Goal: Task Accomplishment & Management: Manage account settings

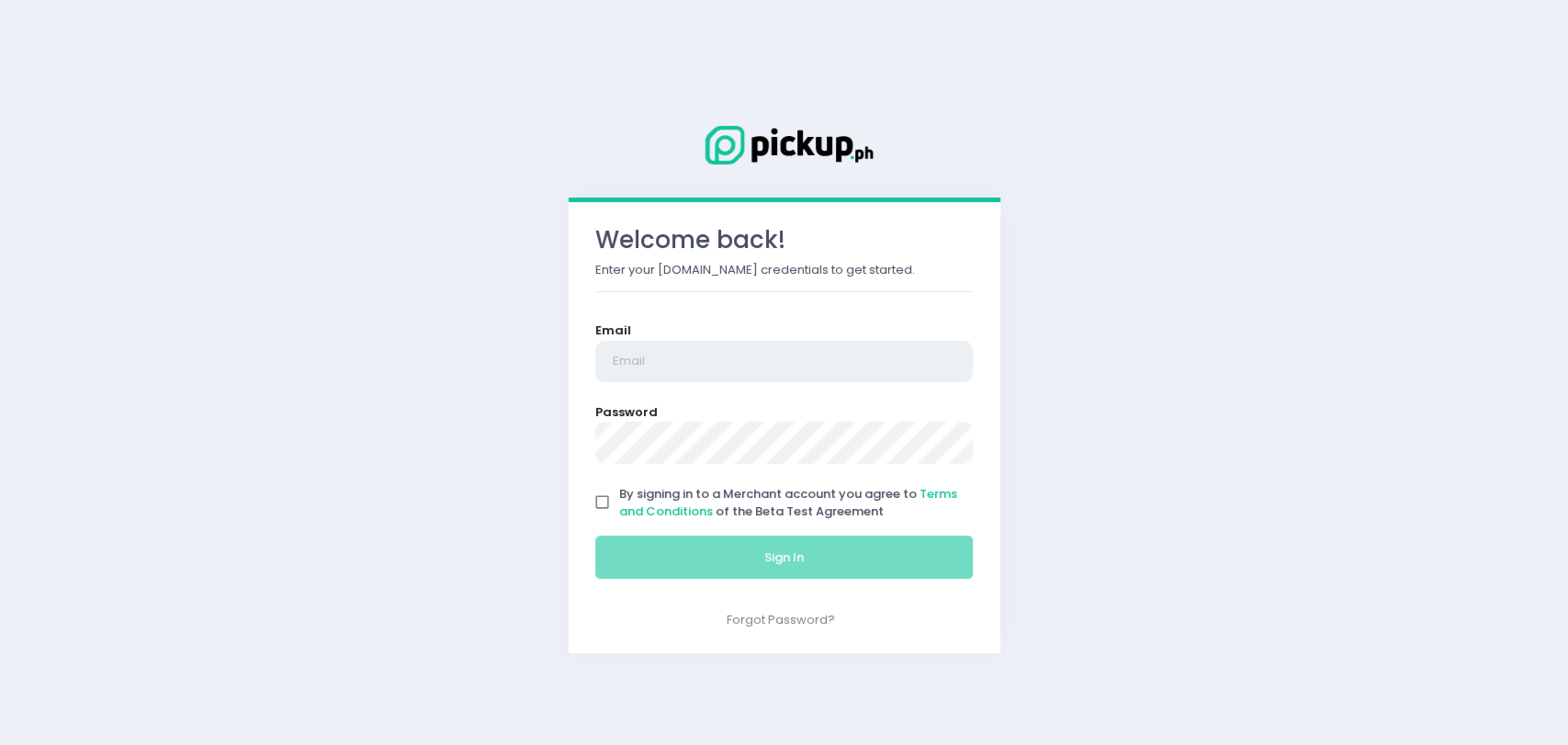
type input "[EMAIL_ADDRESS][DOMAIN_NAME]"
click at [594, 502] on input "By signing in to a Merchant account you agree to Terms and Conditions of the Be…" at bounding box center [602, 502] width 34 height 34
checkbox input "true"
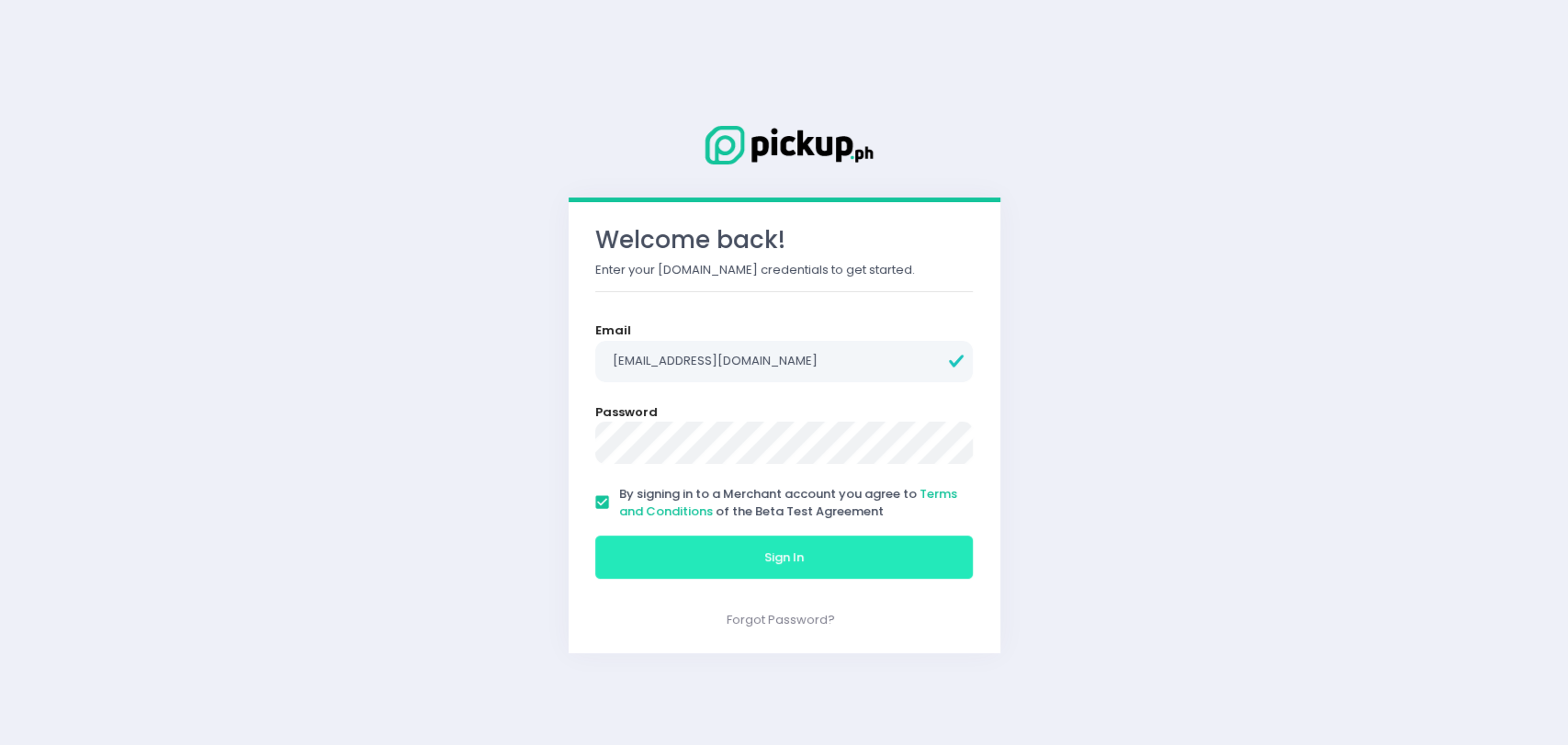
click at [663, 542] on button "Sign In" at bounding box center [785, 557] width 378 height 44
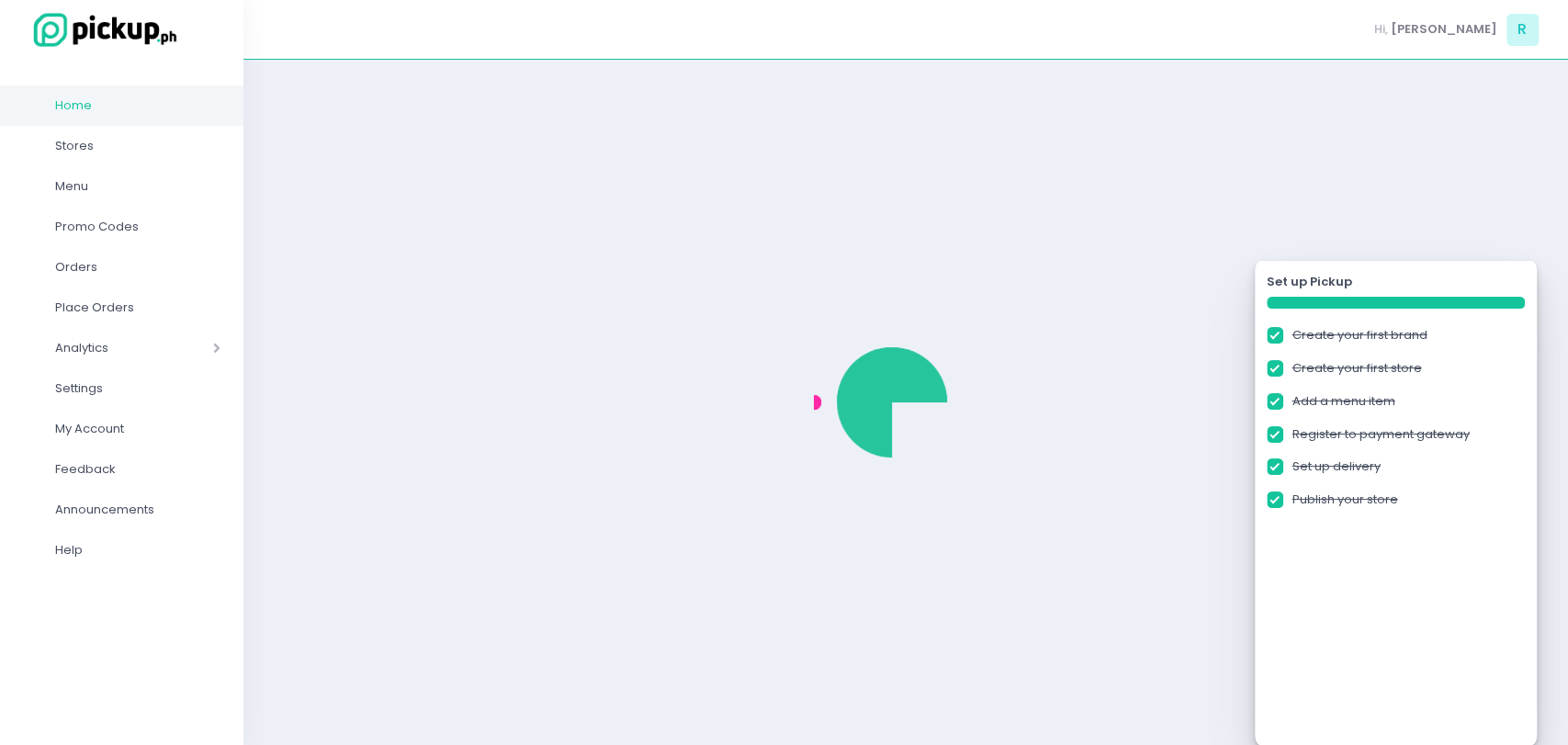
checkbox input "true"
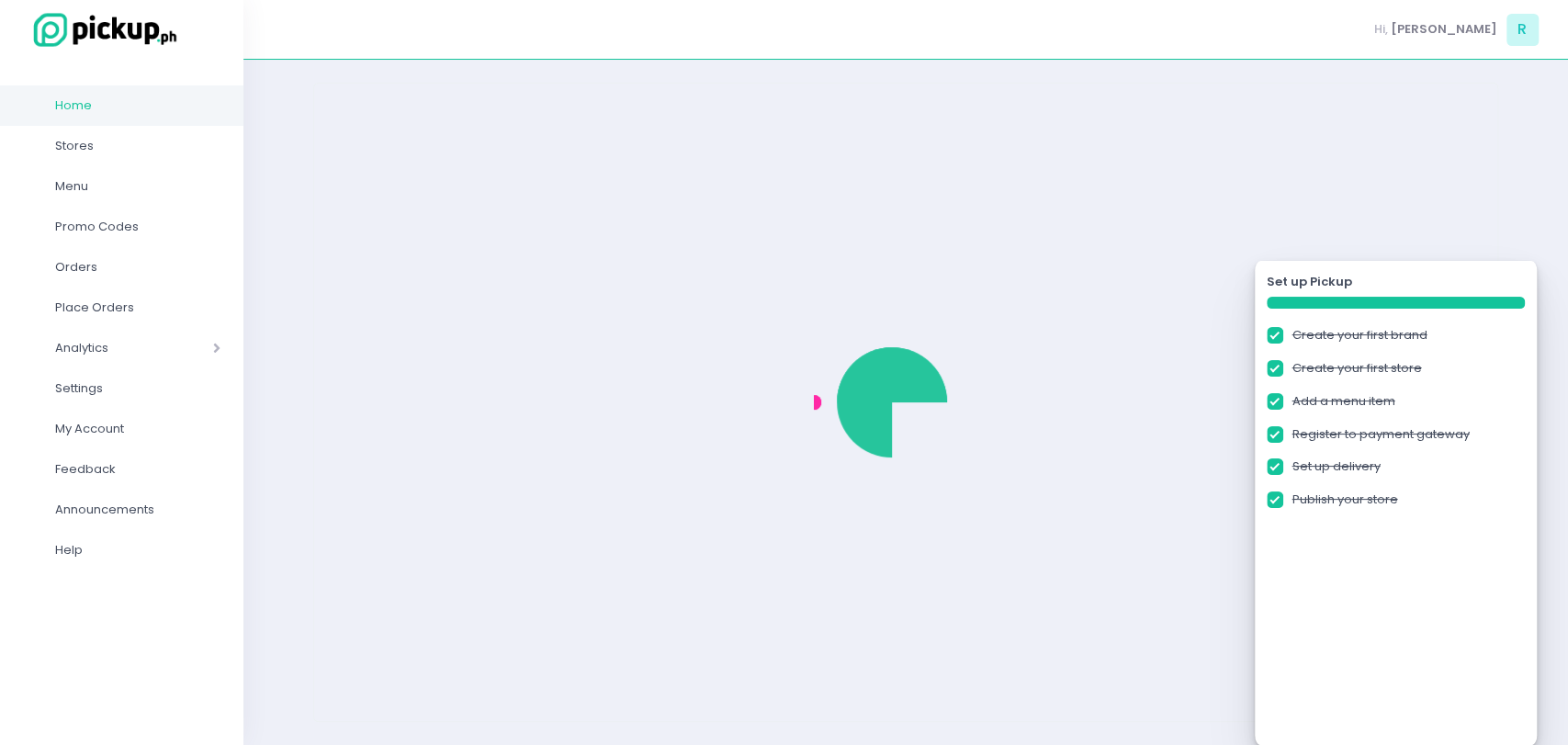
checkbox input "true"
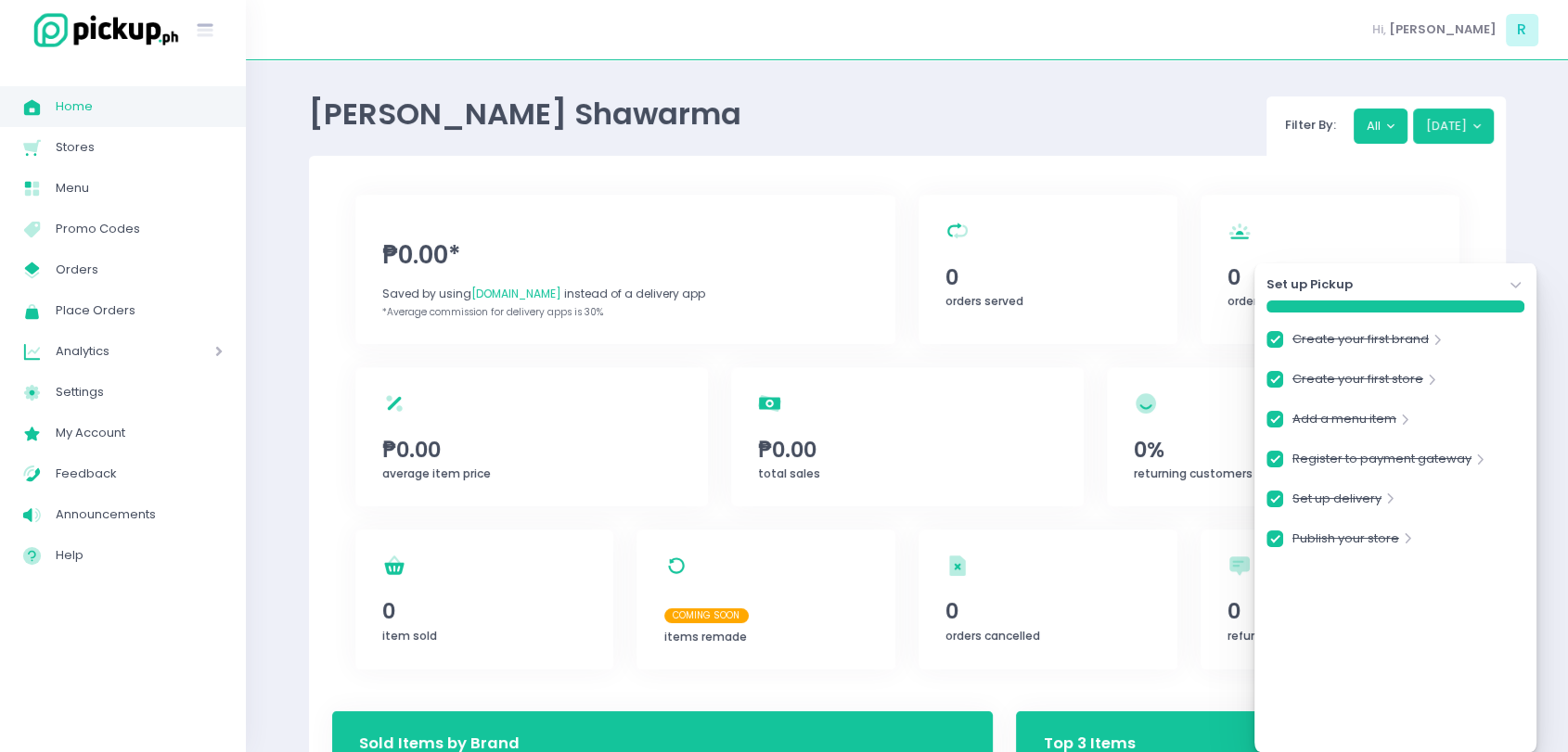
click at [1510, 286] on icon "Stockholm-icons / Navigation / Angle-down Created with Sketch." at bounding box center [1516, 286] width 19 height 19
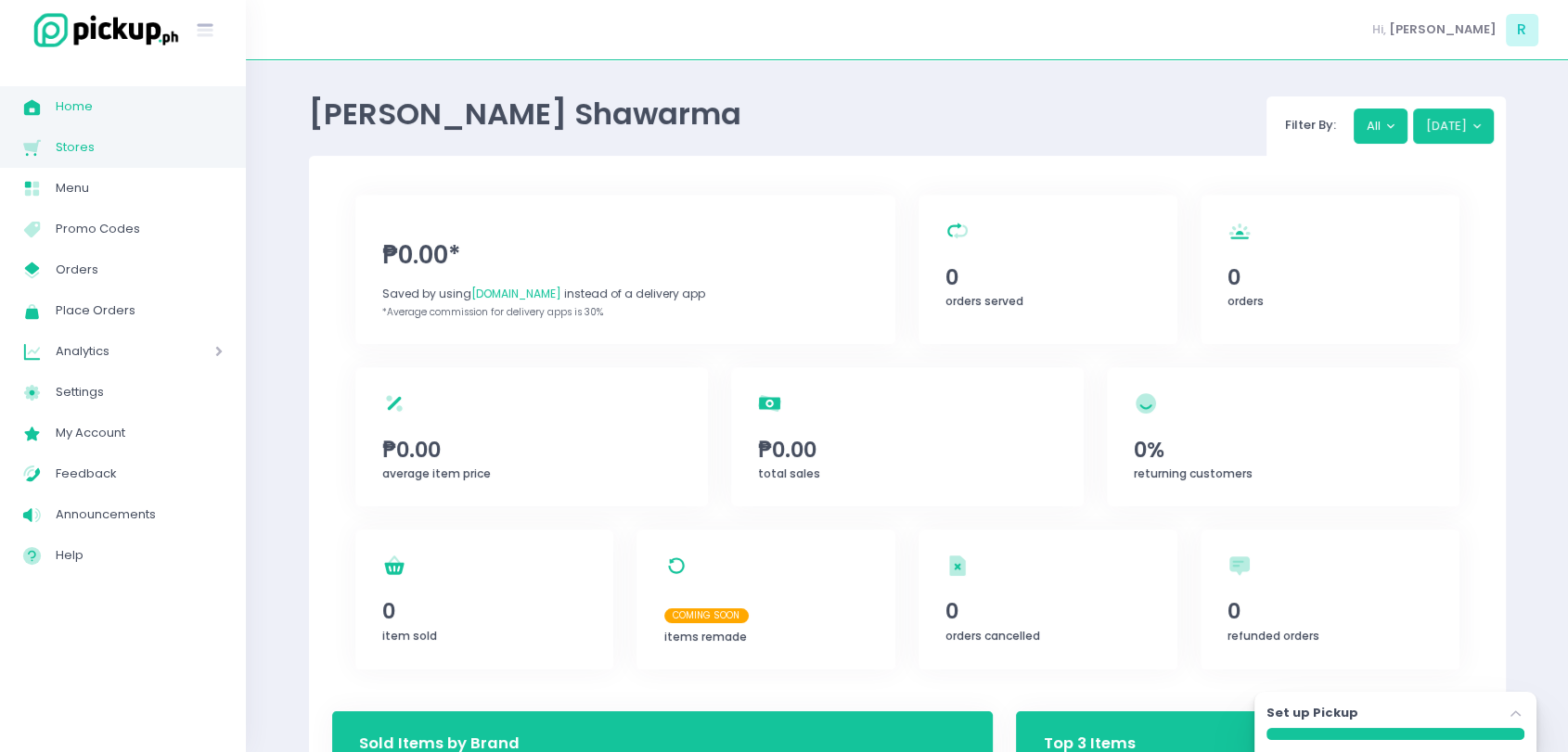
click at [62, 136] on span "Stores" at bounding box center [138, 148] width 167 height 24
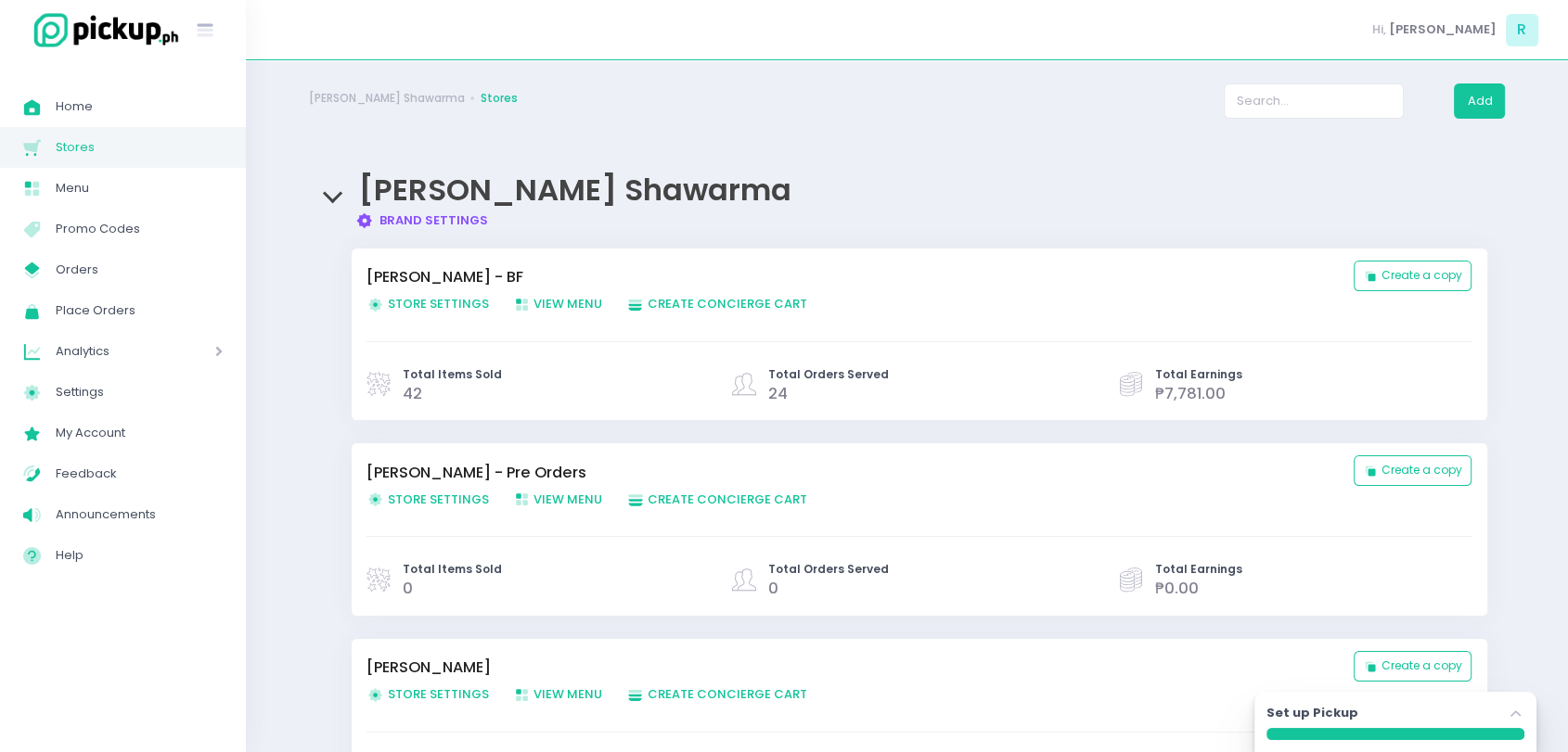
click at [441, 304] on span "Store Settings Created with Sketch. Store Settings" at bounding box center [428, 303] width 122 height 18
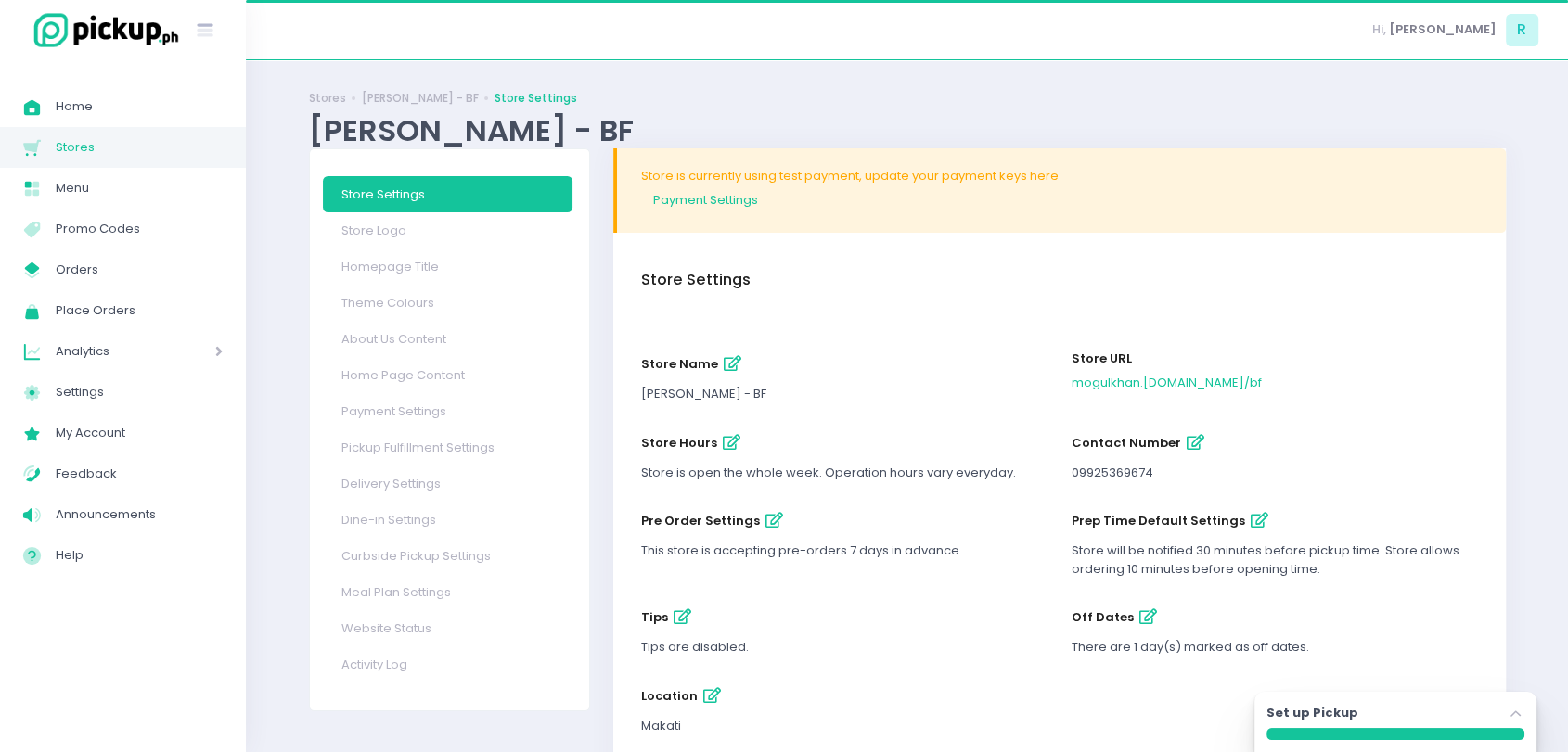
scroll to position [134, 0]
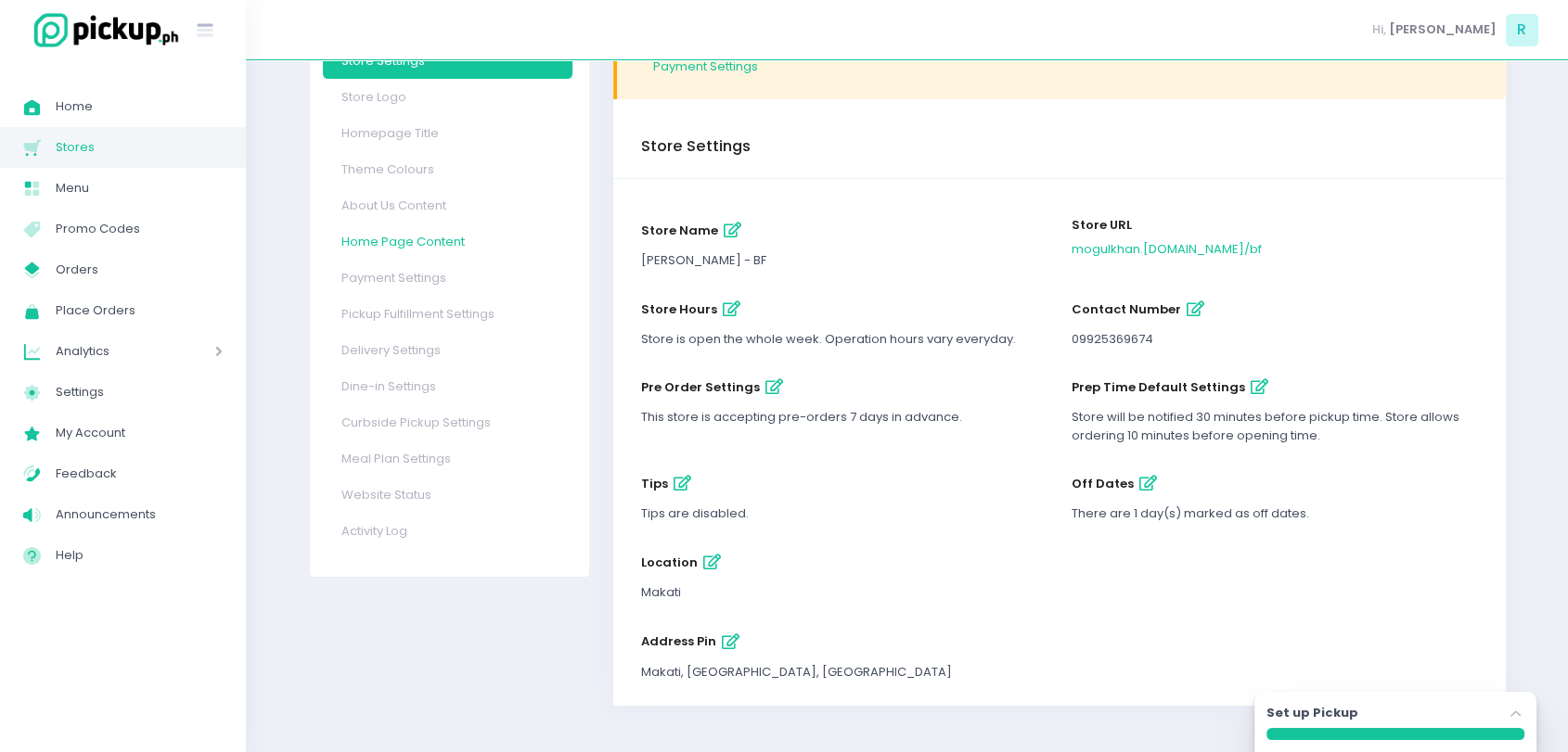
click at [388, 232] on link "Home Page Content" at bounding box center [447, 241] width 250 height 36
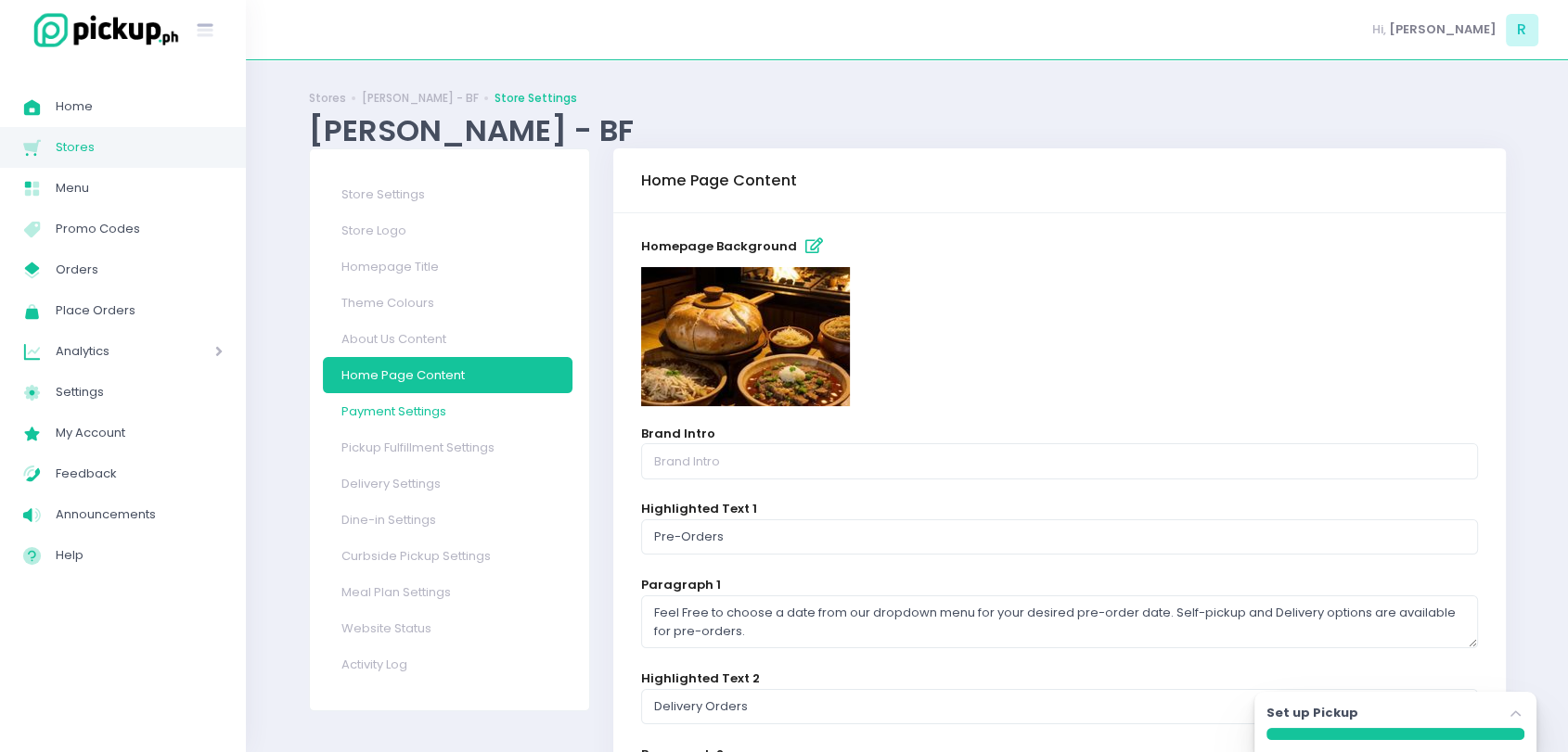
click at [399, 410] on link "Payment Settings" at bounding box center [447, 411] width 250 height 36
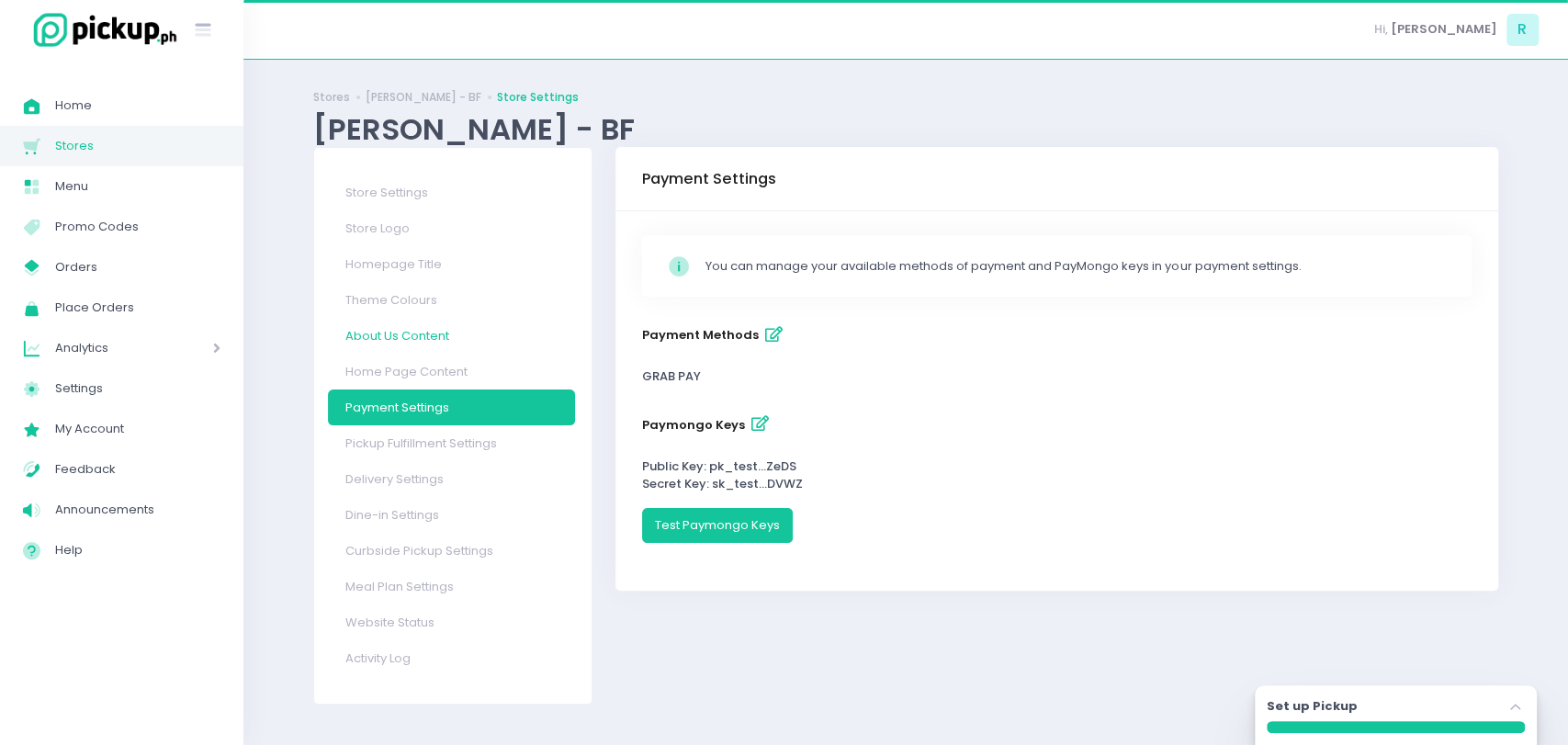
click at [410, 334] on link "About Us Content" at bounding box center [451, 336] width 247 height 35
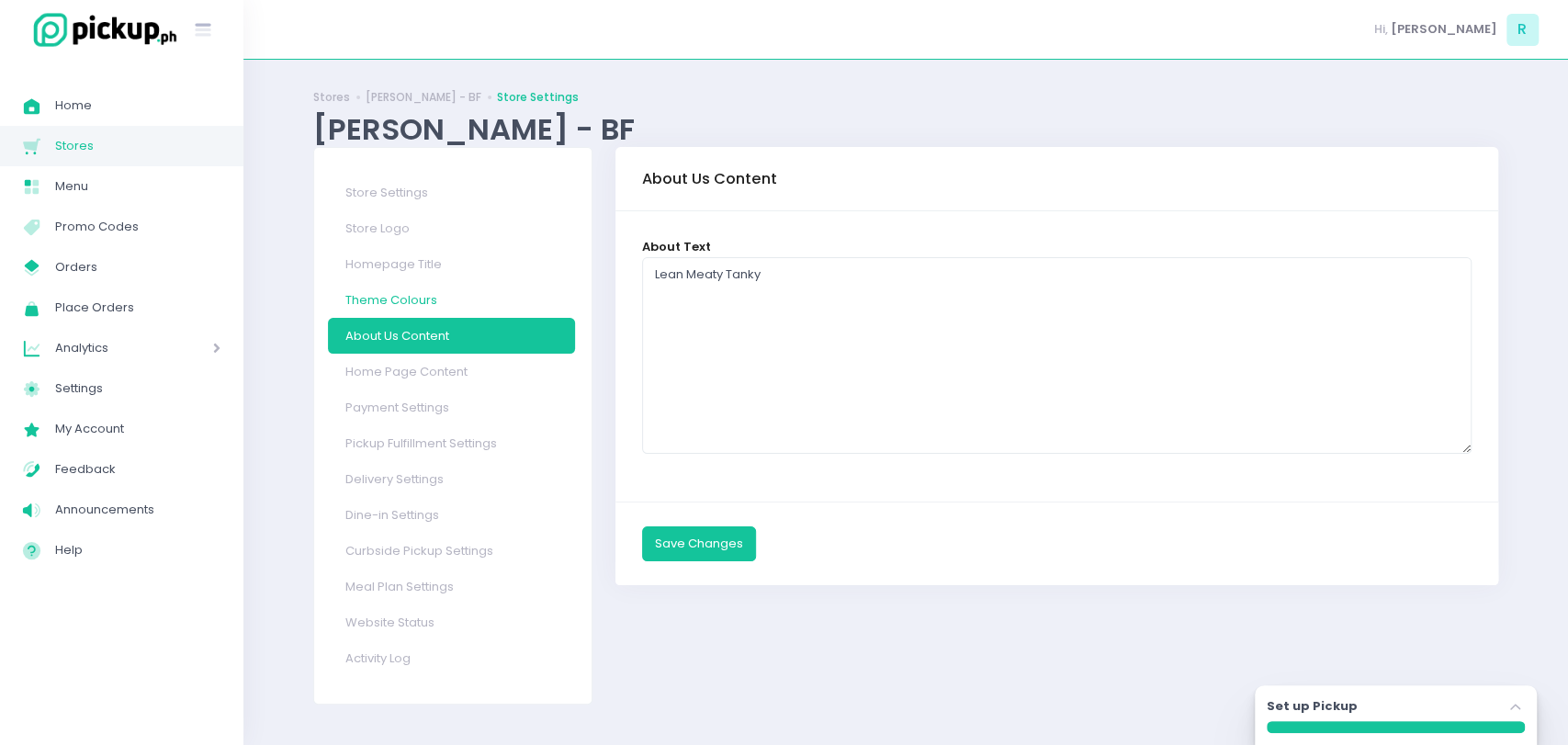
click at [409, 302] on link "Theme Colours" at bounding box center [451, 300] width 247 height 35
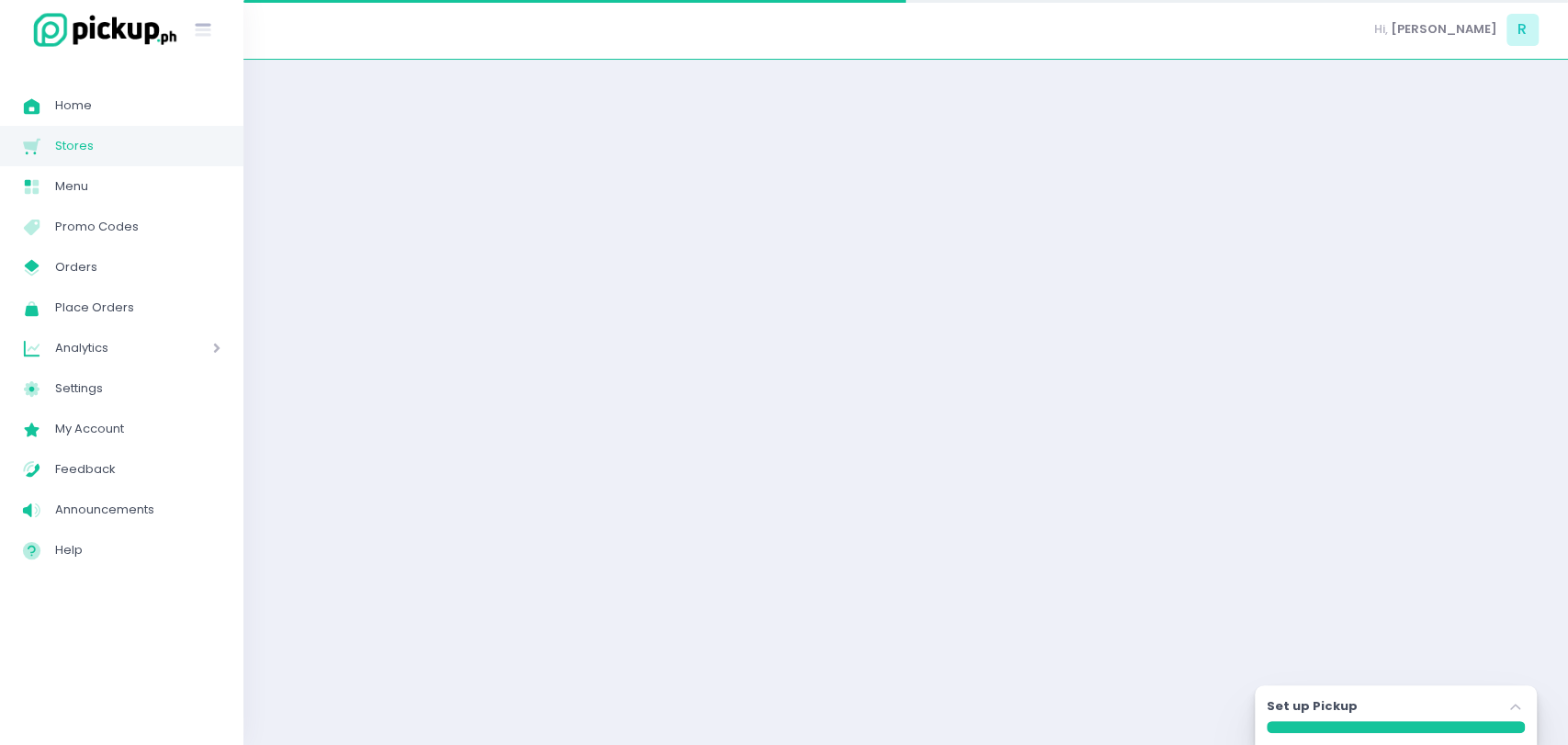
click at [409, 302] on div "Set up Pickup Stockholm-icons / Navigation / Angle-up Created with Sketch." at bounding box center [905, 403] width 1231 height 640
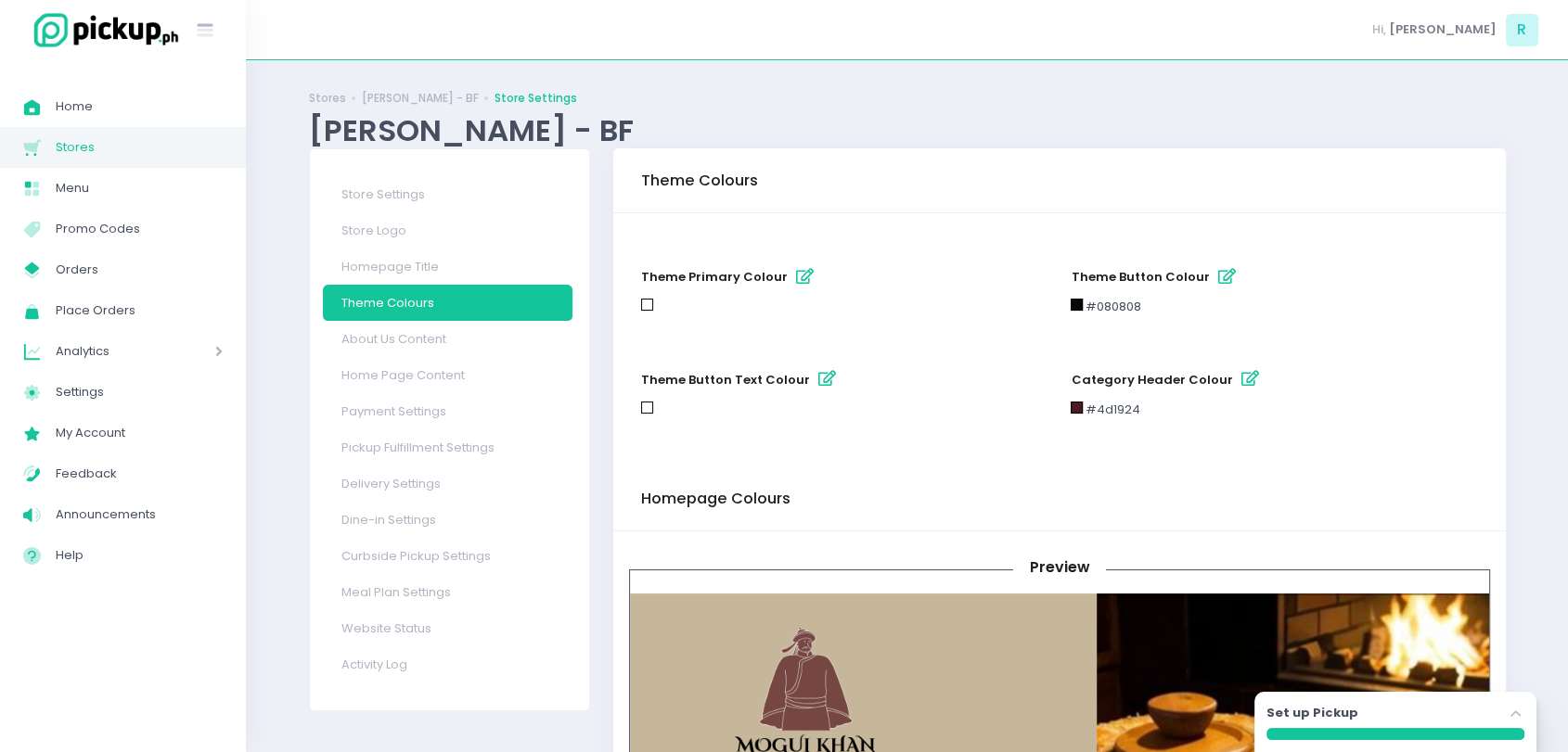
click at [87, 156] on span "Stores" at bounding box center [138, 148] width 167 height 24
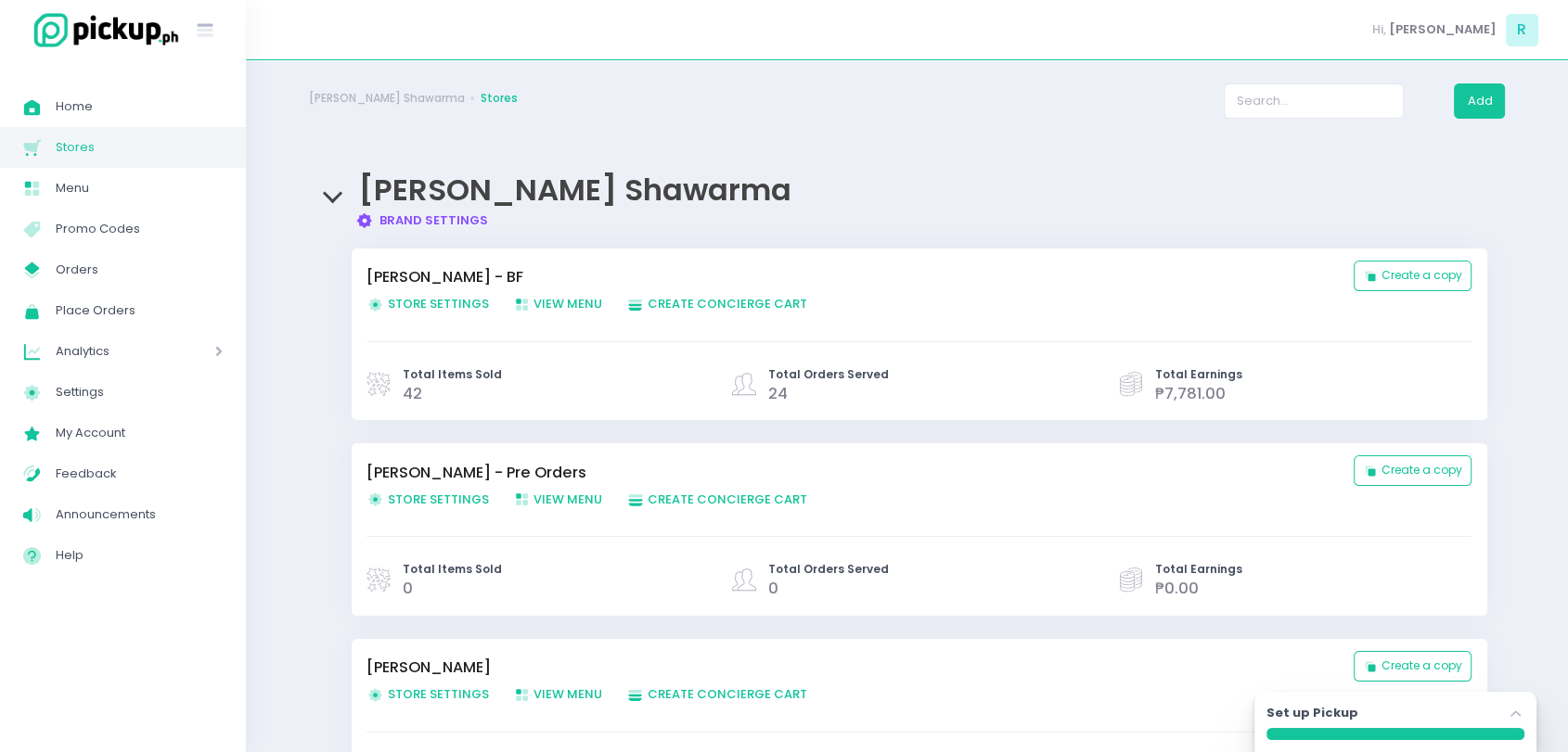
click at [465, 308] on span "Store Settings Created with Sketch. Store Settings" at bounding box center [428, 303] width 122 height 18
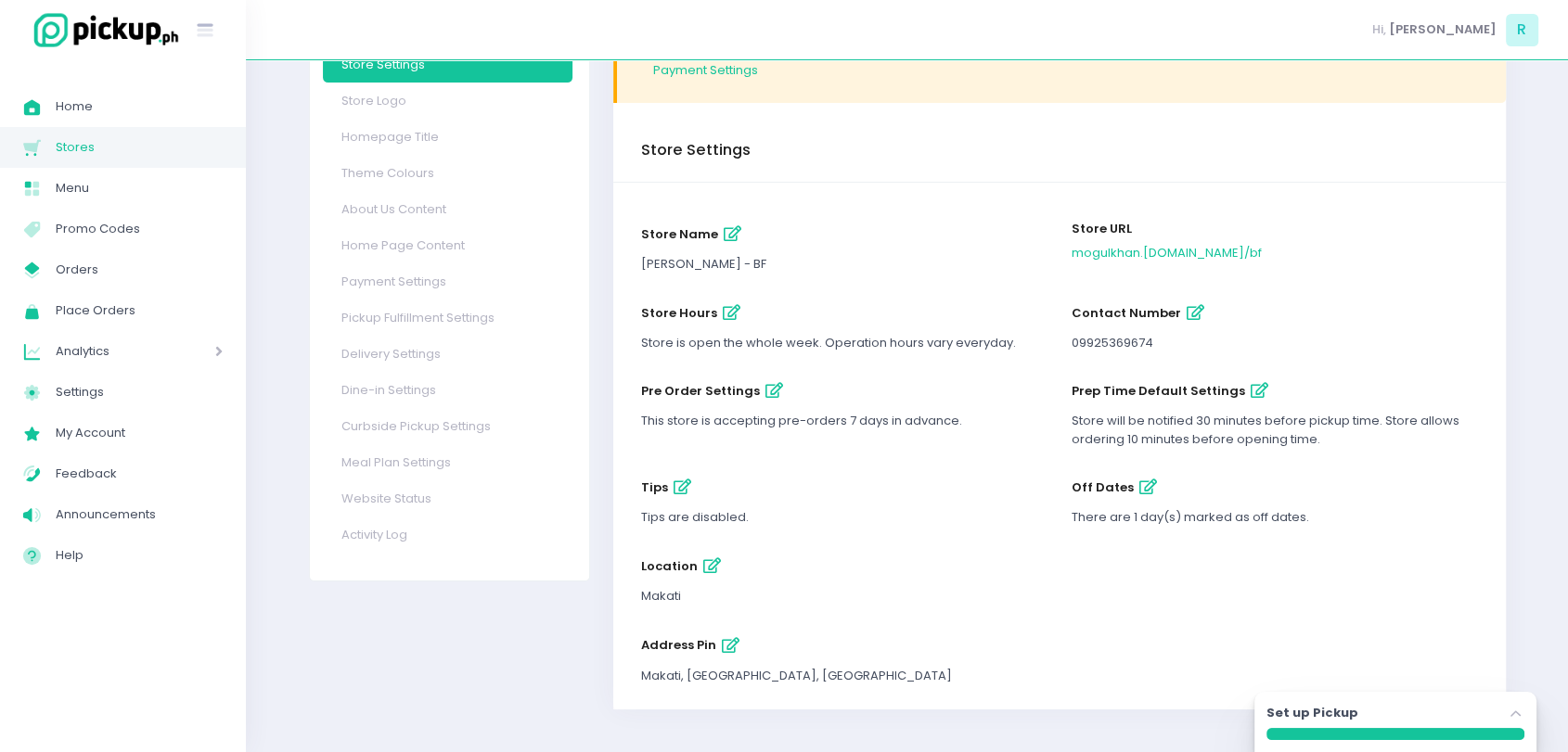
scroll to position [129, 0]
click at [434, 274] on link "Payment Settings" at bounding box center [447, 282] width 250 height 36
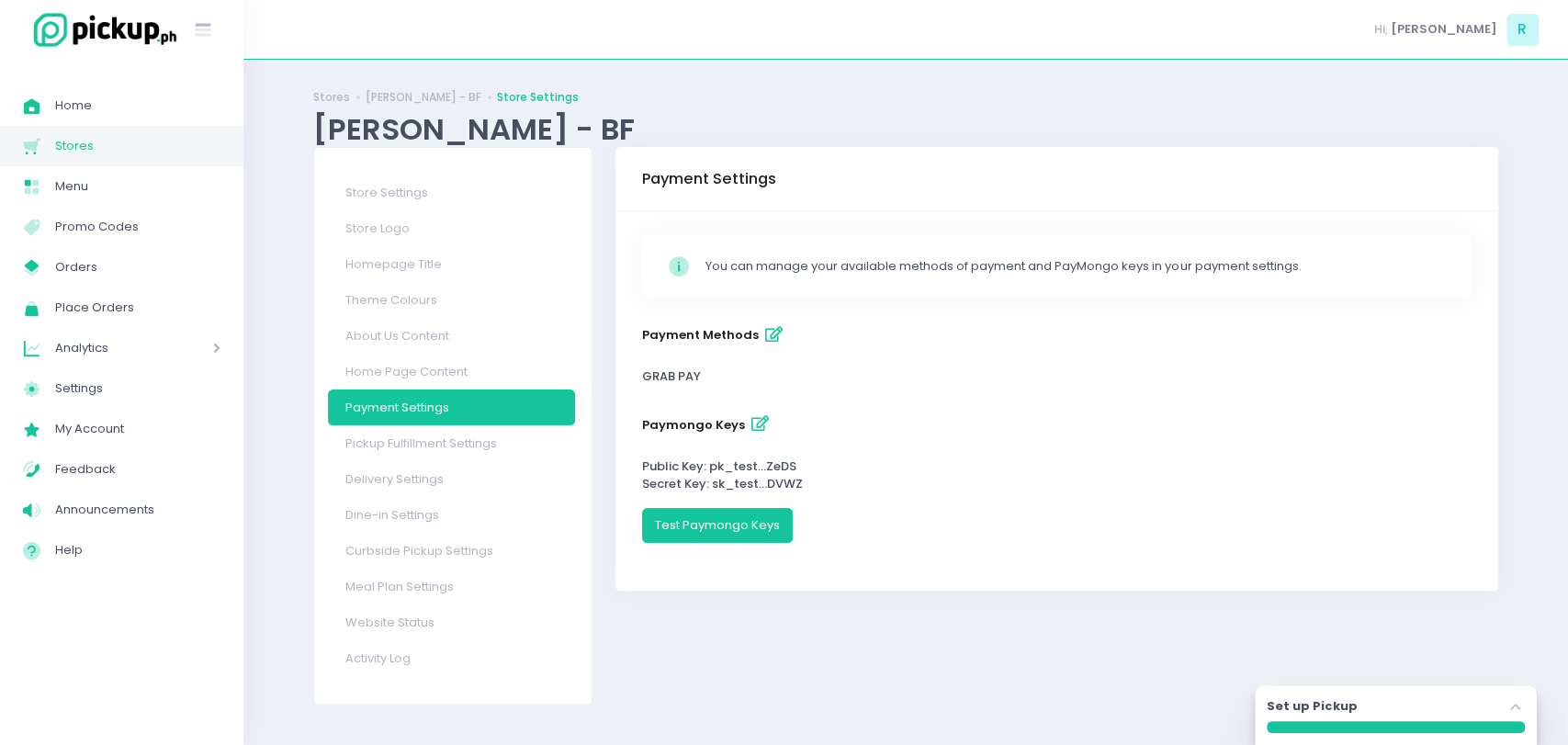
click at [751, 421] on icon "button" at bounding box center [760, 423] width 18 height 16
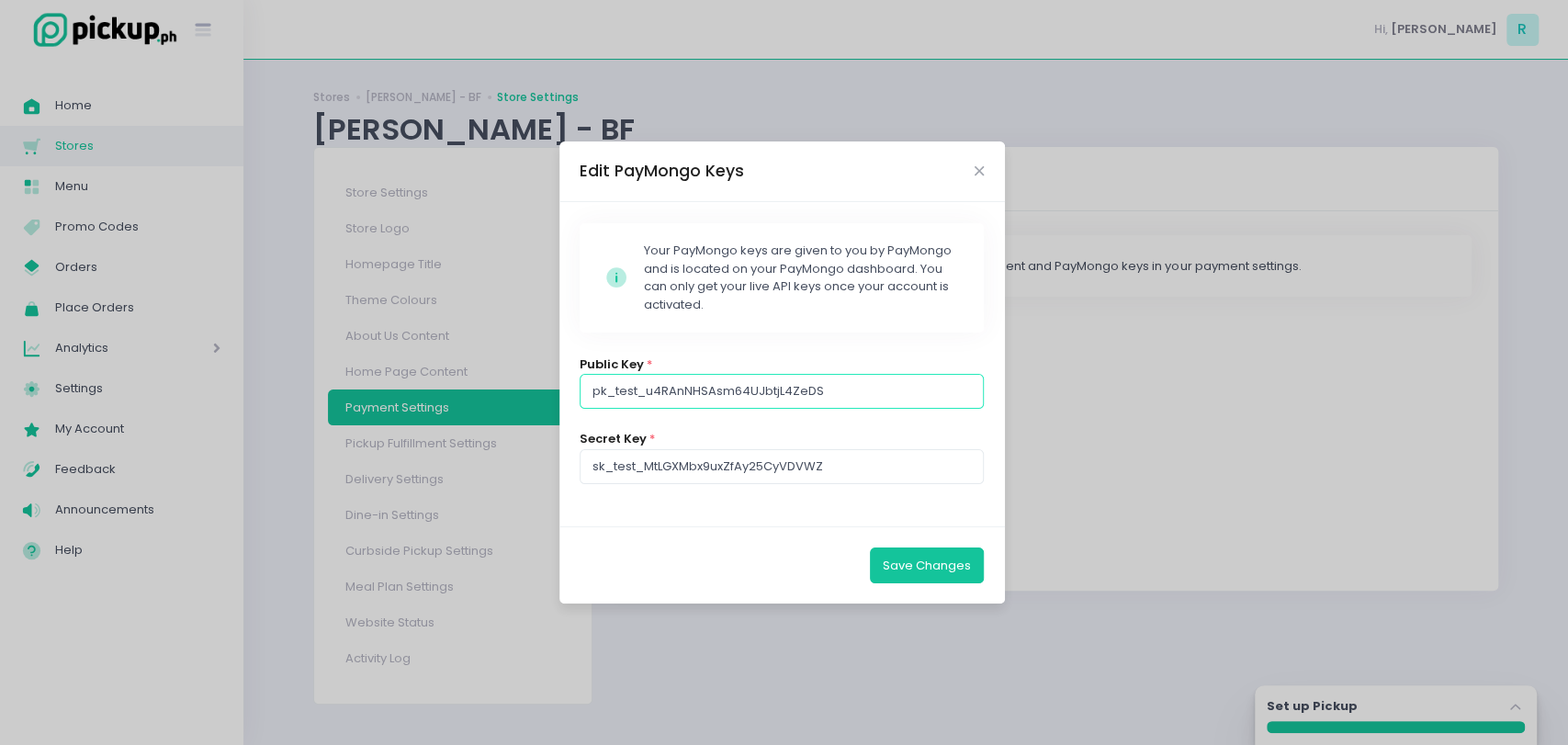
click at [826, 400] on input "pk_test_u4RAnNHSAsm64UJbtjL4ZeDS" at bounding box center [782, 391] width 405 height 34
click at [690, 331] on div "Stockholm-icons / Code / Info-circle Created with Sketch. Your PayMongo keys ar…" at bounding box center [782, 277] width 405 height 109
click at [789, 394] on input "pk_test_u4RAnNHSAsm64UJbtjL4ZeDS" at bounding box center [782, 391] width 405 height 34
click at [809, 474] on input "sk_test_MtLGXMbx9uxZfAy25CyVDVWZ" at bounding box center [782, 466] width 405 height 34
click at [976, 165] on icon "Close" at bounding box center [980, 171] width 9 height 14
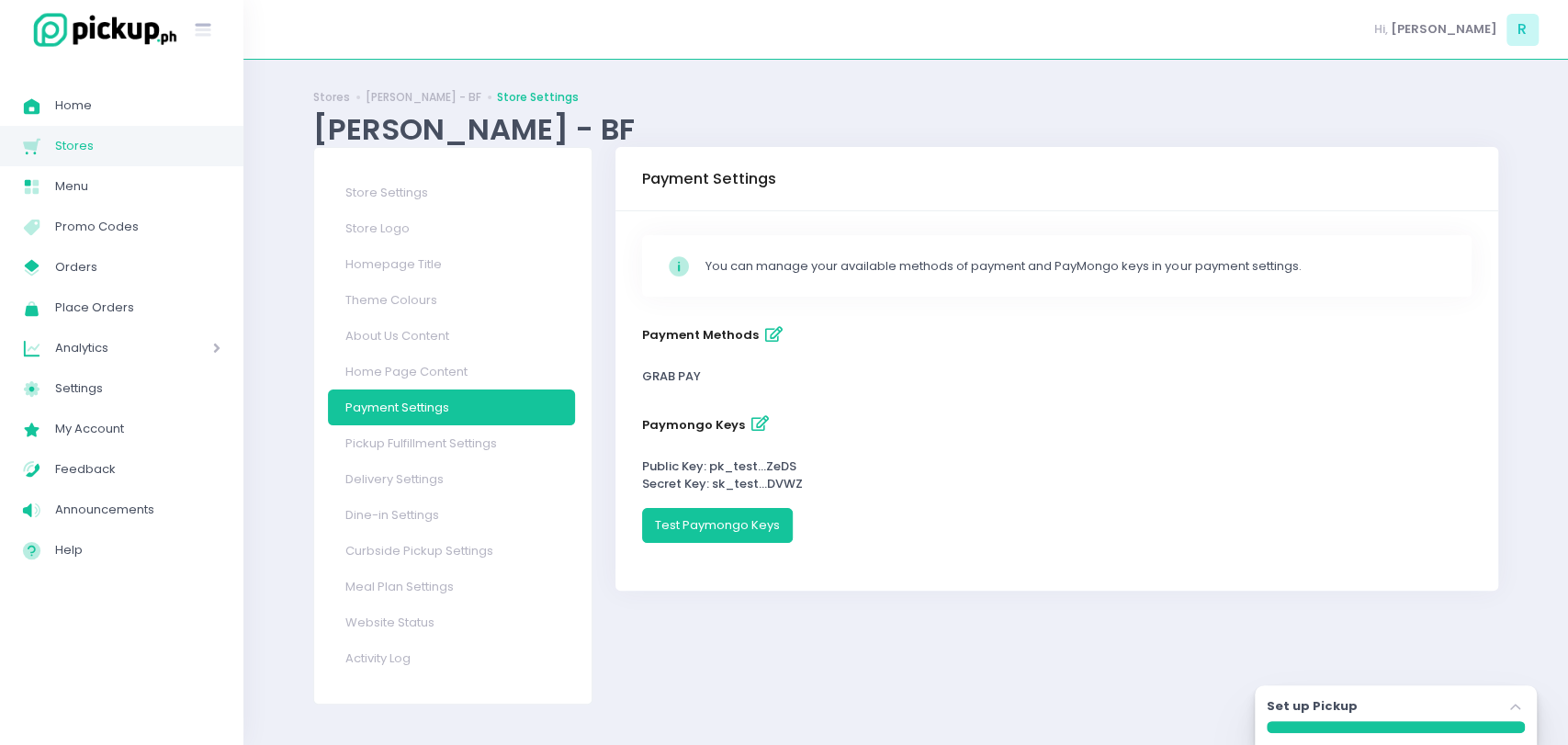
click at [127, 149] on span "Stores" at bounding box center [137, 146] width 165 height 24
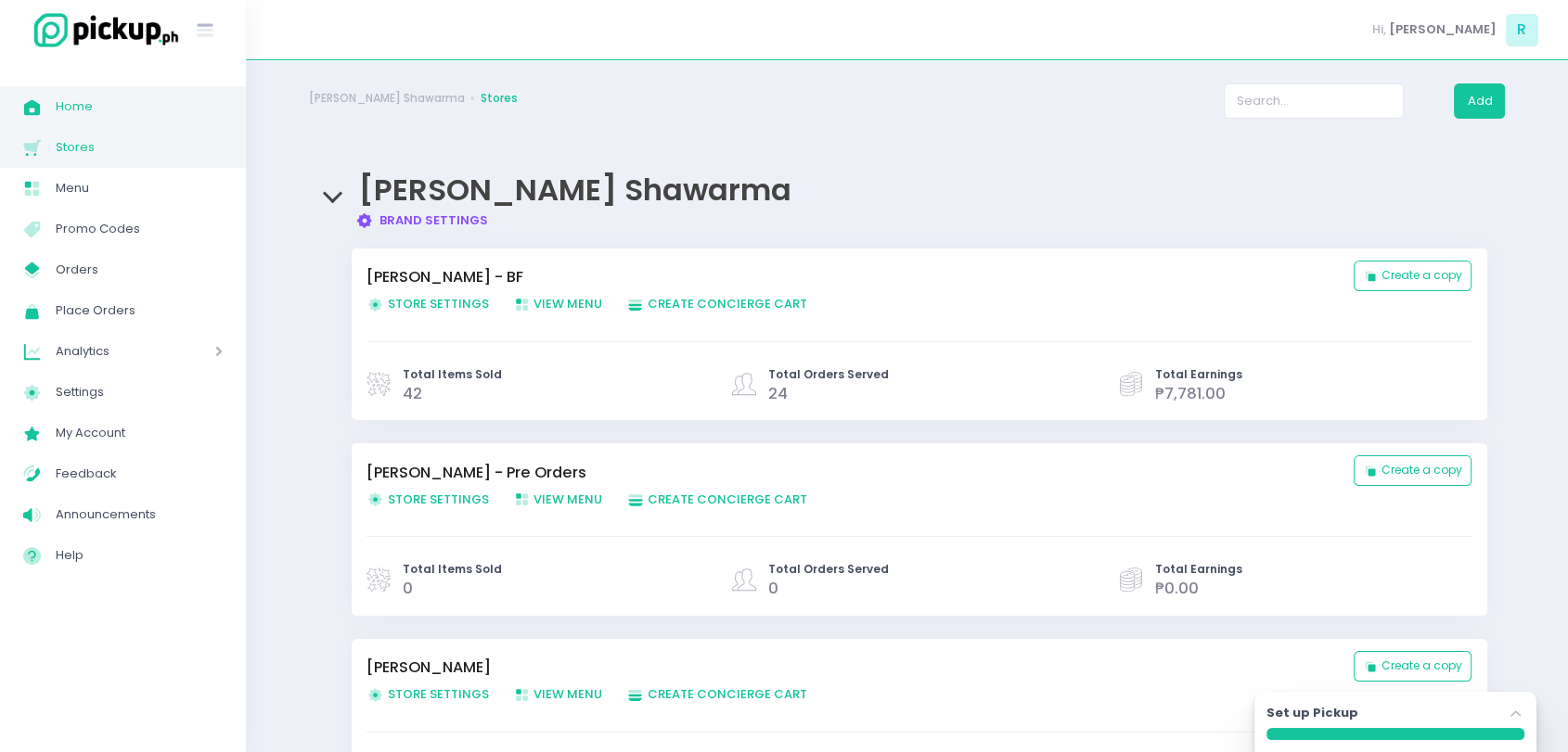
click at [95, 109] on span "Home" at bounding box center [138, 107] width 167 height 24
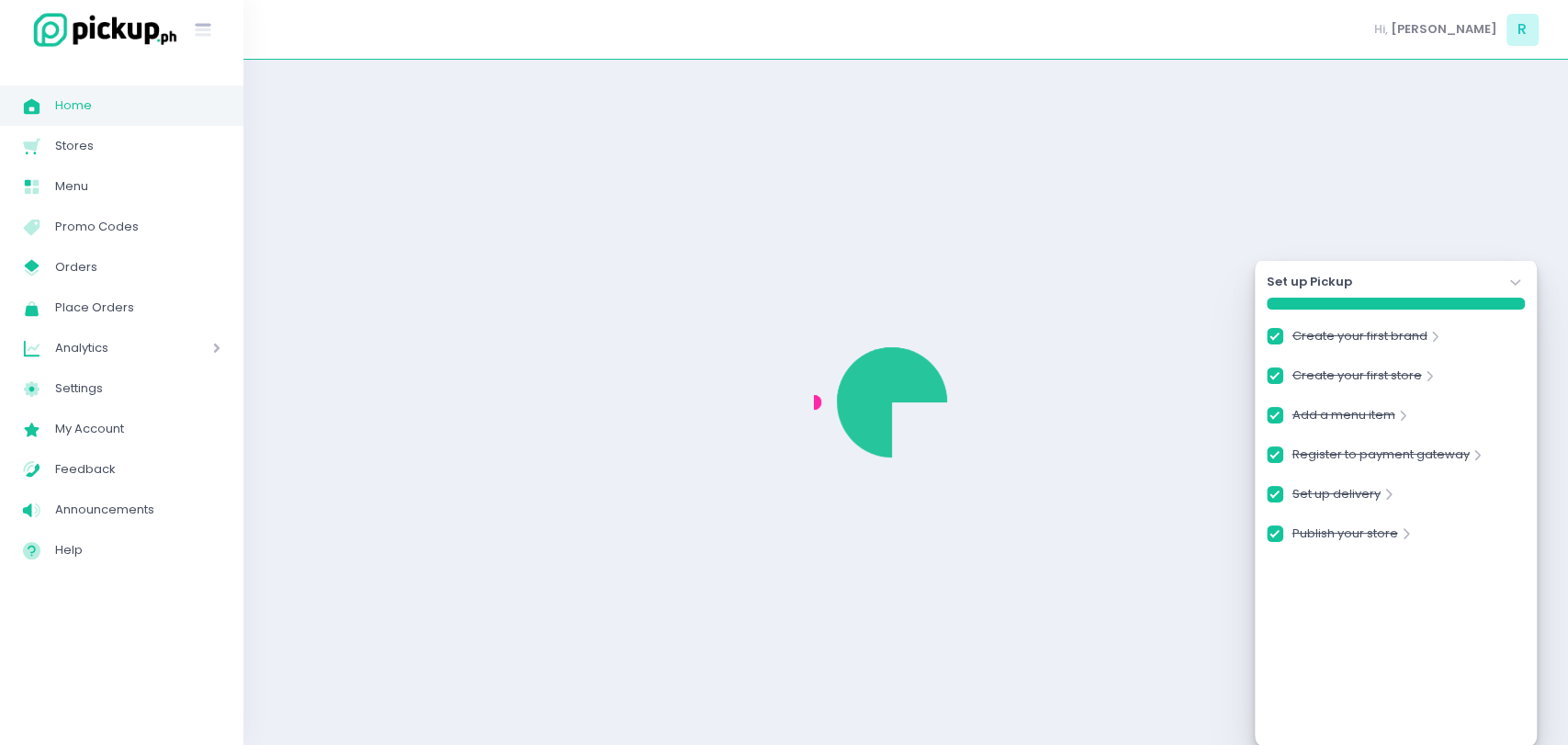
checkbox input "true"
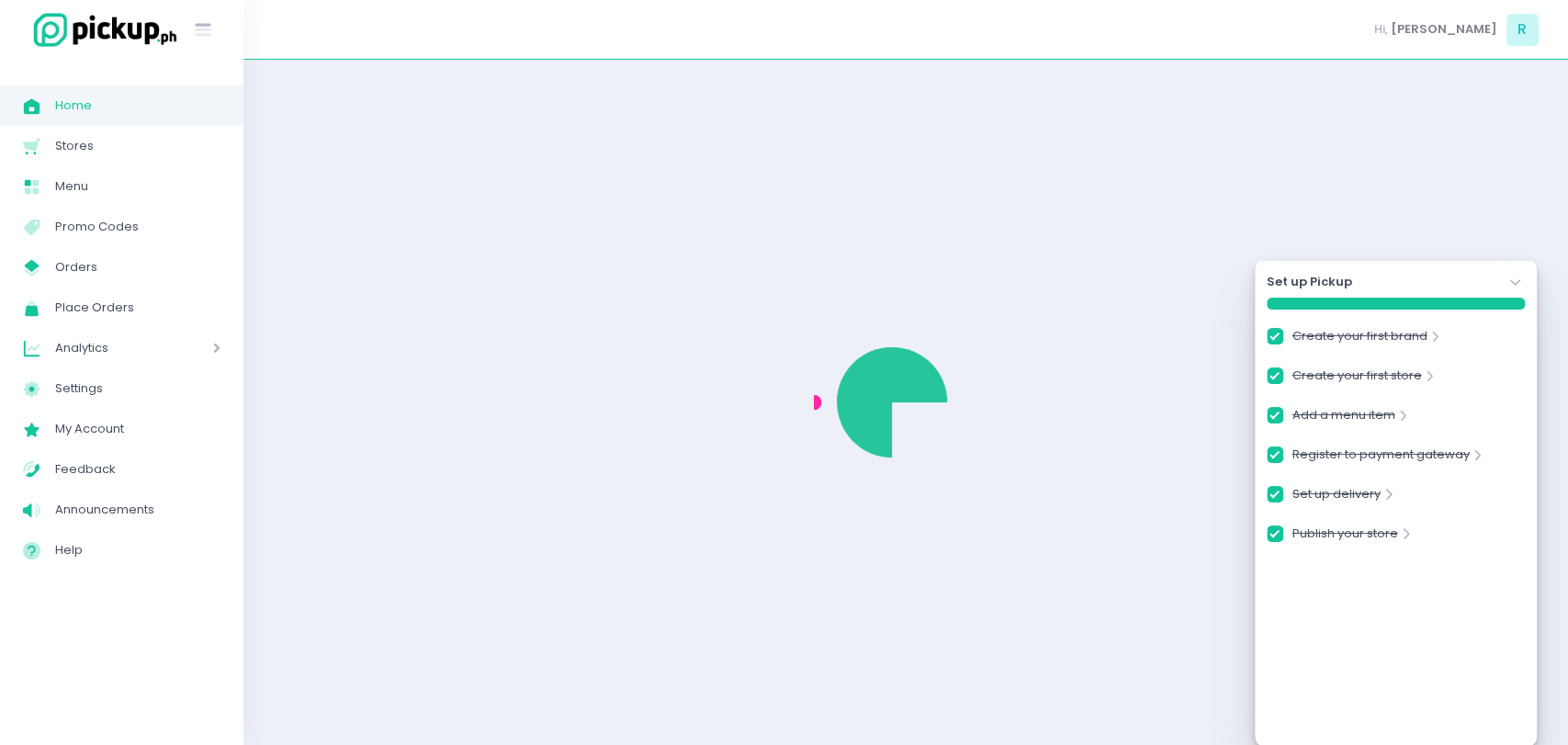
checkbox input "true"
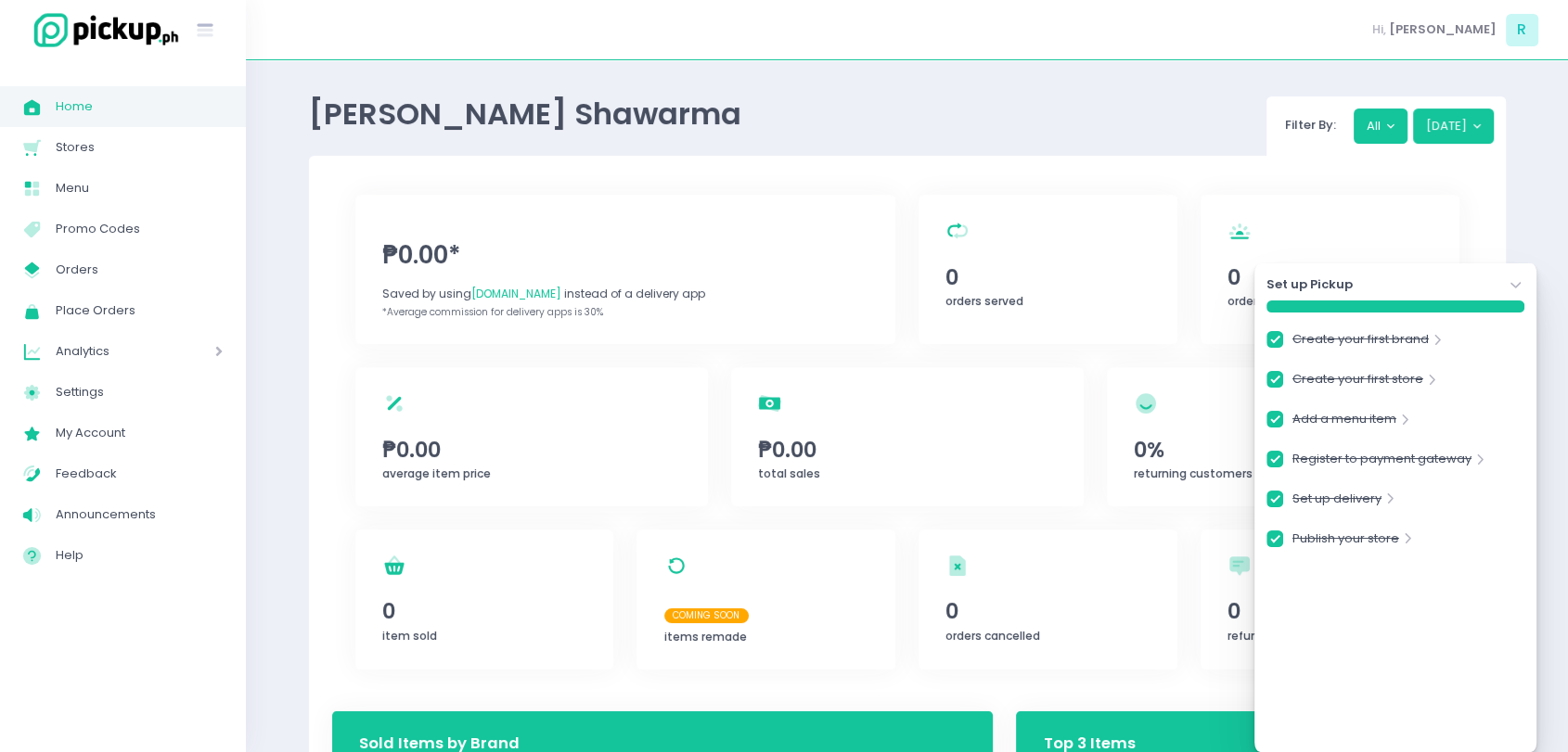
click at [1454, 279] on div "Set up Pickup Stockholm-icons / Navigation / Angle-down Created with Sketch." at bounding box center [1396, 285] width 258 height 19
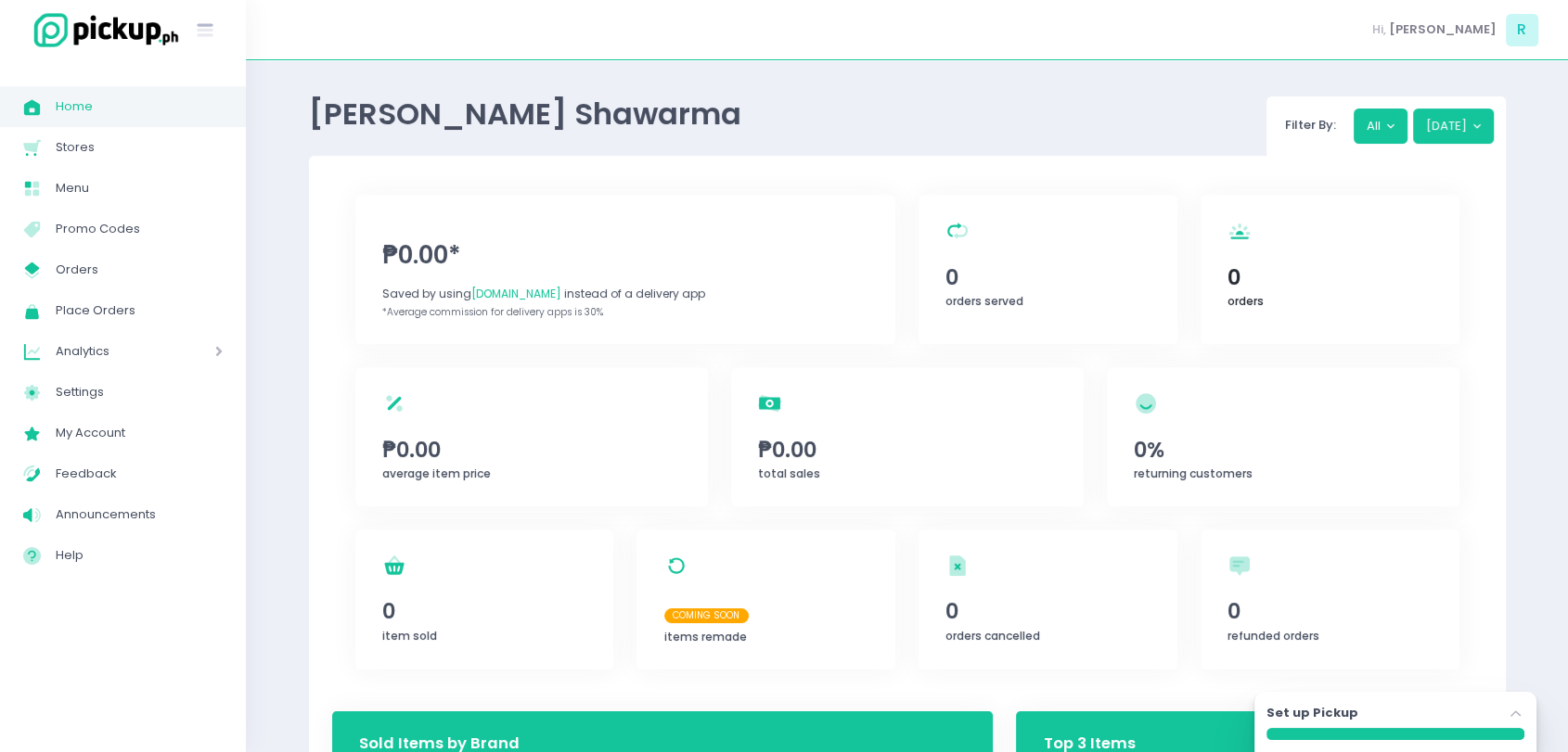
click at [1237, 284] on span "0" at bounding box center [1330, 278] width 204 height 32
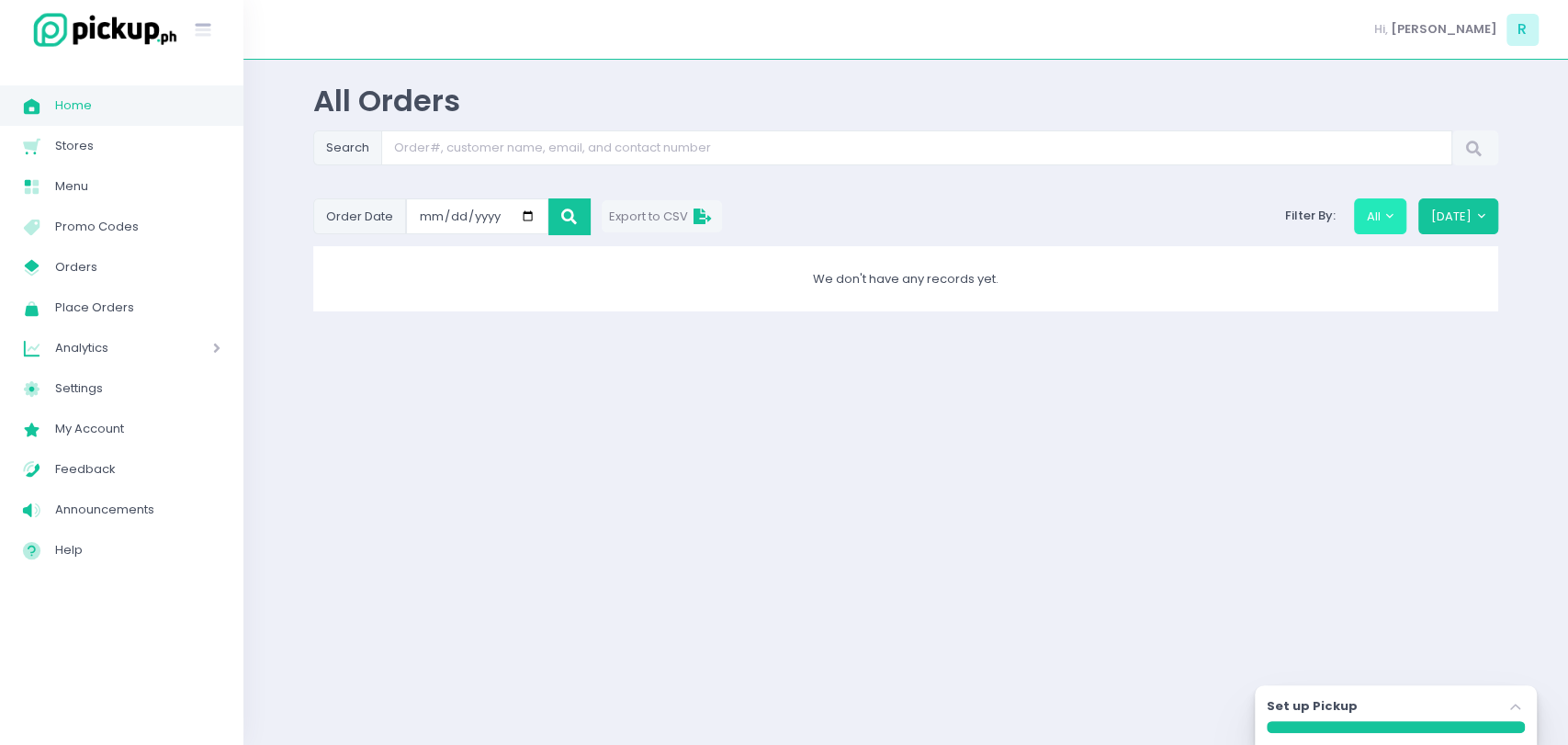
click at [1380, 222] on button "All" at bounding box center [1381, 215] width 53 height 34
click at [1491, 222] on button "Today" at bounding box center [1458, 215] width 80 height 34
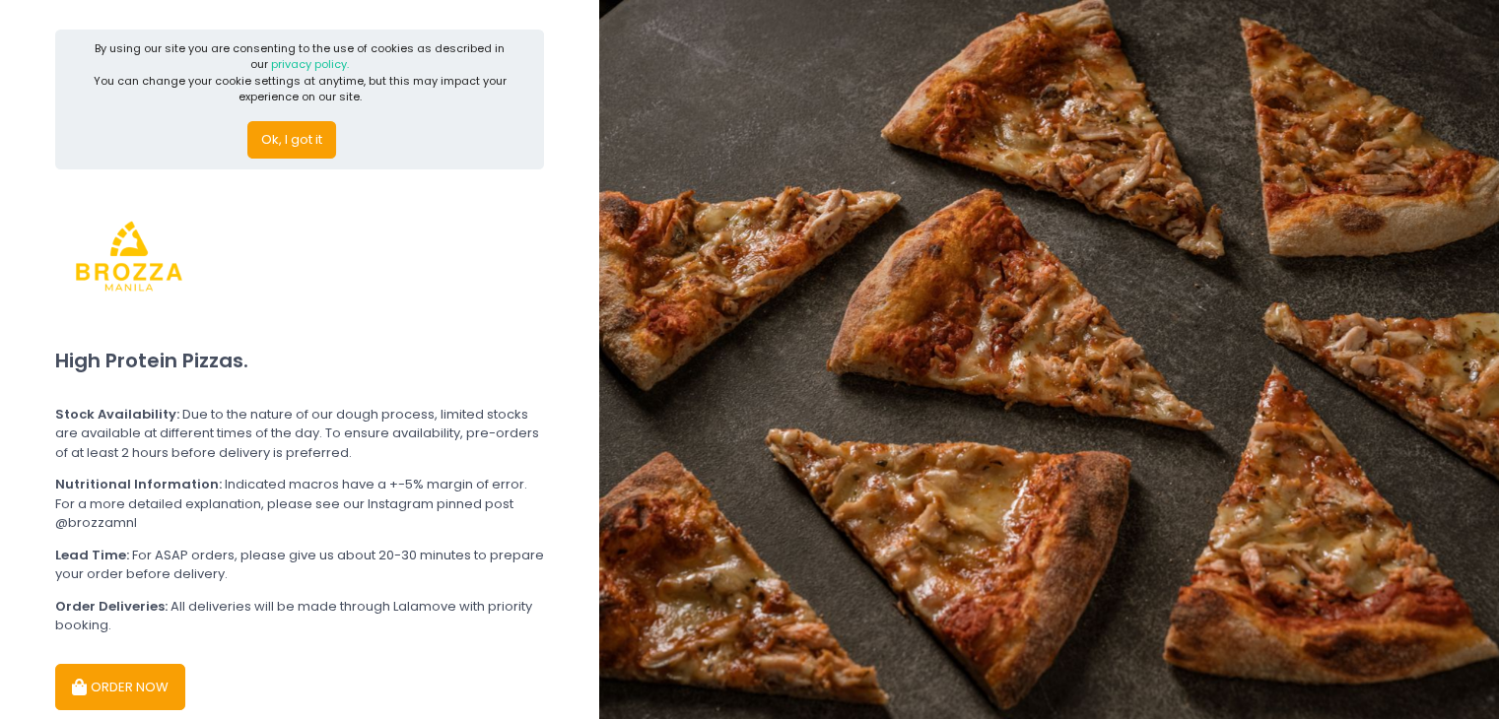
click at [80, 683] on icon "button" at bounding box center [82, 688] width 20 height 17
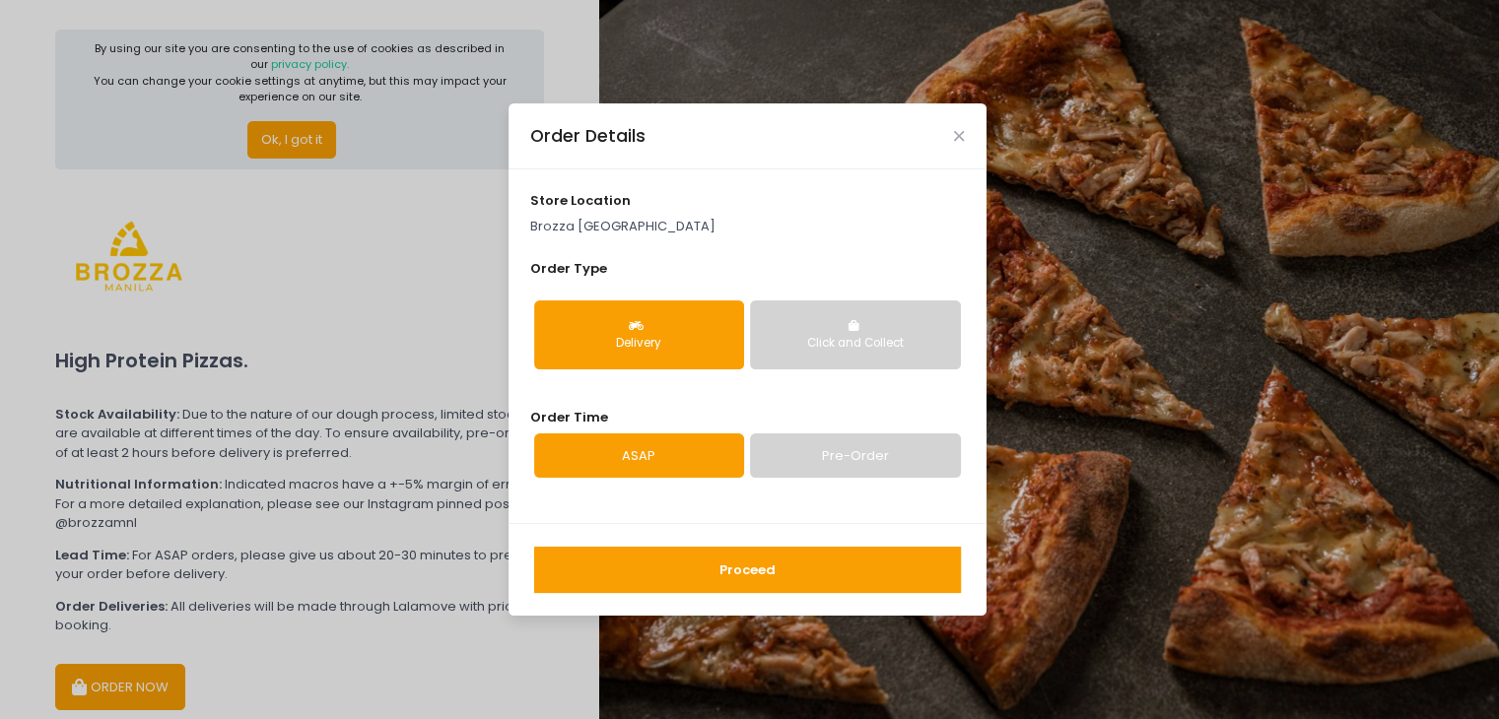
click at [760, 554] on button "Proceed" at bounding box center [747, 570] width 427 height 47
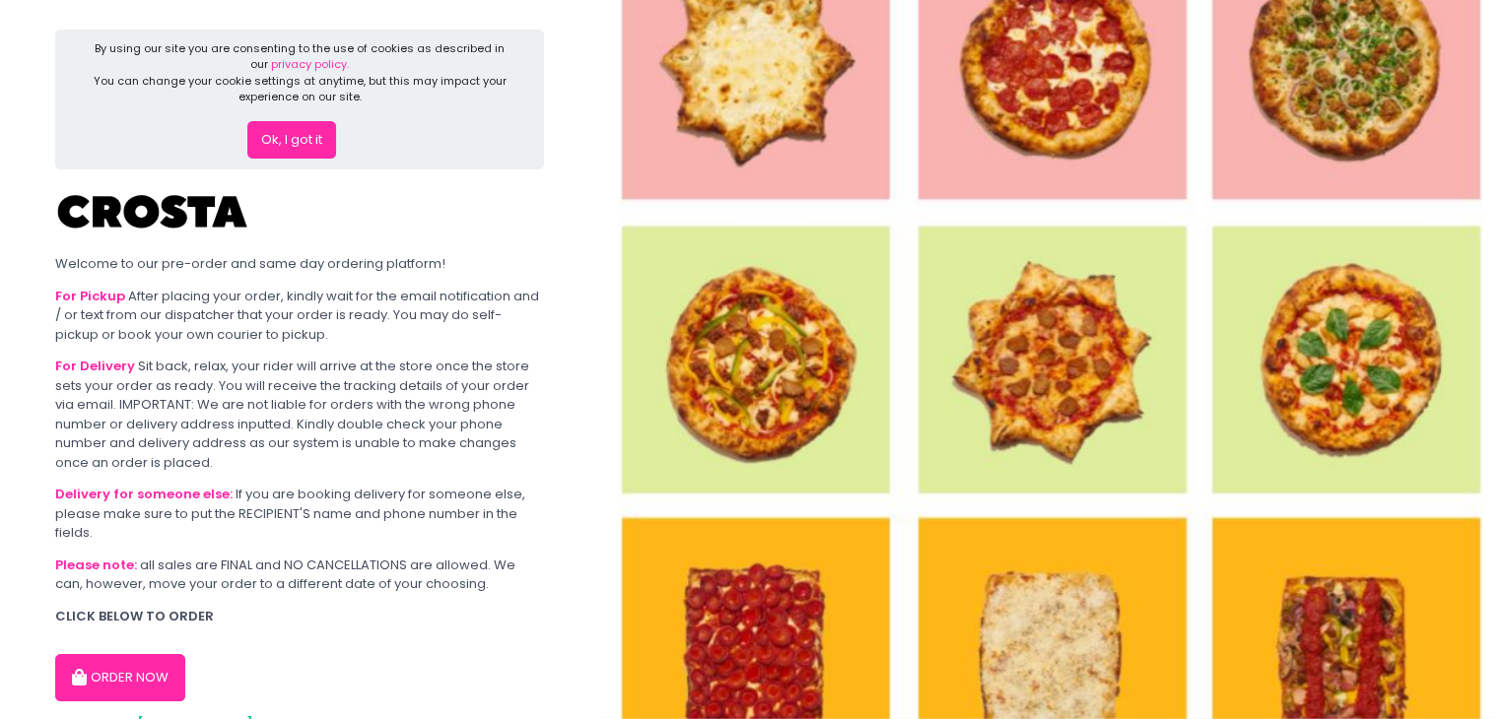
click at [396, 141] on div "Ok, I got it" at bounding box center [300, 132] width 423 height 54
click at [145, 680] on button "ORDER NOW" at bounding box center [120, 677] width 130 height 47
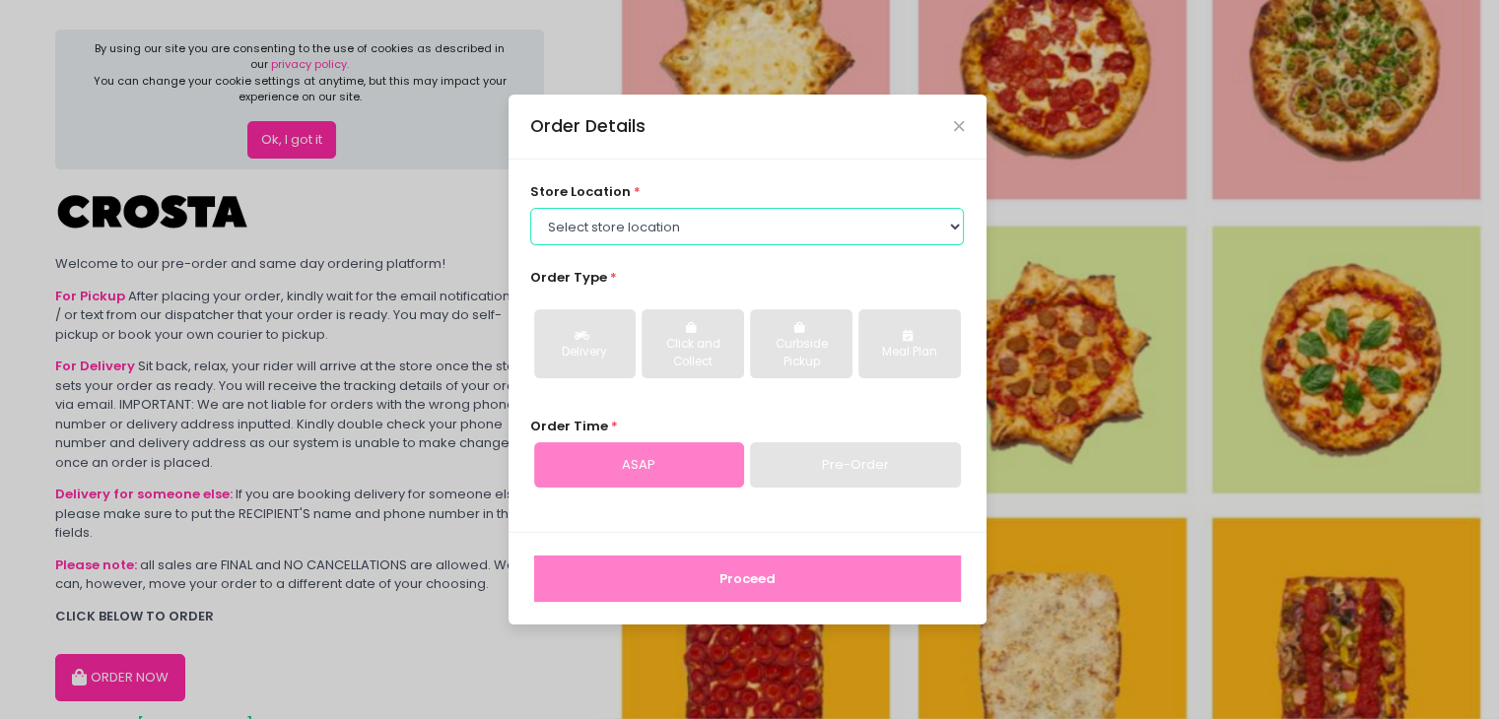
drag, startPoint x: 603, startPoint y: 224, endPoint x: 650, endPoint y: 294, distance: 84.5
click at [650, 294] on div "store location * Select store location Crosta Pizza - Salcedo Crosta Pizza - Sa…" at bounding box center [747, 346] width 478 height 372
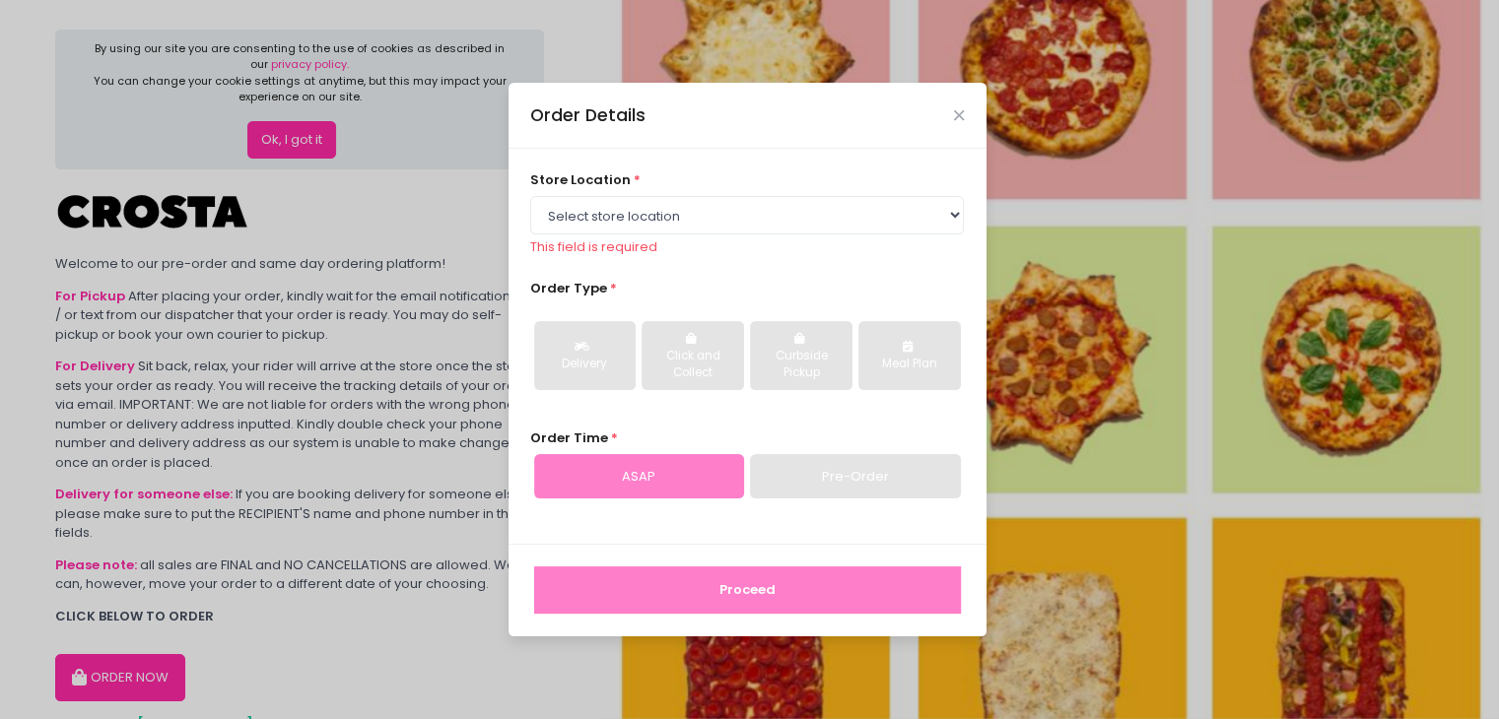
click at [451, 327] on div "Order Details store location * Select store location Crosta Pizza - Salcedo Cro…" at bounding box center [749, 359] width 1499 height 719
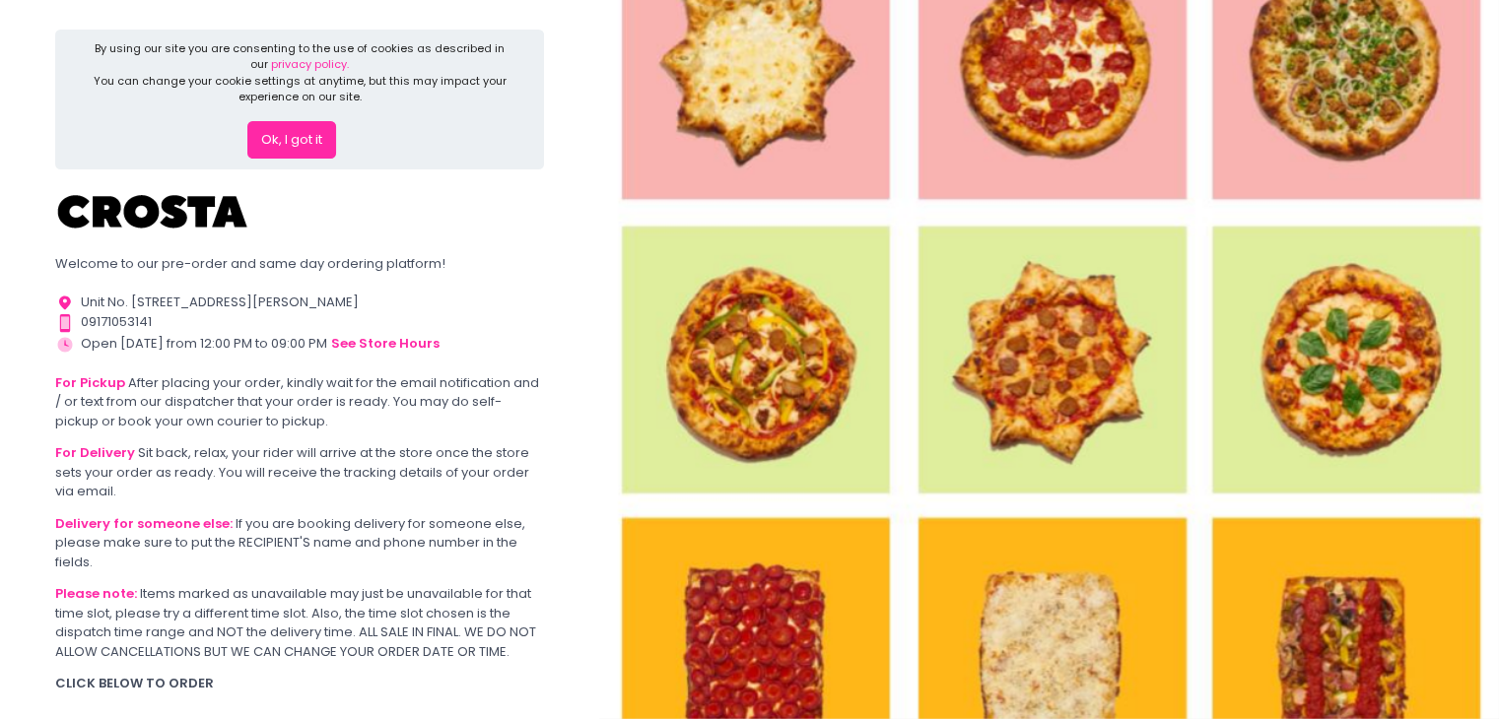
scroll to position [147, 0]
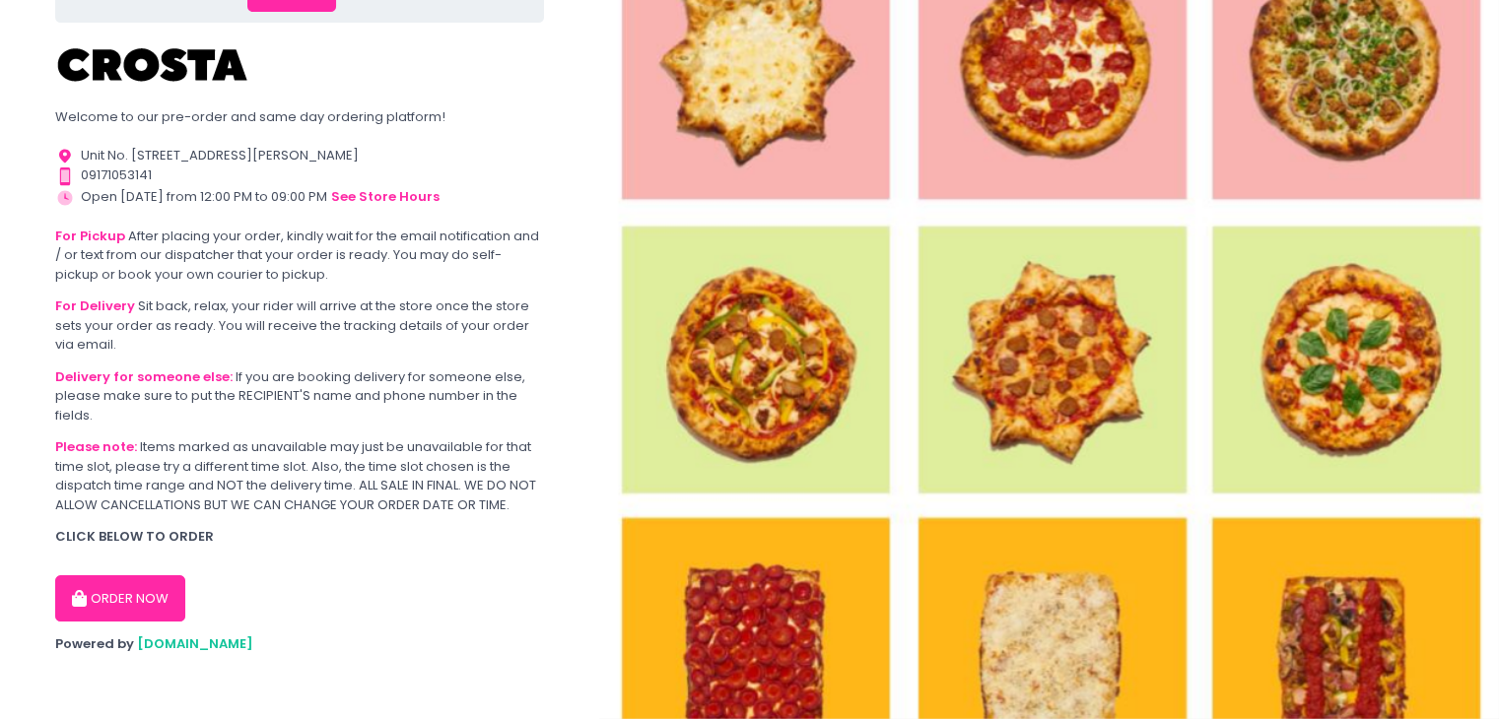
click at [104, 601] on button "ORDER NOW" at bounding box center [120, 598] width 130 height 47
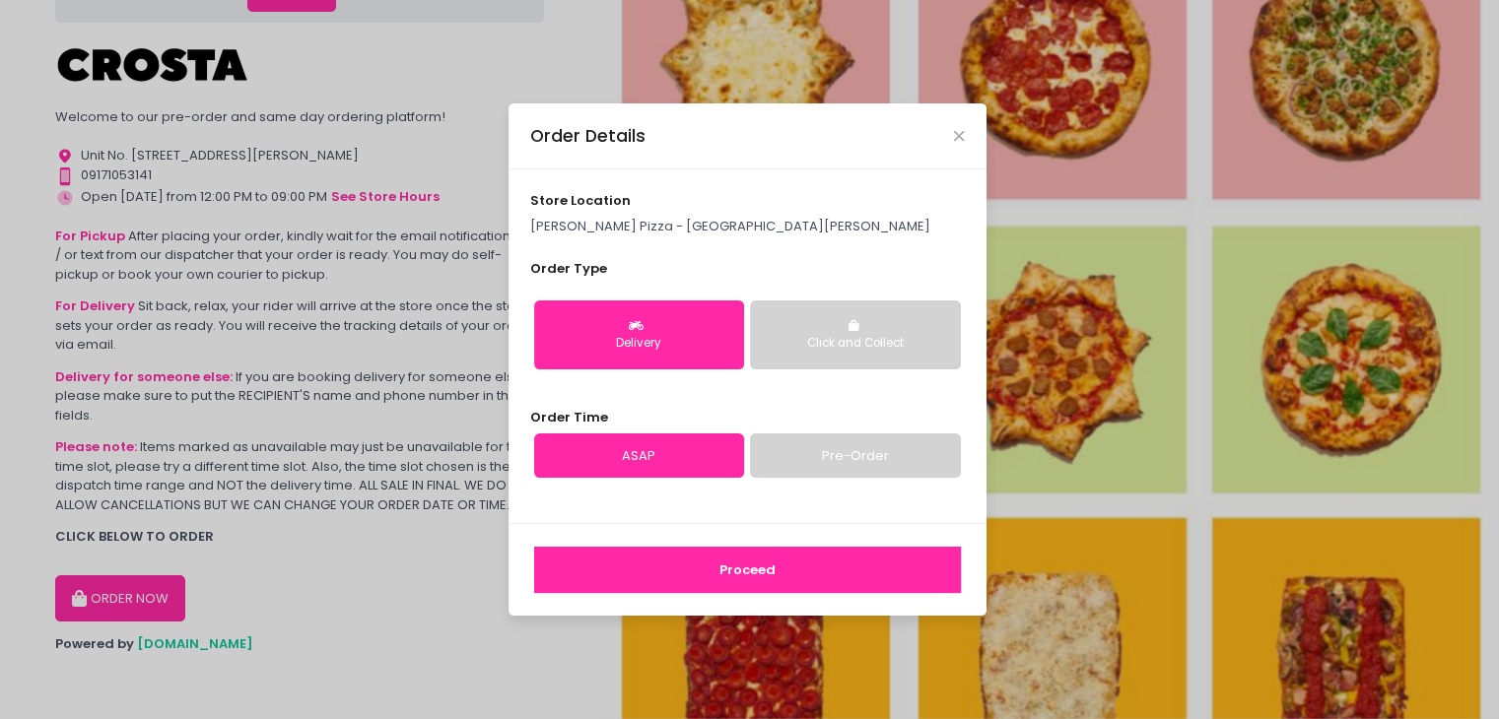
click at [654, 231] on p "Crosta Pizza - San Juan" at bounding box center [747, 227] width 434 height 20
click at [587, 233] on p "Crosta Pizza - San Juan" at bounding box center [747, 227] width 434 height 20
click at [960, 131] on icon "Close" at bounding box center [959, 136] width 10 height 15
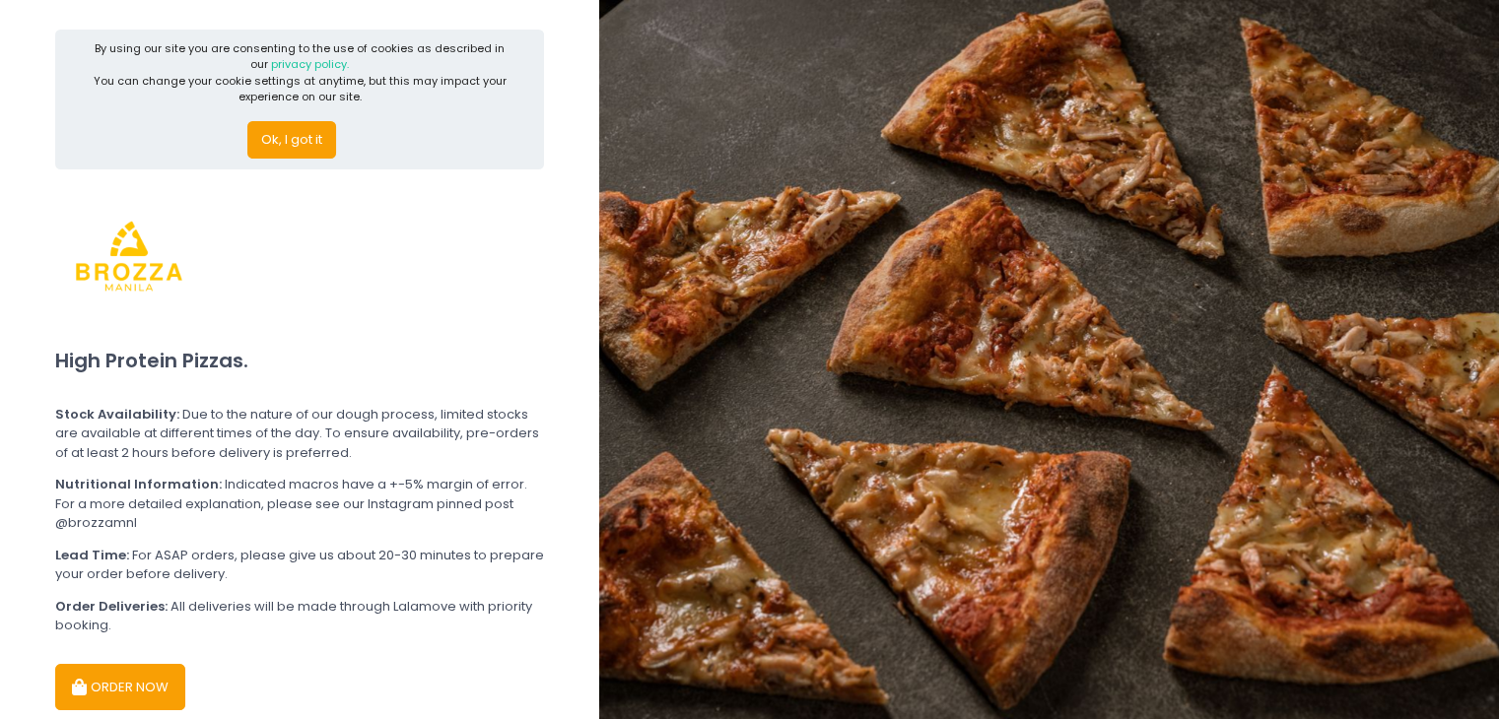
scroll to position [91, 0]
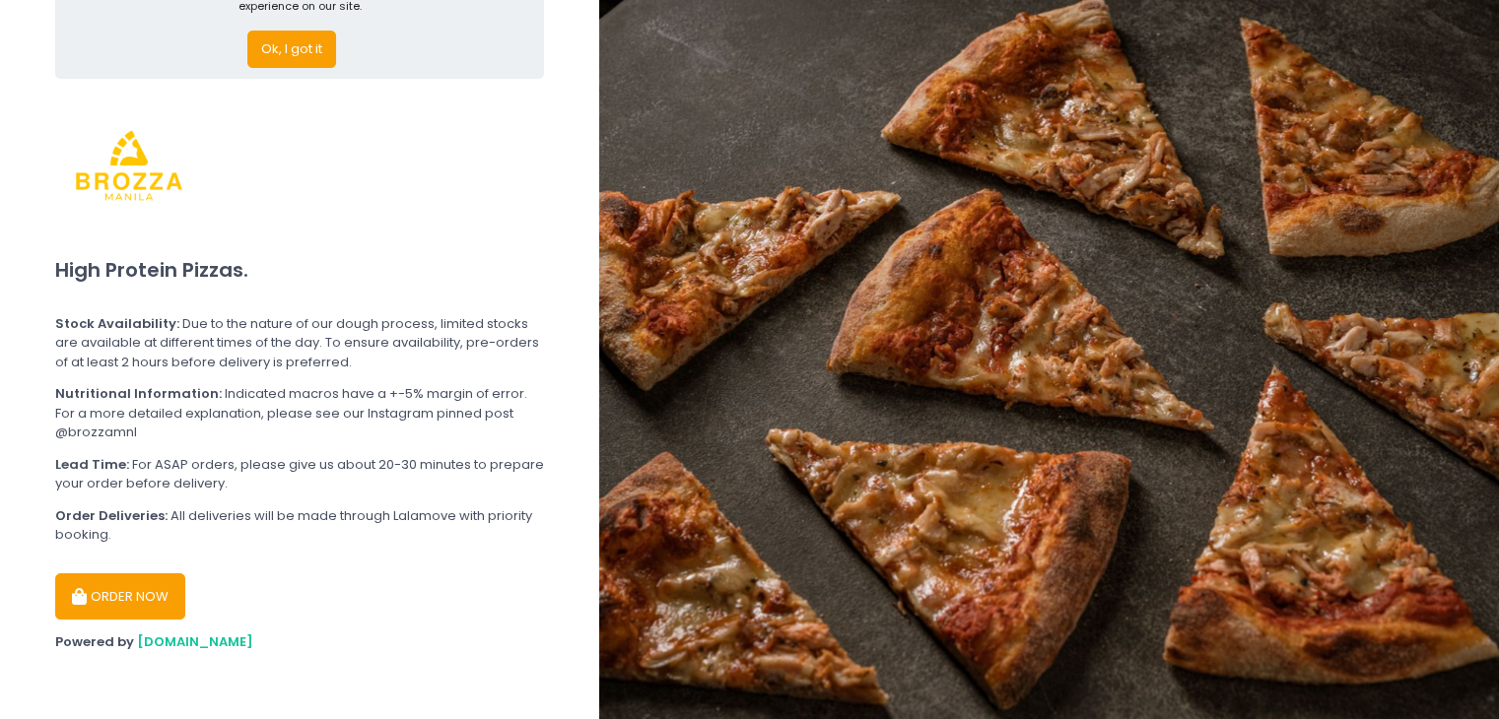
click at [126, 595] on button "ORDER NOW" at bounding box center [120, 597] width 130 height 47
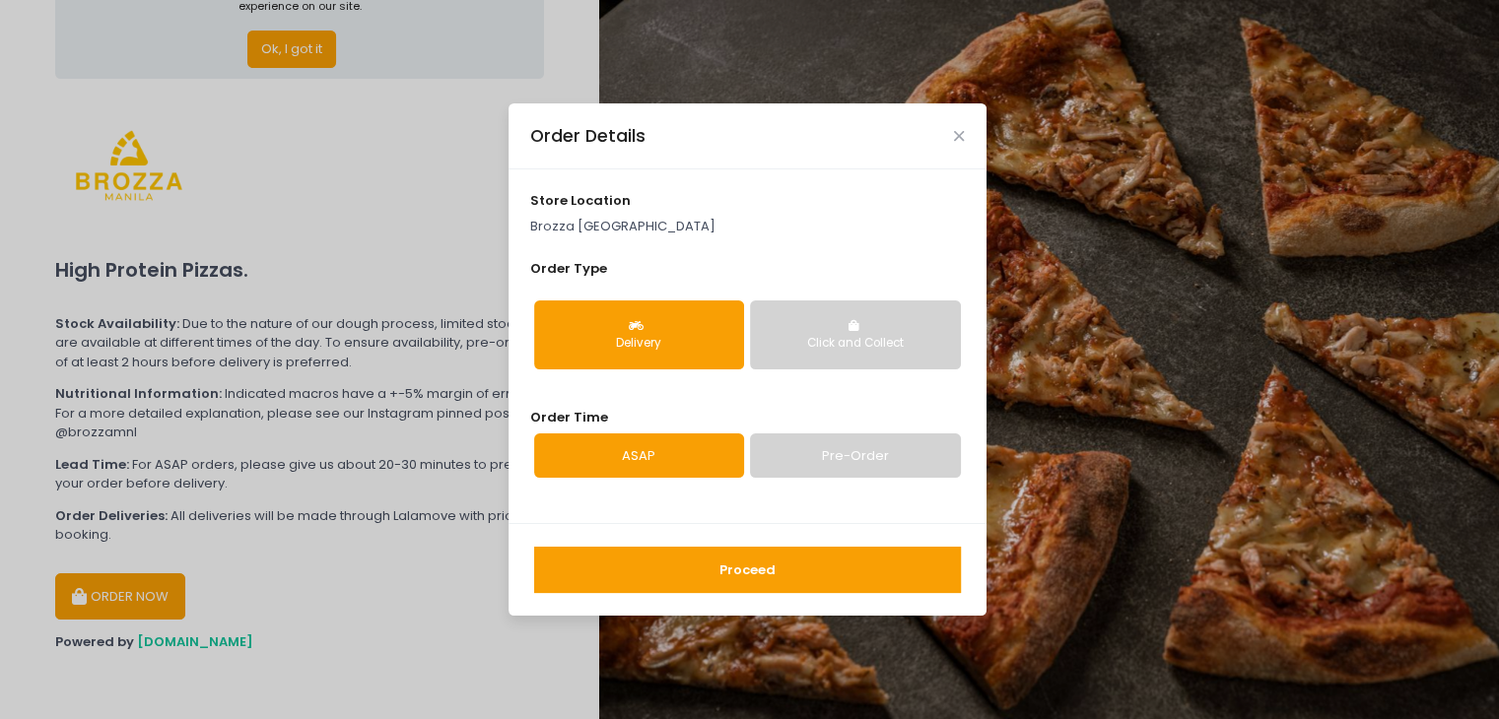
click at [685, 571] on button "Proceed" at bounding box center [747, 570] width 427 height 47
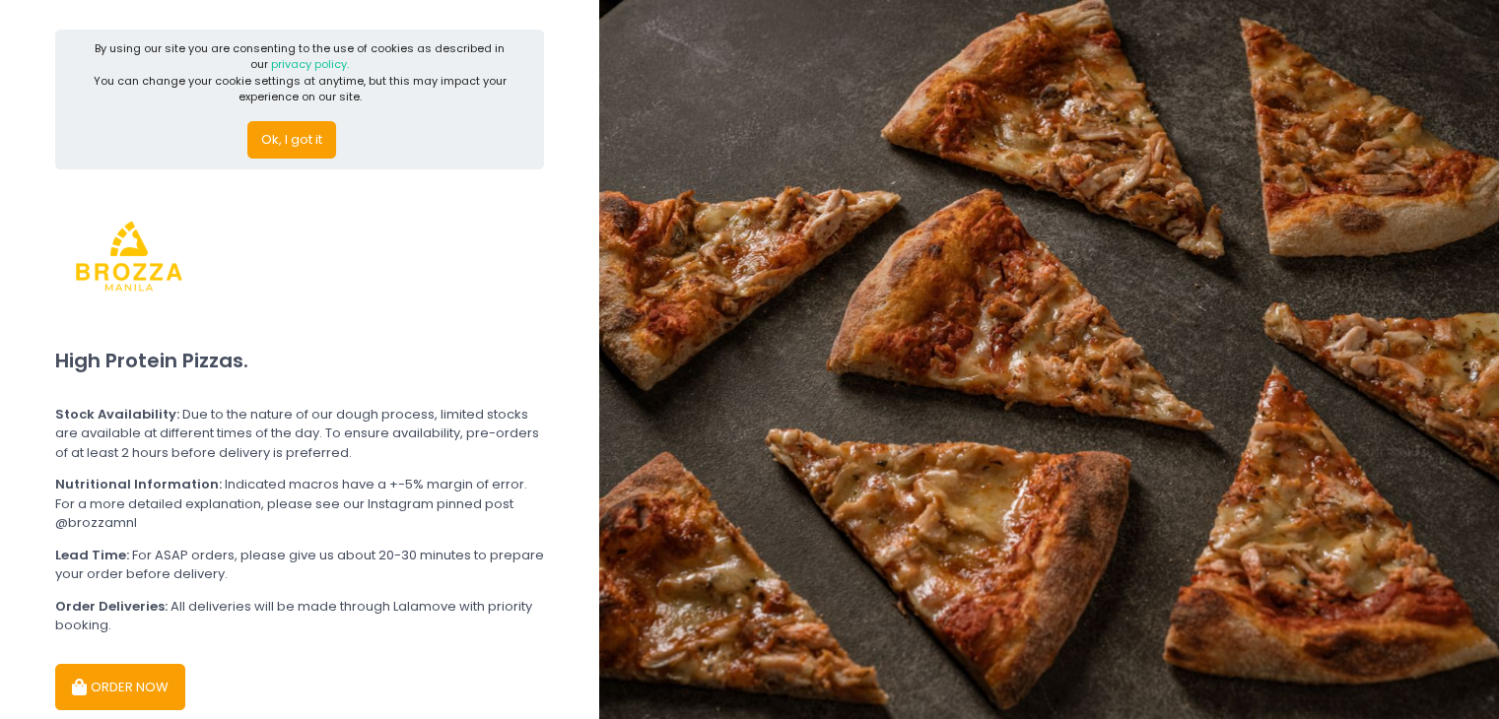
click at [114, 671] on button "ORDER NOW" at bounding box center [120, 687] width 130 height 47
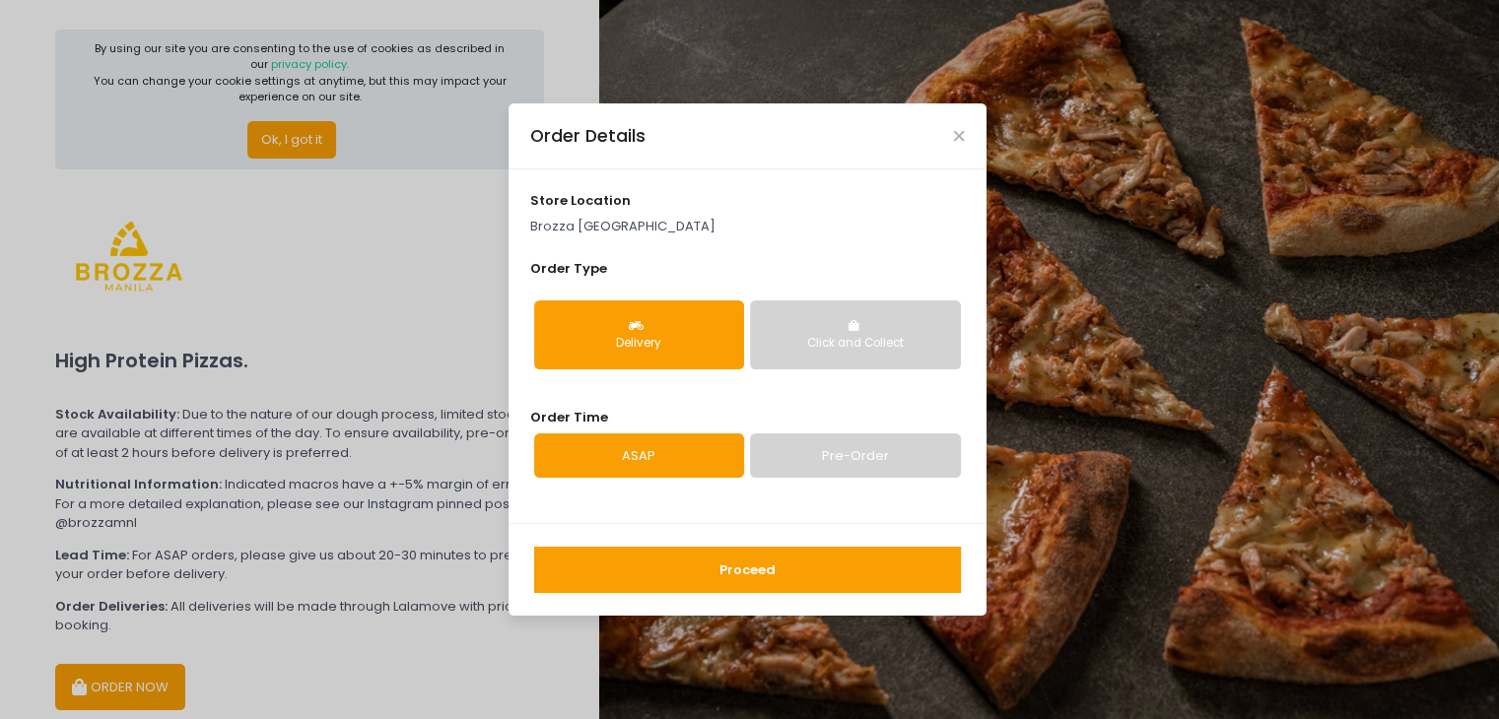
click at [820, 560] on button "Proceed" at bounding box center [747, 570] width 427 height 47
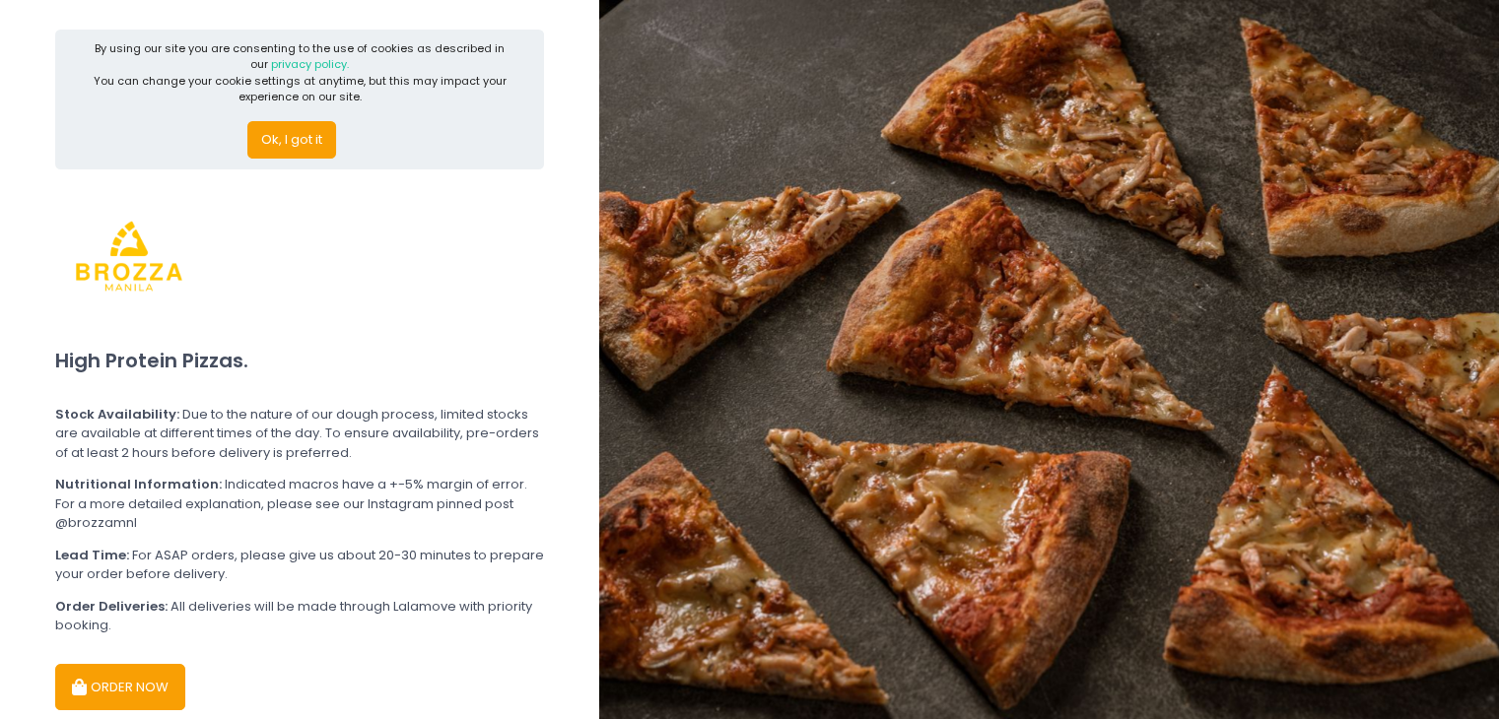
click at [88, 668] on button "ORDER NOW" at bounding box center [120, 687] width 130 height 47
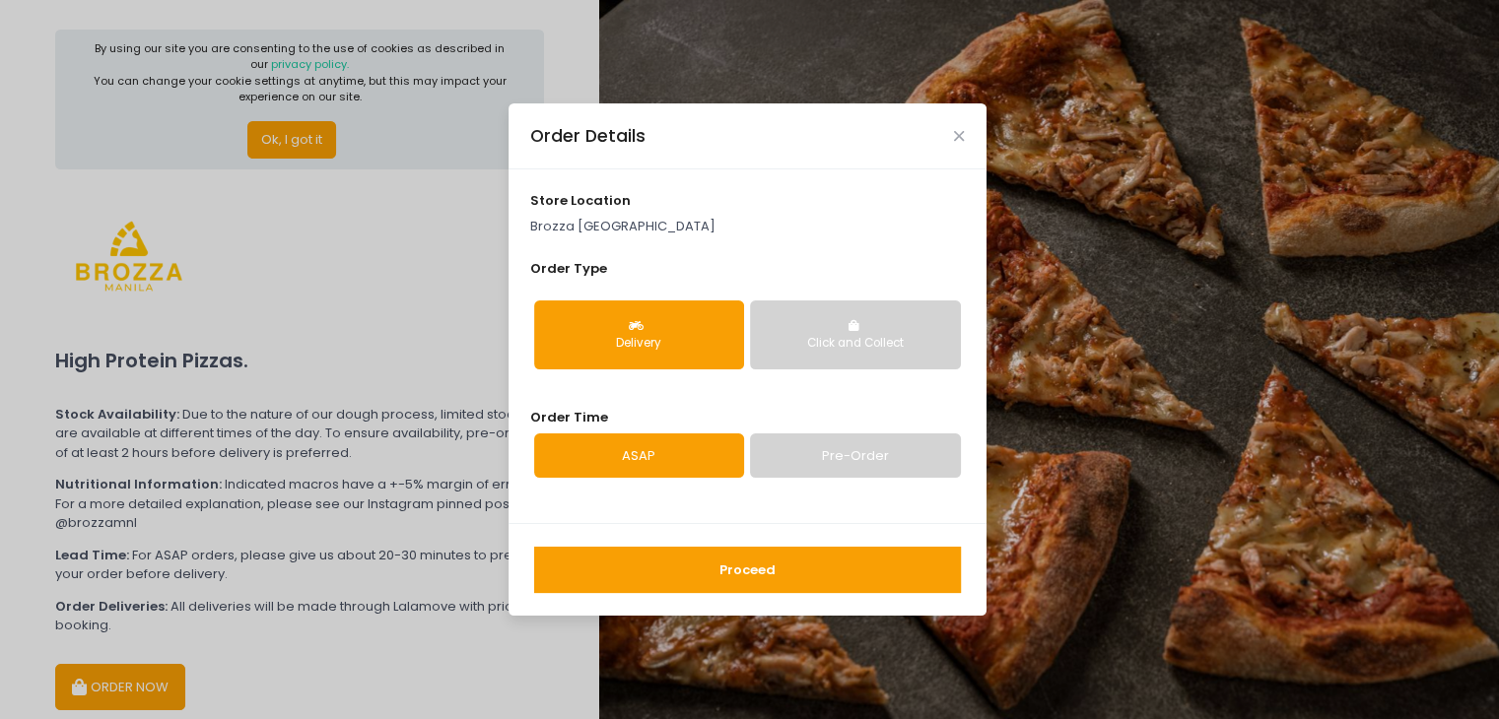
click at [958, 127] on div "Order Details" at bounding box center [747, 135] width 478 height 65
click at [955, 134] on icon "Close" at bounding box center [959, 136] width 10 height 15
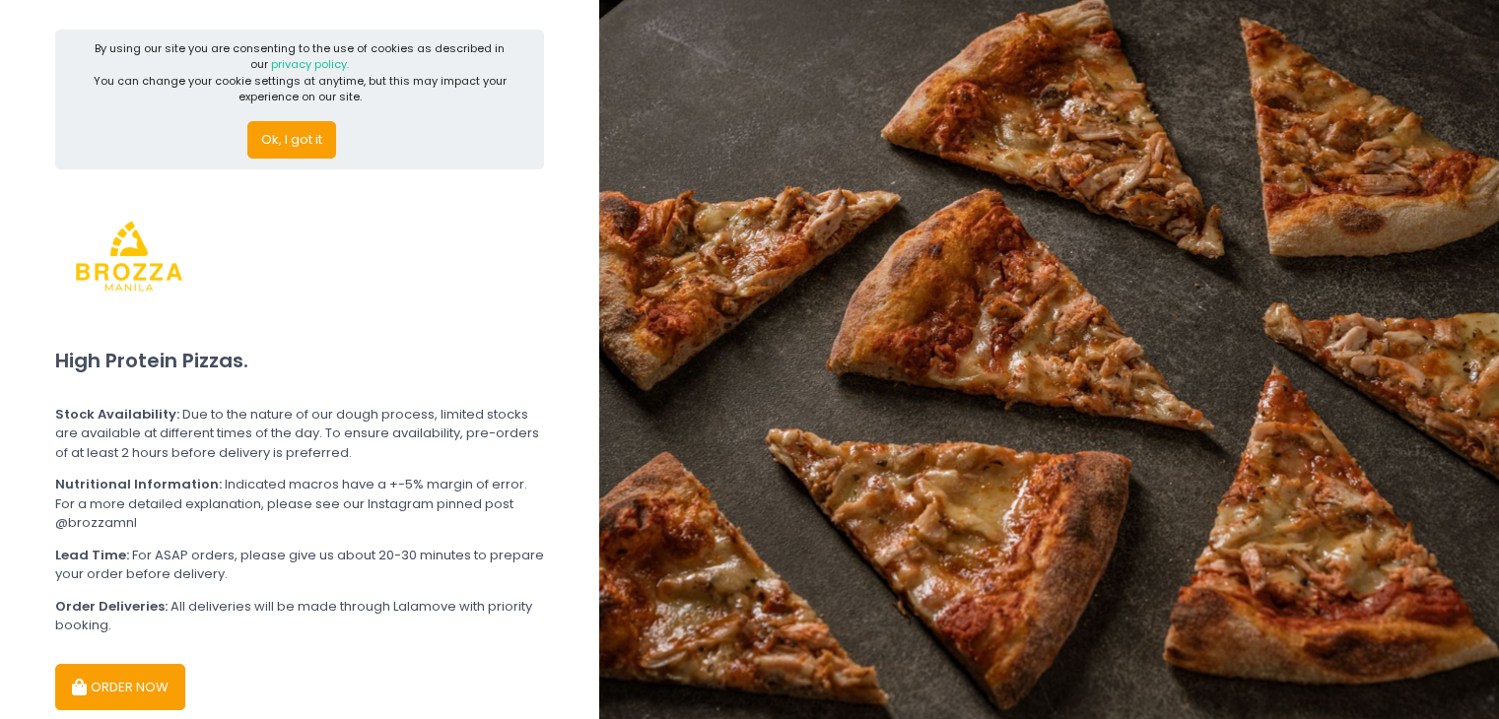
click at [120, 675] on button "ORDER NOW" at bounding box center [120, 687] width 130 height 47
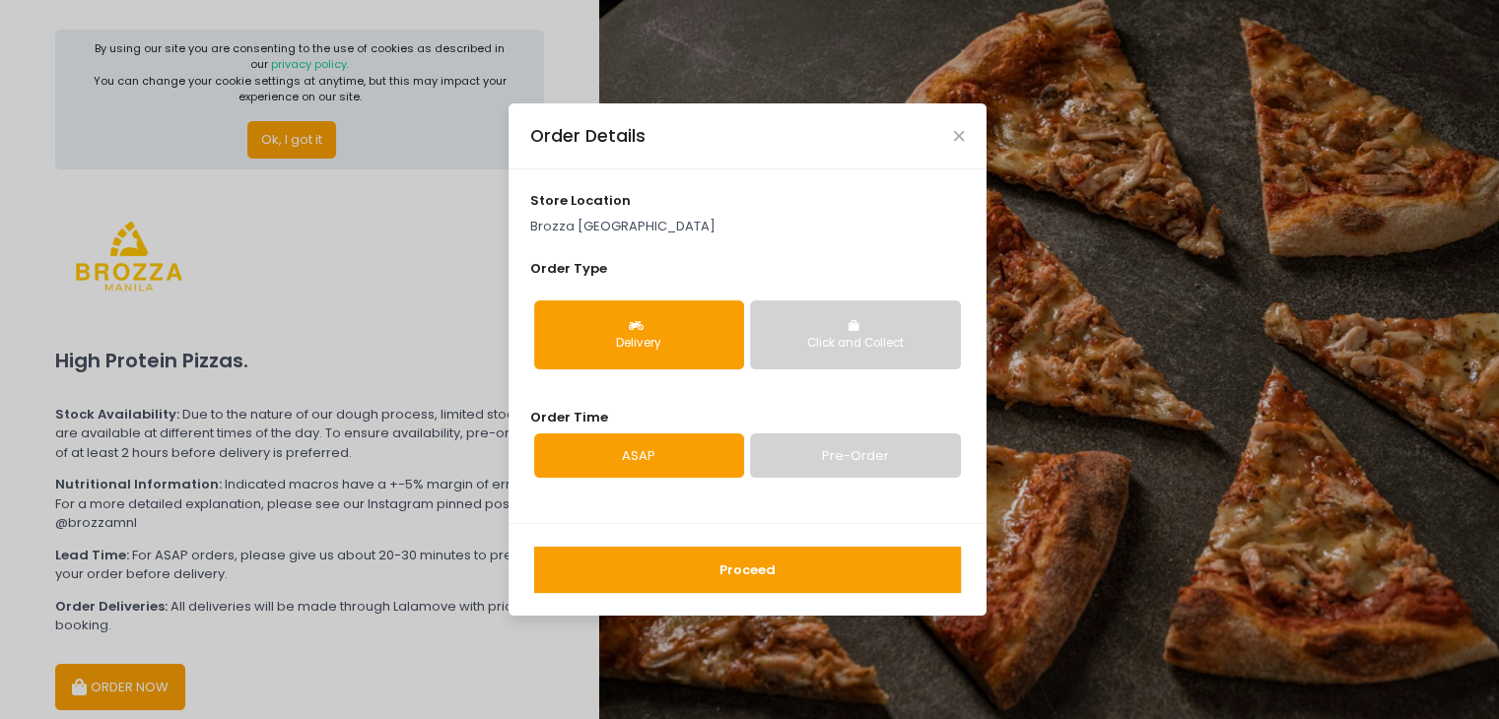
click at [859, 344] on div "Click and Collect" at bounding box center [855, 344] width 182 height 18
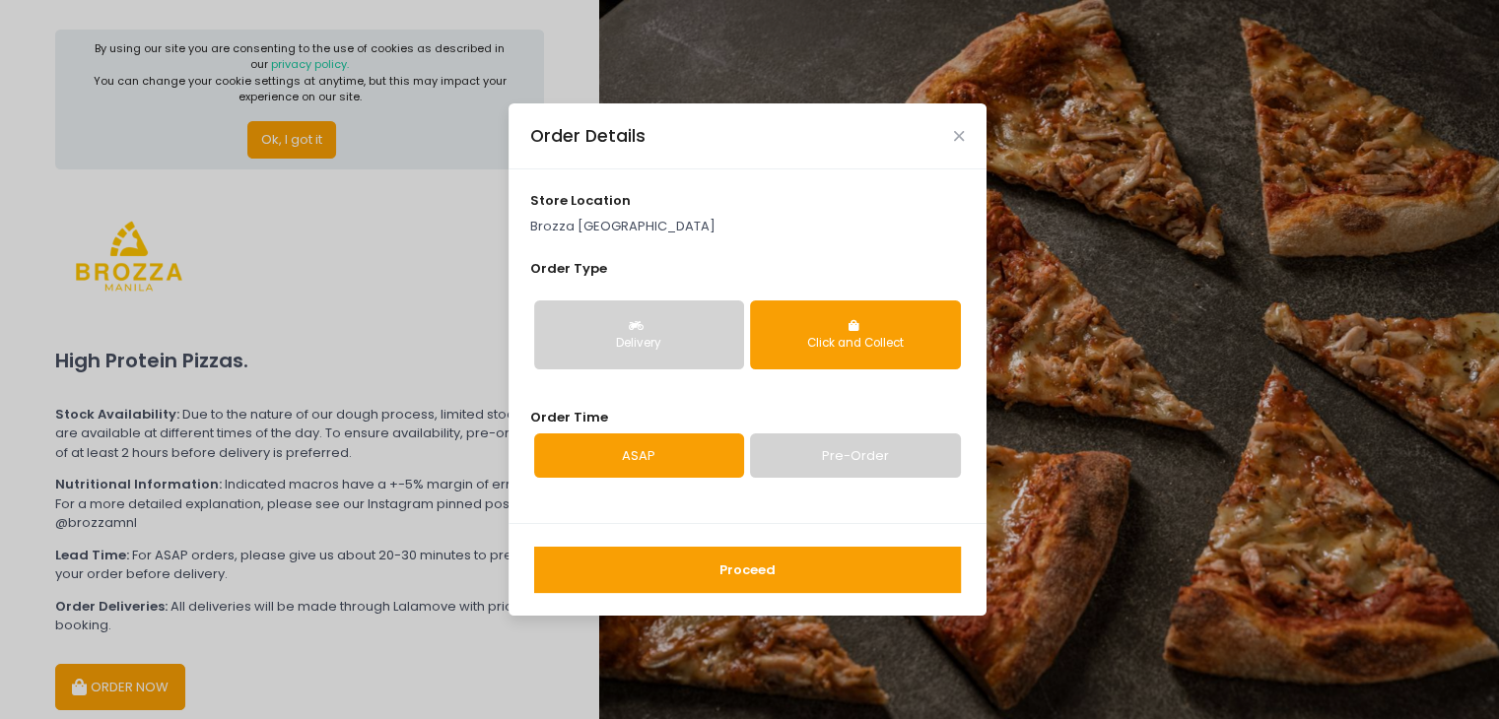
click at [703, 576] on button "Proceed" at bounding box center [747, 570] width 427 height 47
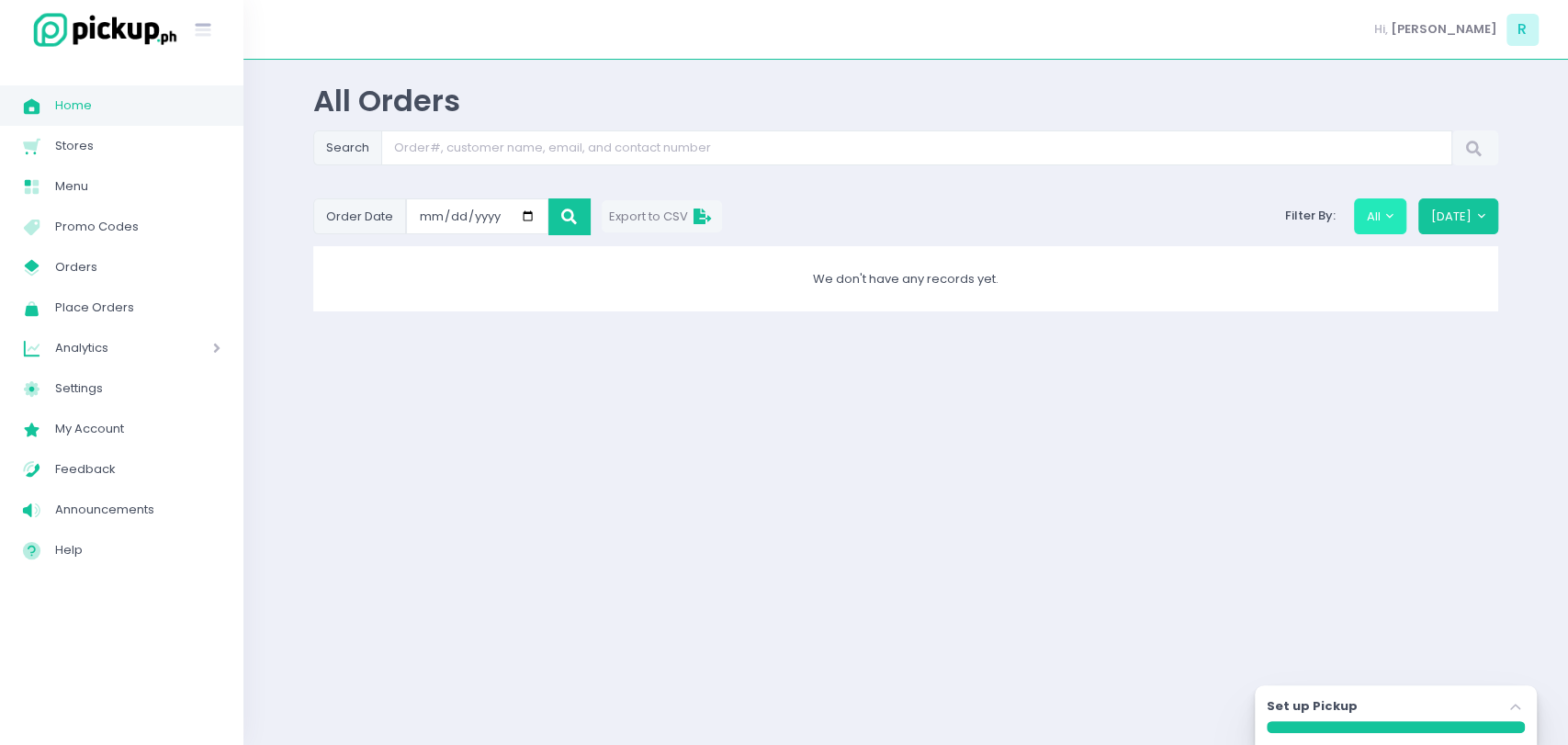
click at [1399, 220] on button "All" at bounding box center [1381, 215] width 53 height 34
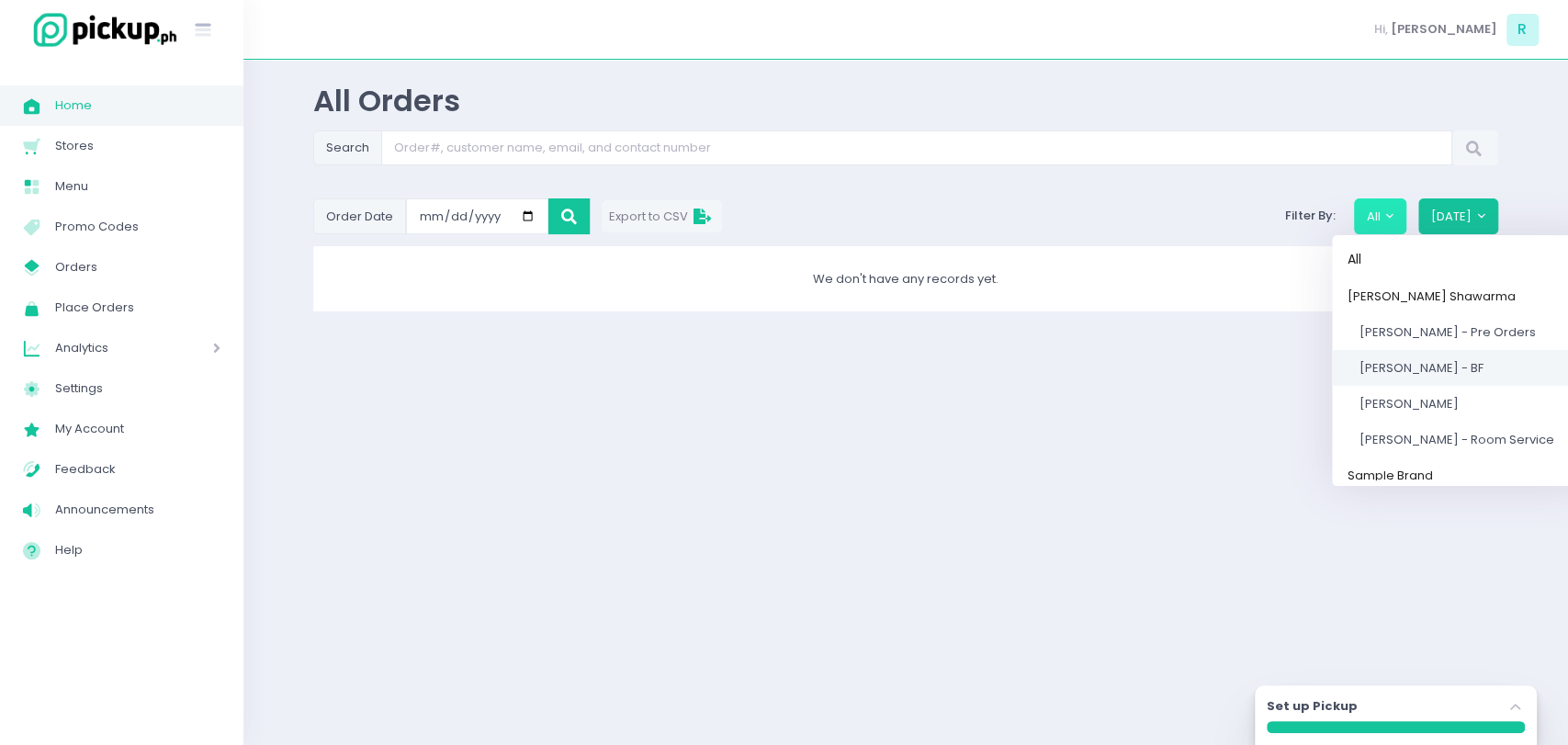
click at [1422, 363] on span "[PERSON_NAME] - BF" at bounding box center [1420, 367] width 124 height 18
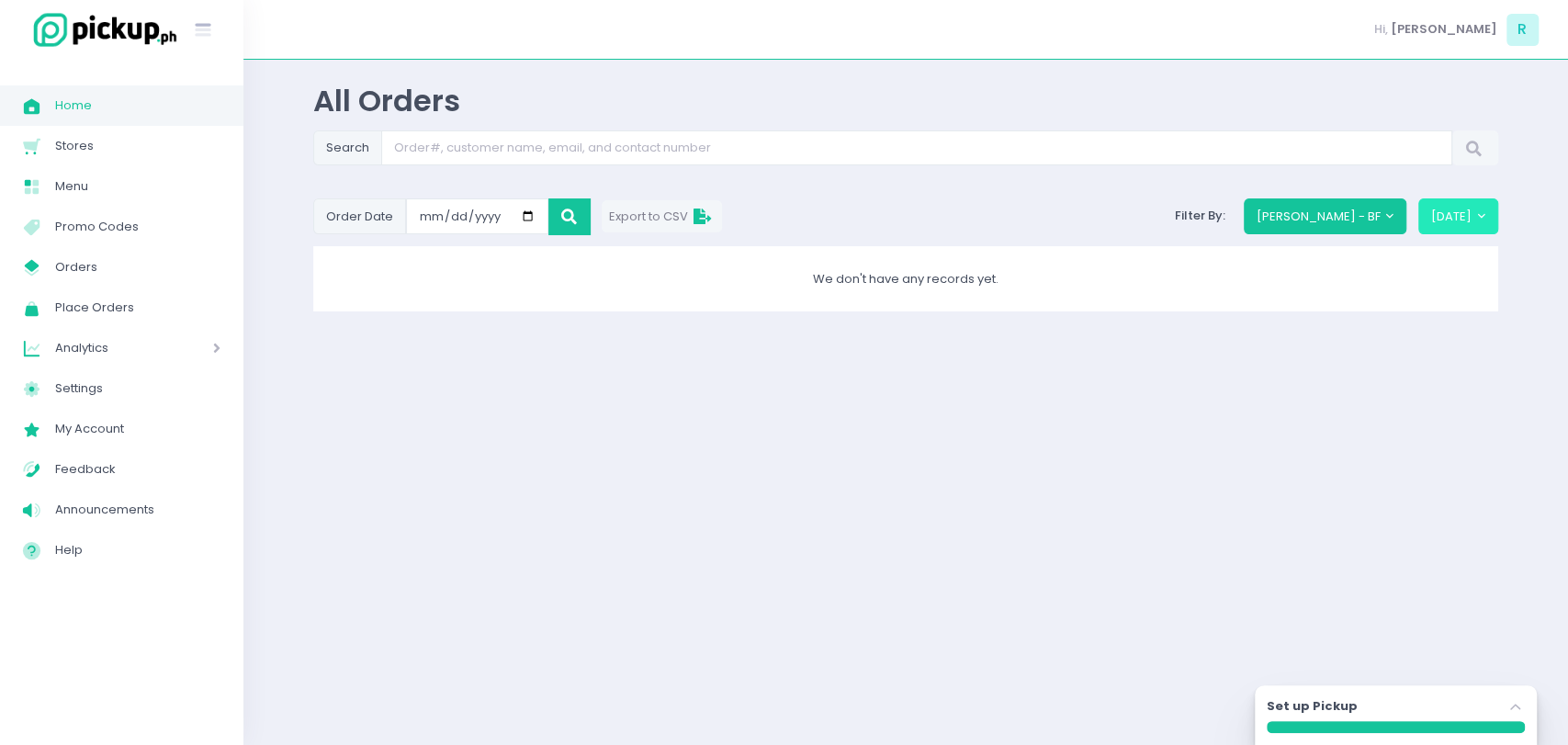
click at [1472, 227] on button "[DATE]" at bounding box center [1458, 215] width 80 height 34
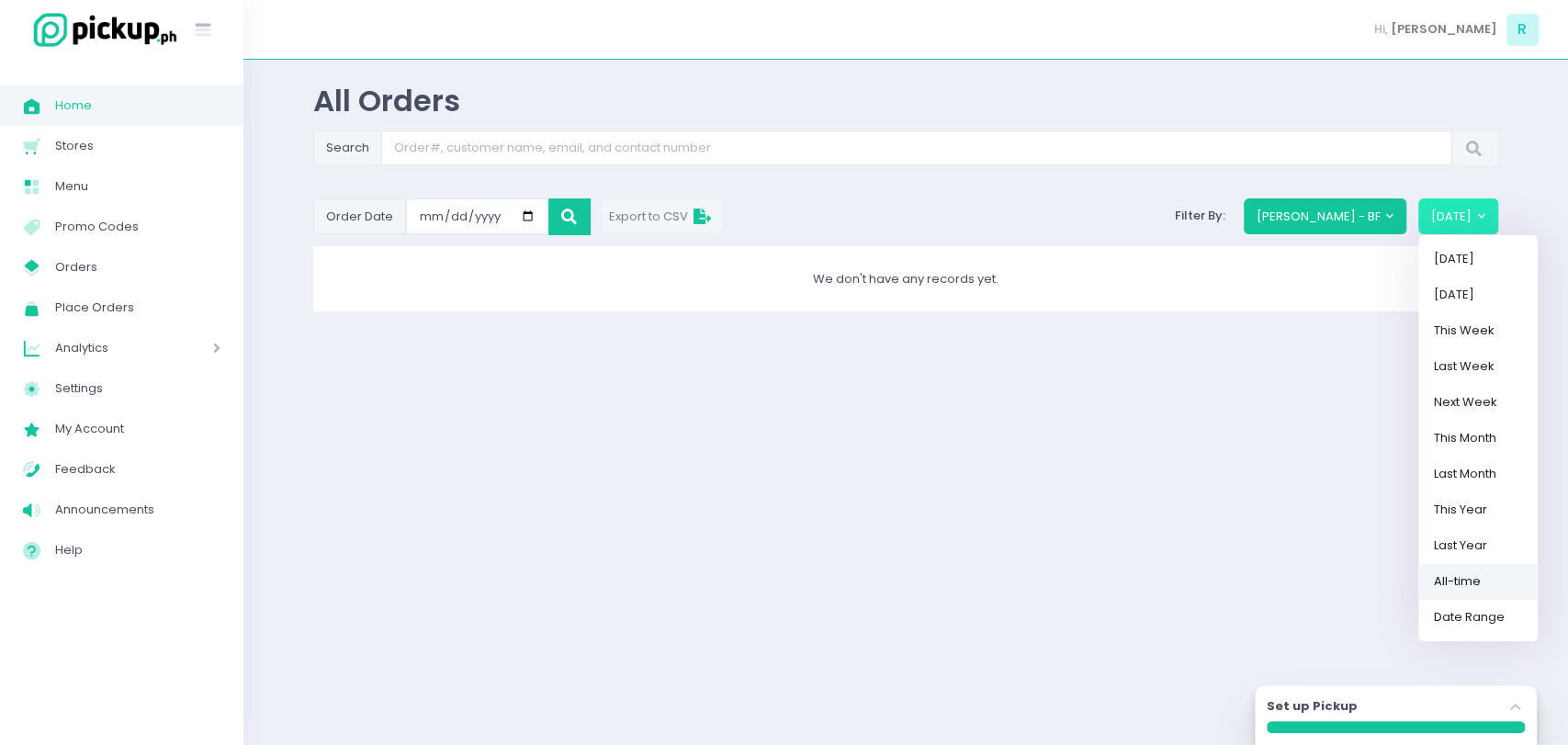
click at [1478, 584] on link "All-time" at bounding box center [1478, 581] width 119 height 35
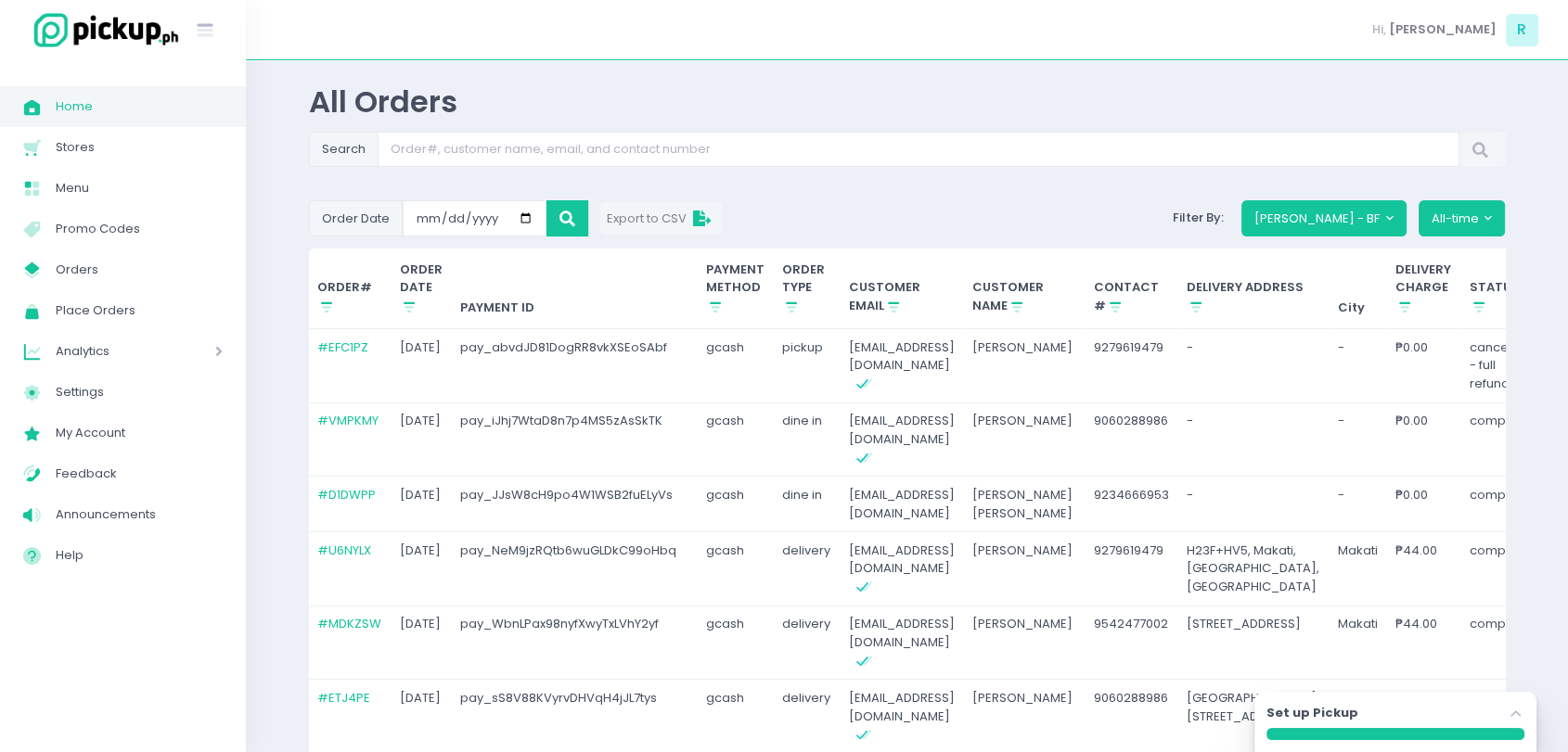
click at [93, 136] on span "Stores" at bounding box center [138, 148] width 167 height 24
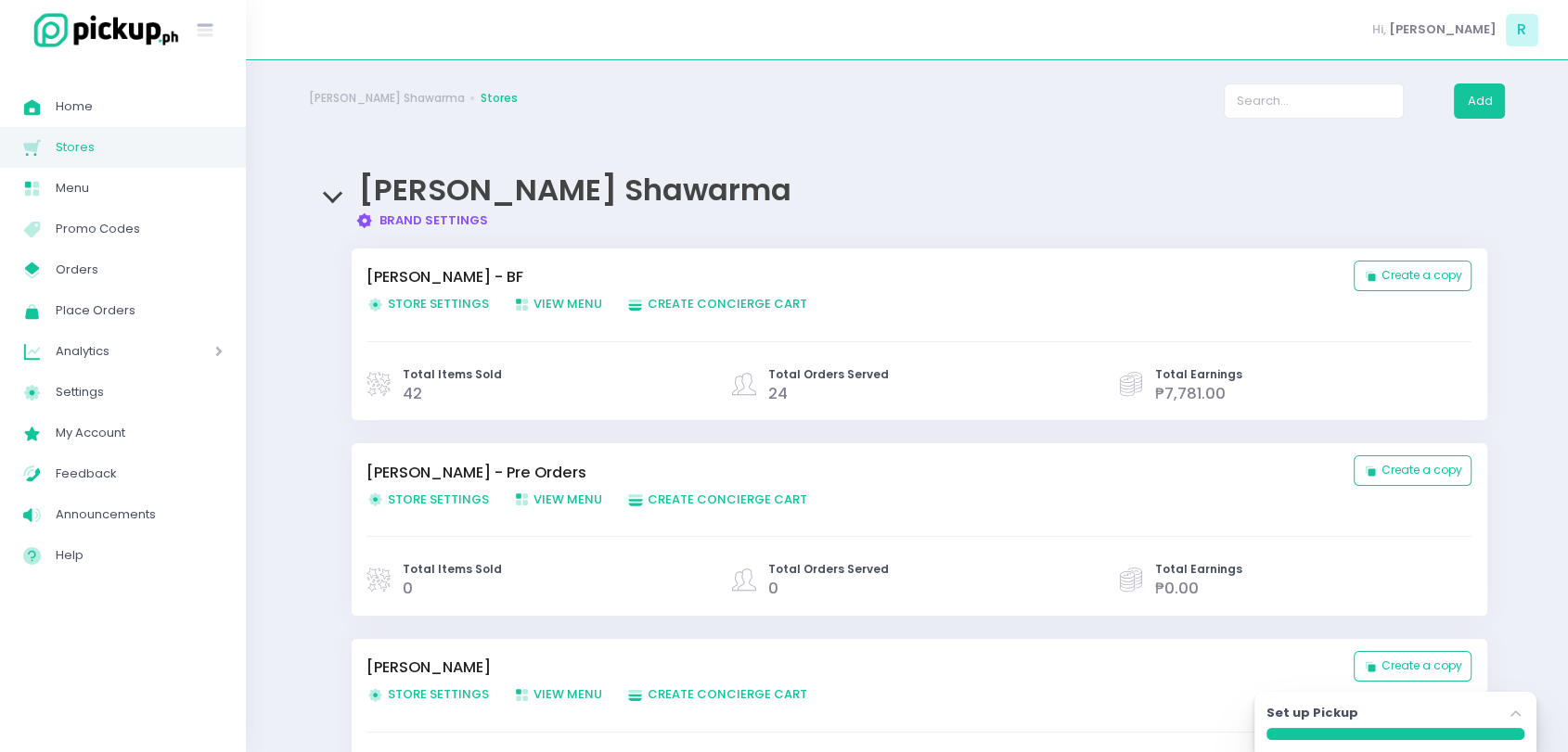
click at [434, 296] on span "Store Settings Created with Sketch. Store Settings" at bounding box center [428, 303] width 122 height 18
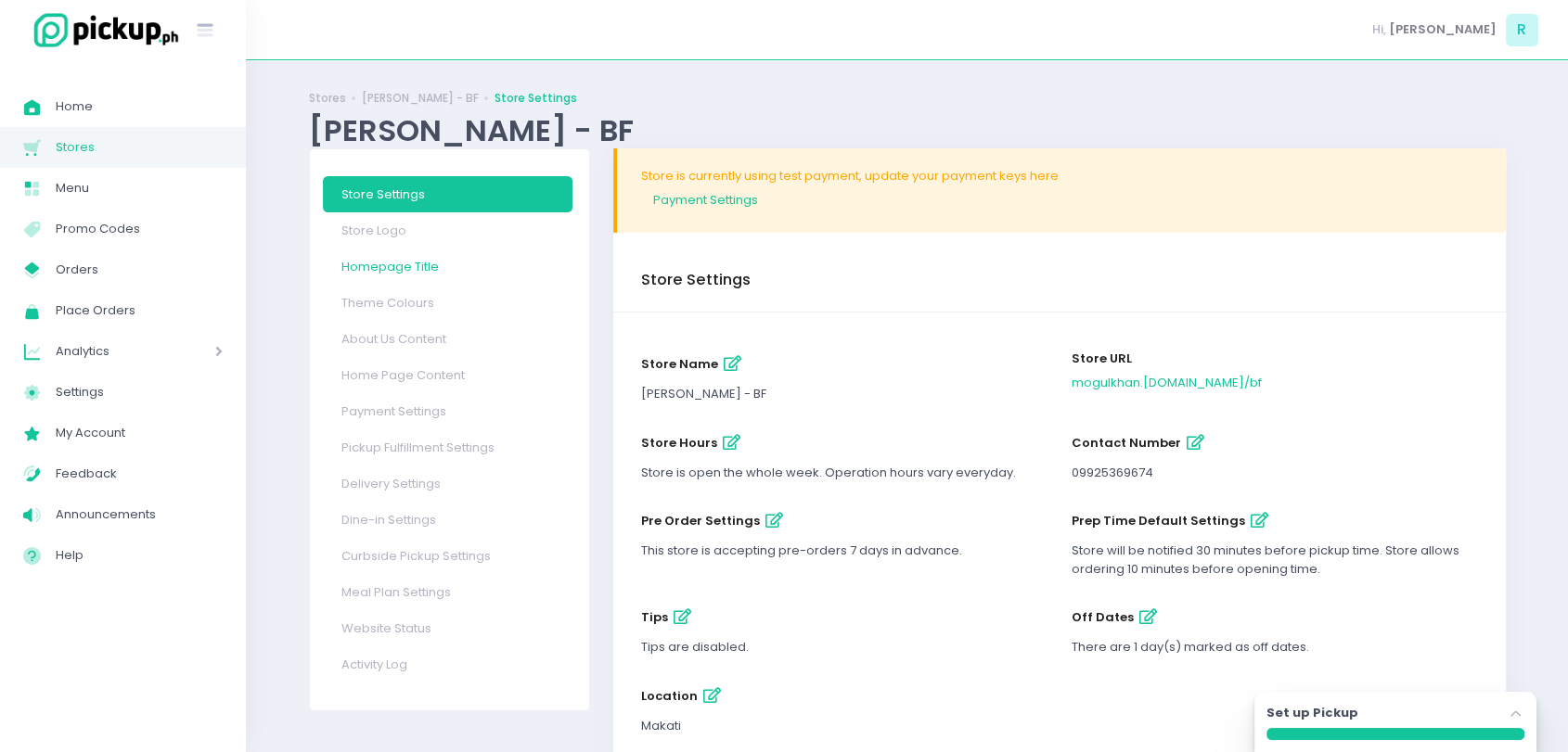
click at [427, 256] on link "Homepage Title" at bounding box center [447, 266] width 250 height 36
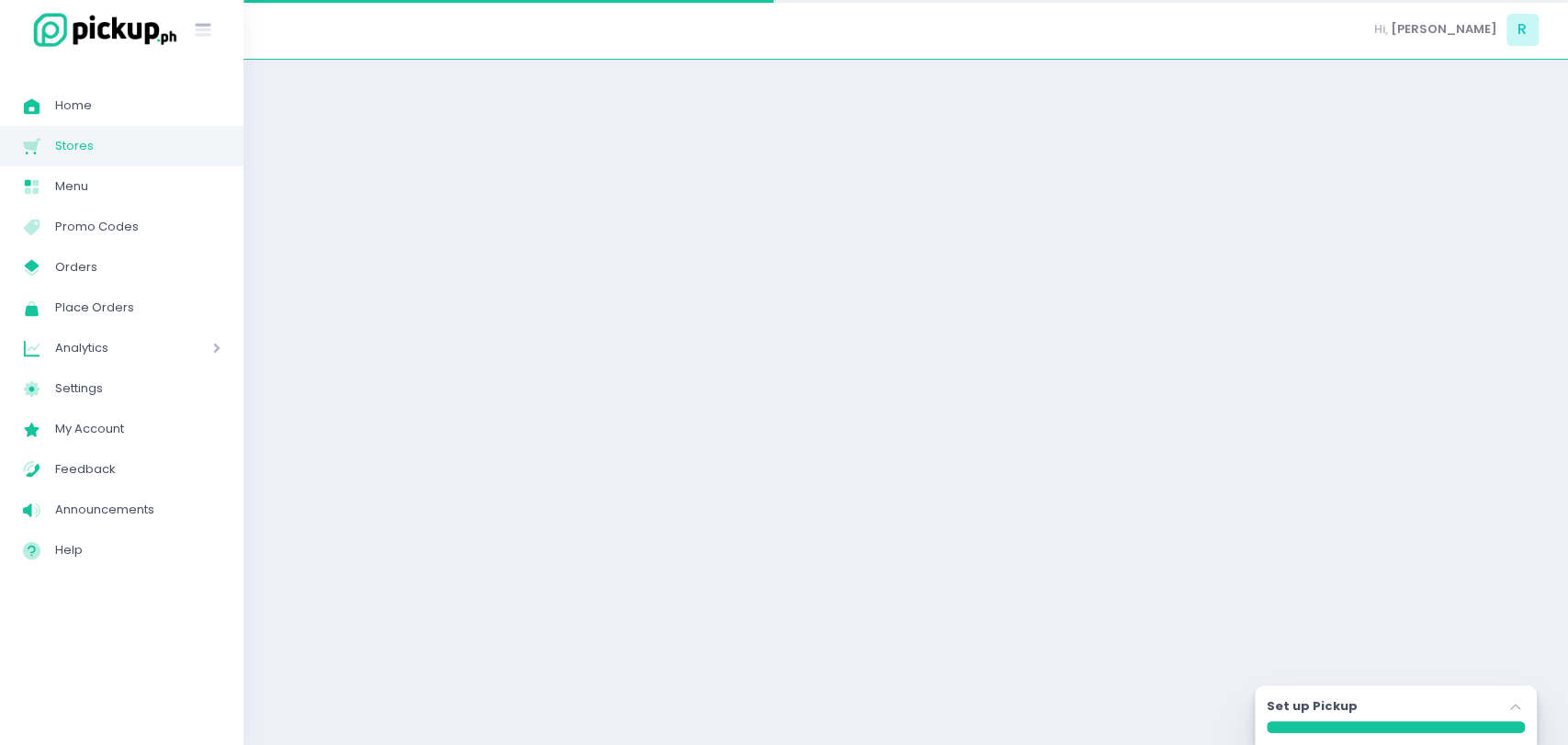
select select "normal"
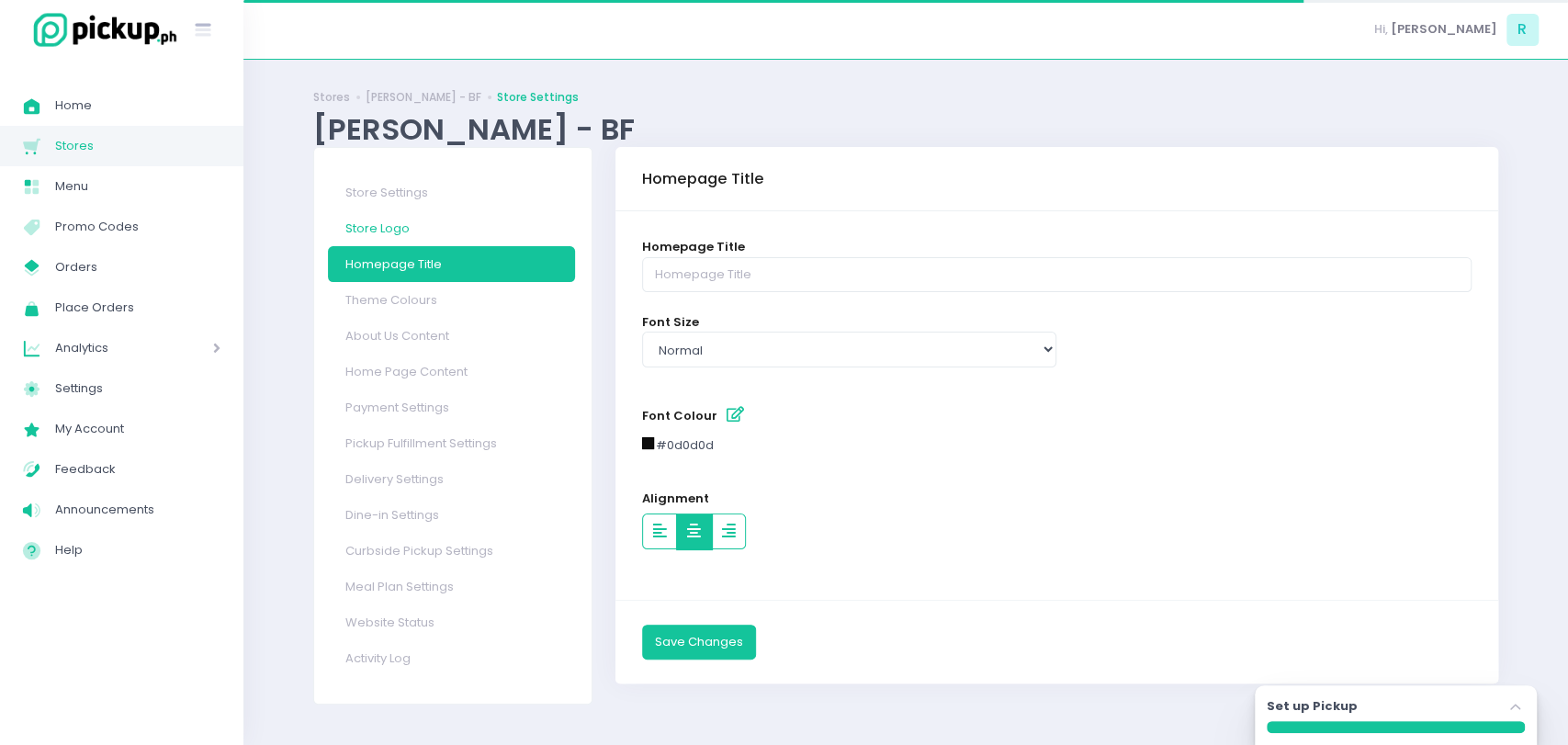
click at [420, 229] on link "Store Logo" at bounding box center [451, 228] width 247 height 35
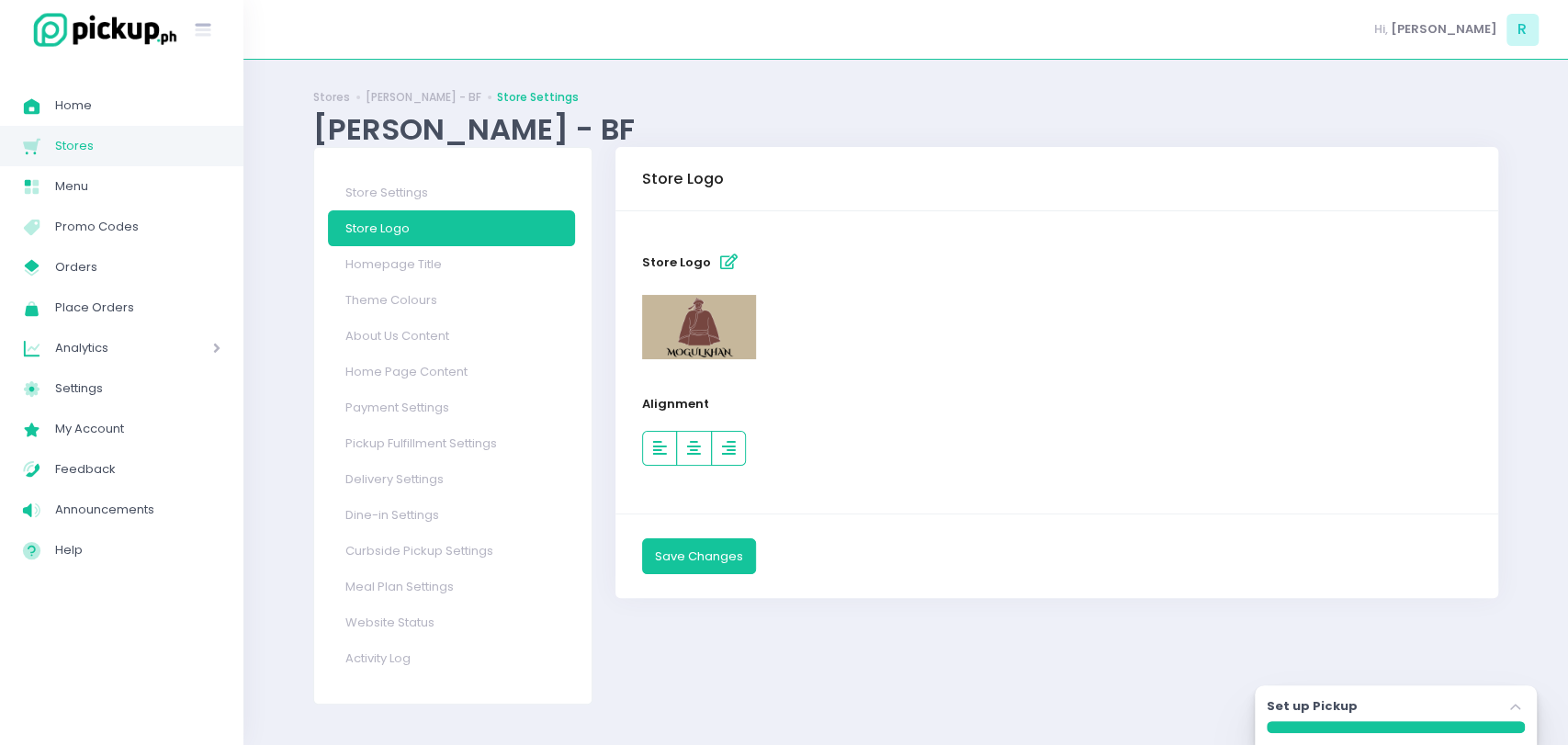
click at [91, 133] on link "Stores Created with Sketch. Stores" at bounding box center [121, 145] width 243 height 40
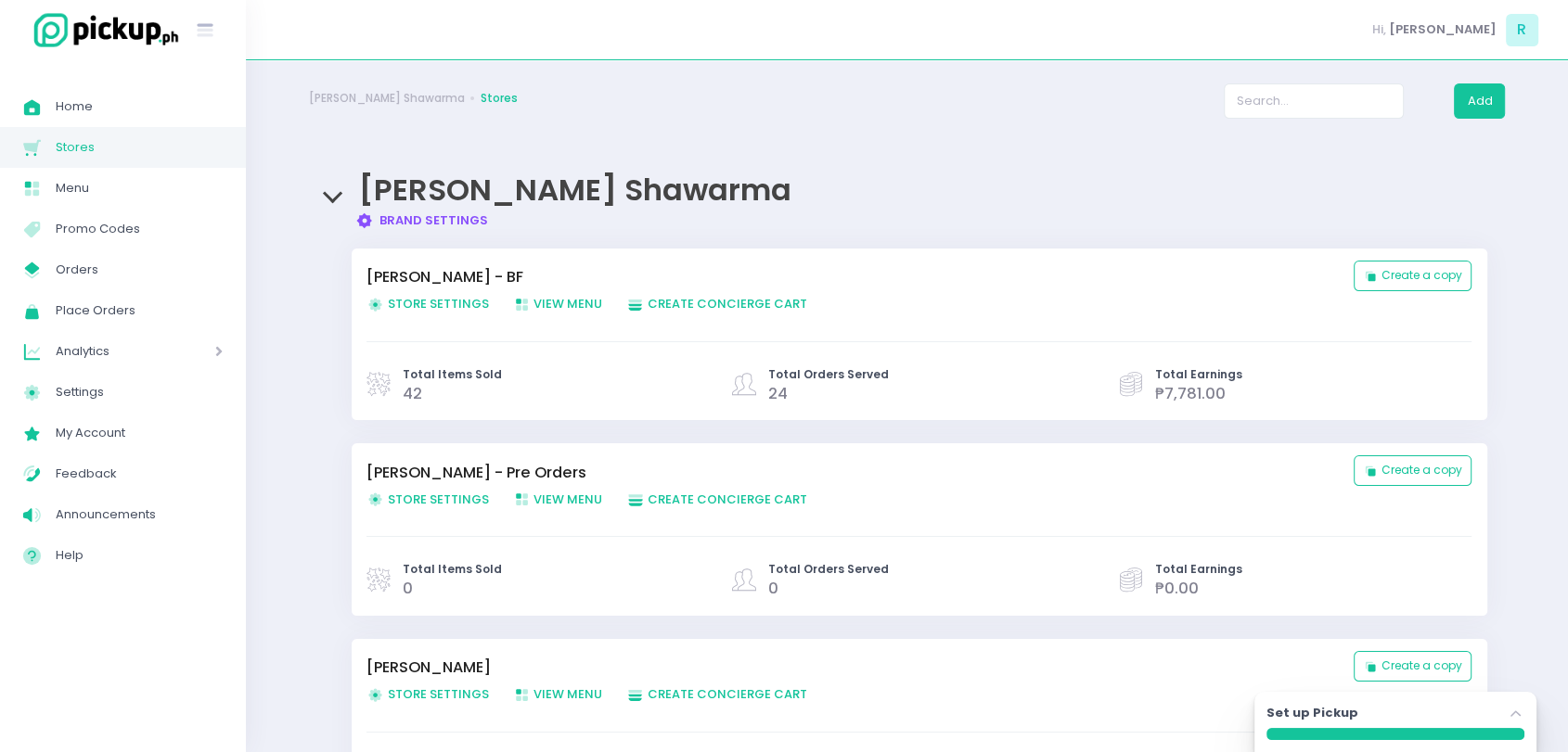
click at [445, 222] on link "Brand Settings Created with Sketch. Brand Settings" at bounding box center [421, 220] width 133 height 18
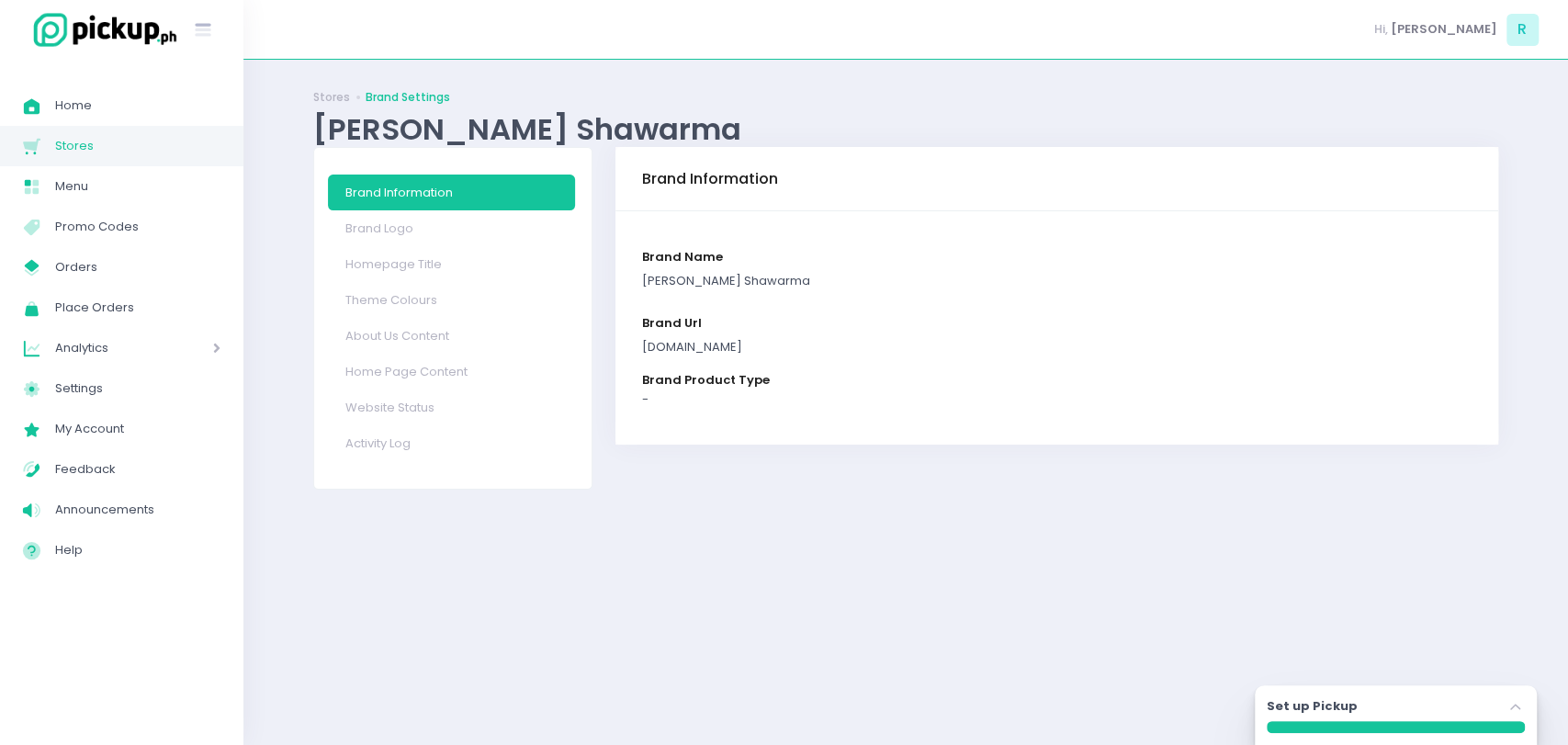
click at [675, 371] on span "brand product type" at bounding box center [706, 379] width 128 height 18
click at [470, 379] on link "Home Page Content" at bounding box center [451, 371] width 247 height 35
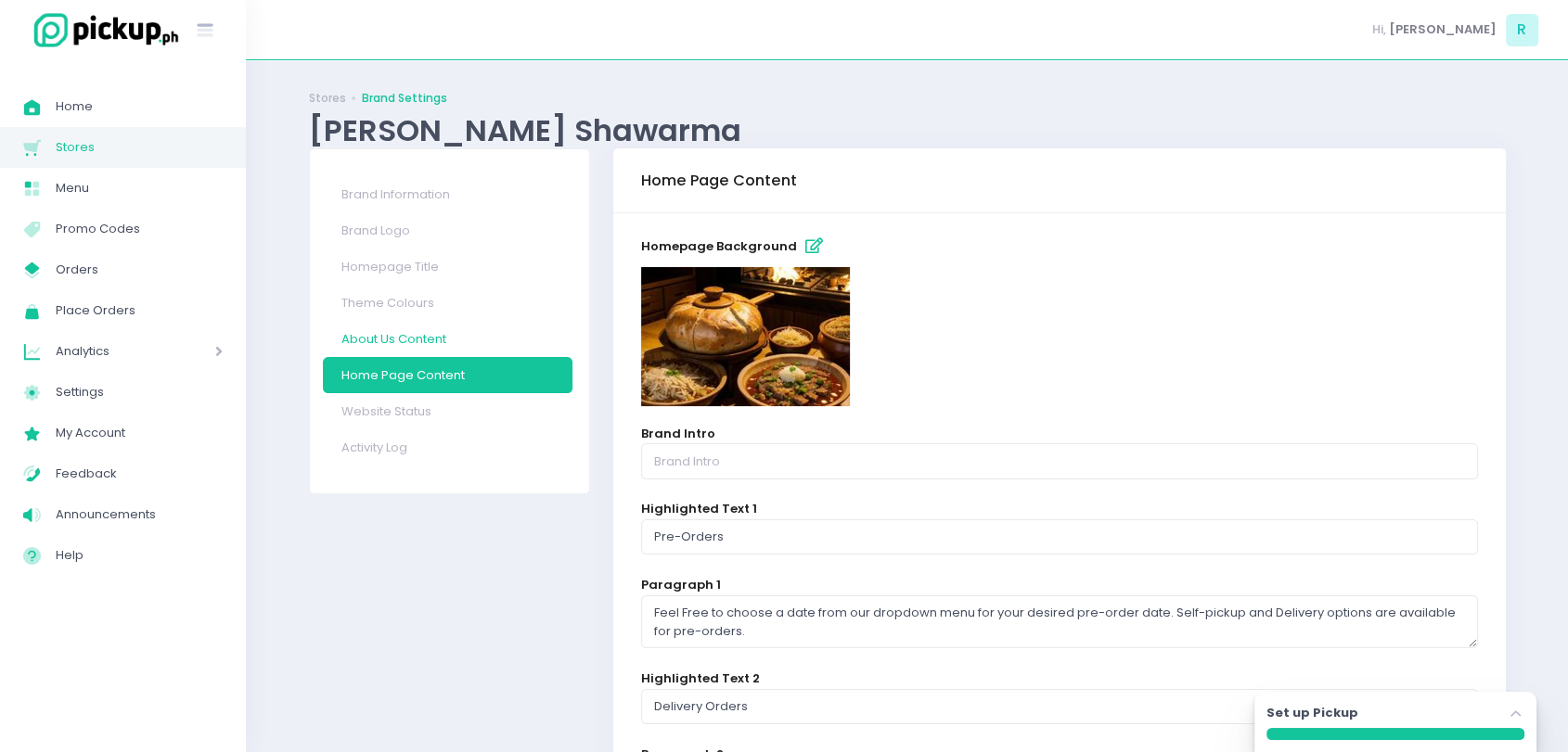
click at [403, 340] on link "About Us Content" at bounding box center [447, 339] width 250 height 36
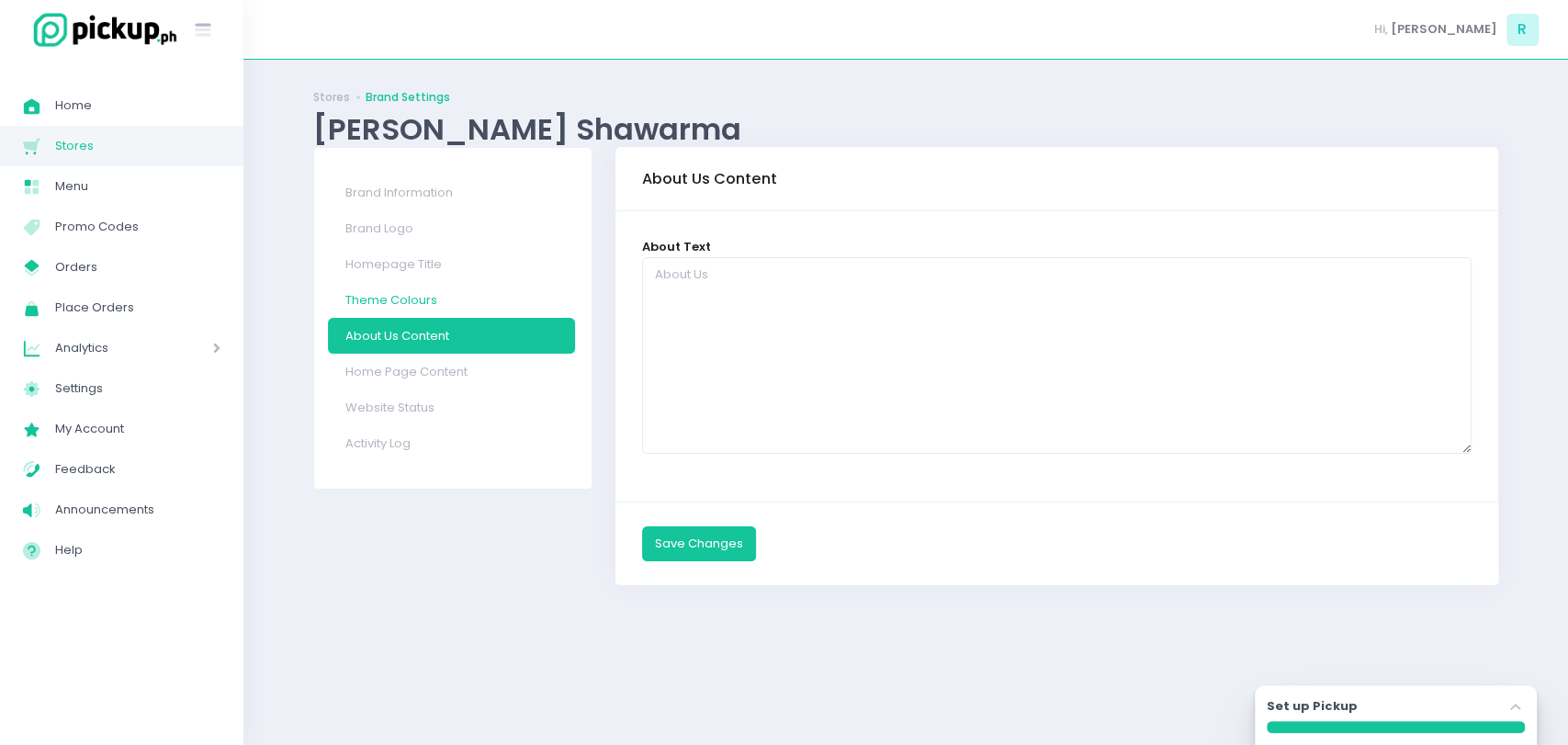
click at [417, 313] on link "Theme Colours" at bounding box center [451, 300] width 247 height 35
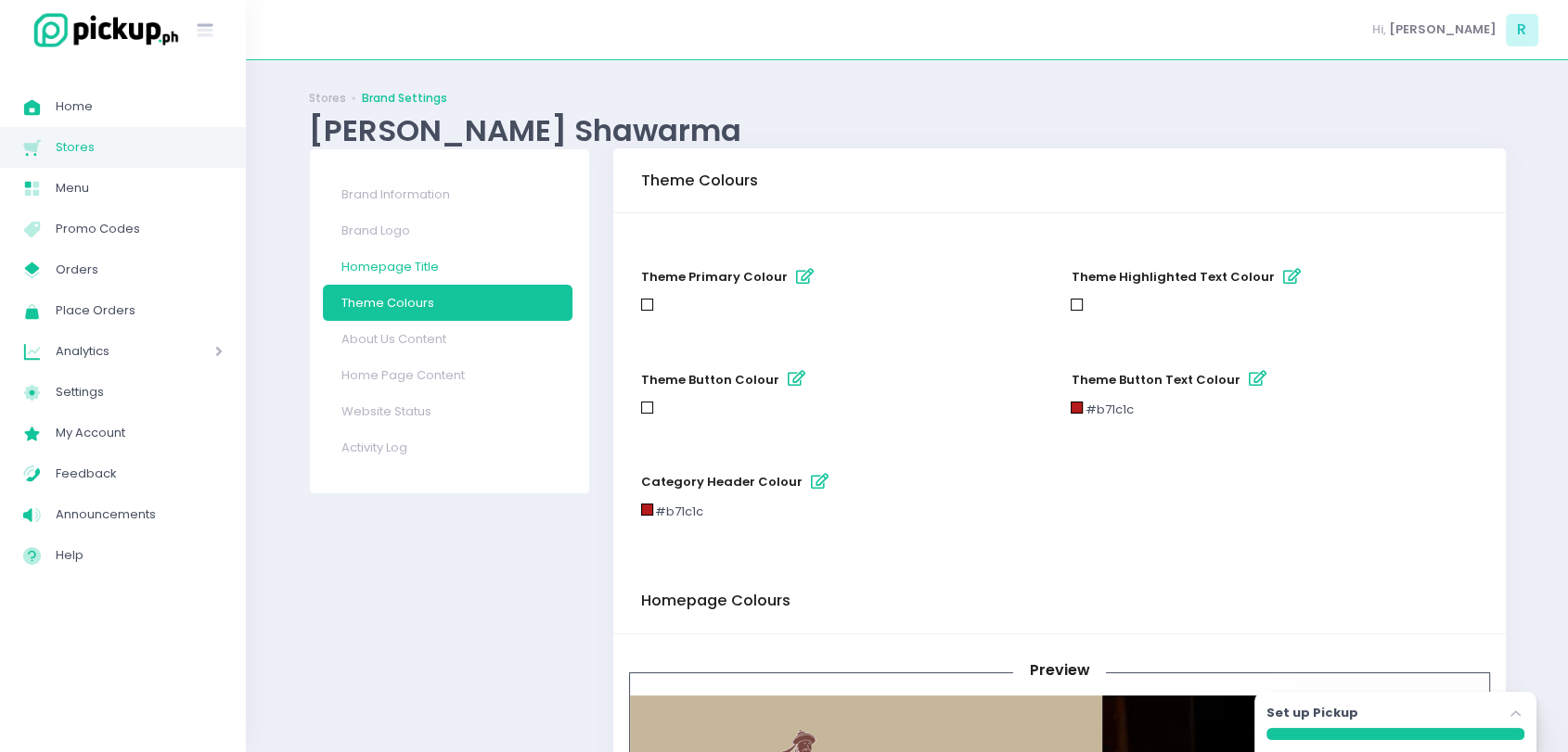
click at [433, 267] on link "Homepage Title" at bounding box center [447, 266] width 250 height 36
select select "large"
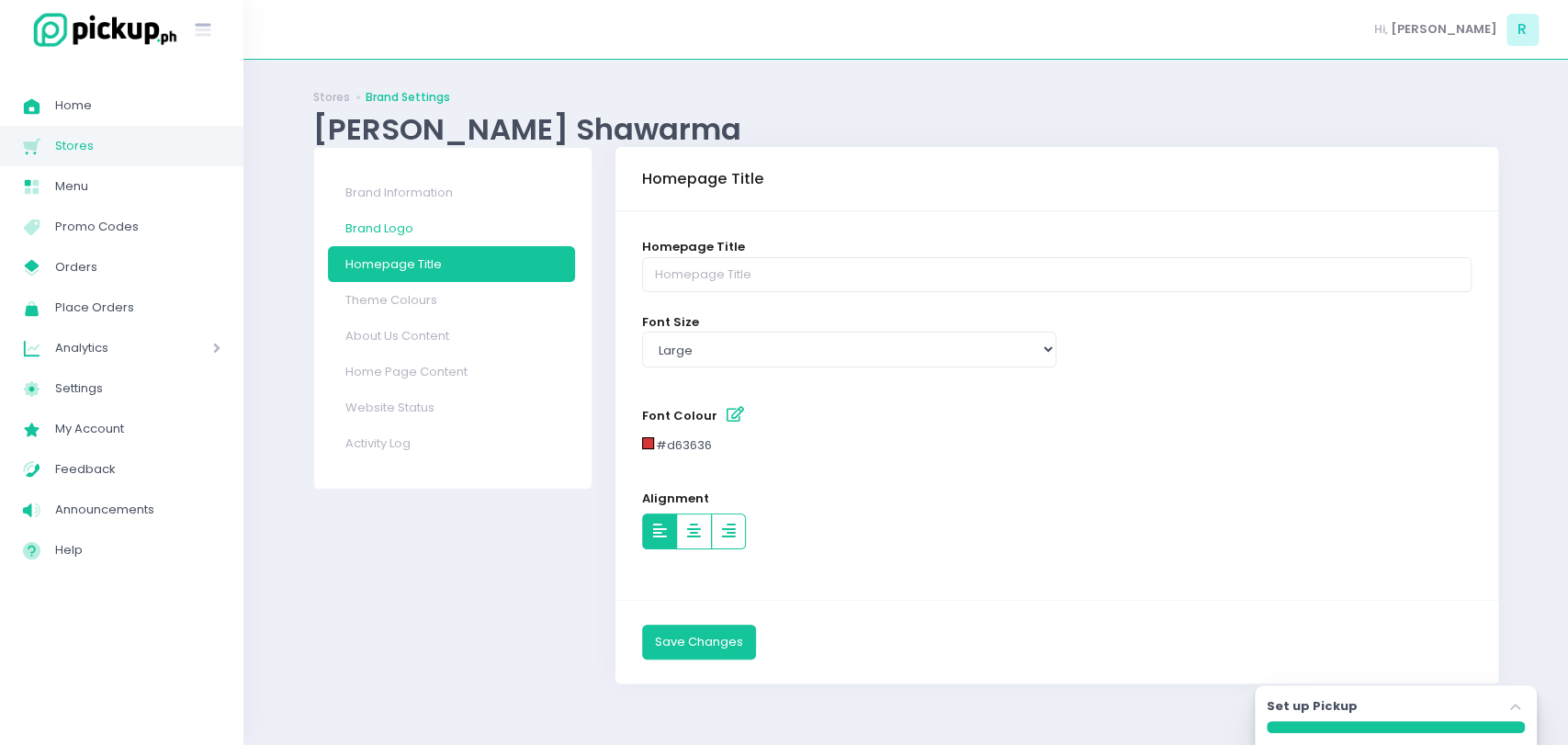
click at [413, 227] on link "Brand Logo" at bounding box center [451, 228] width 247 height 35
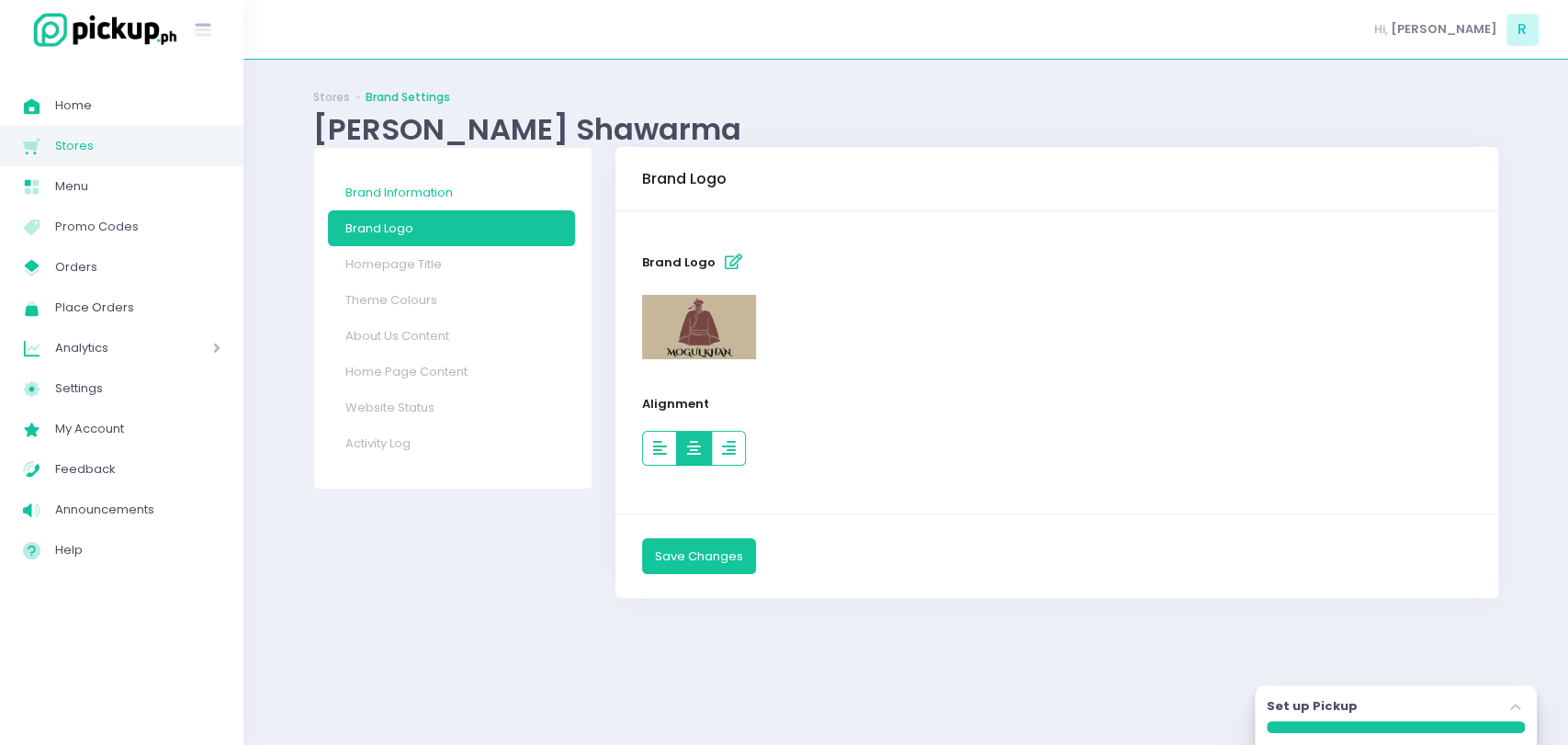
click at [453, 185] on link "Brand Information" at bounding box center [451, 192] width 247 height 35
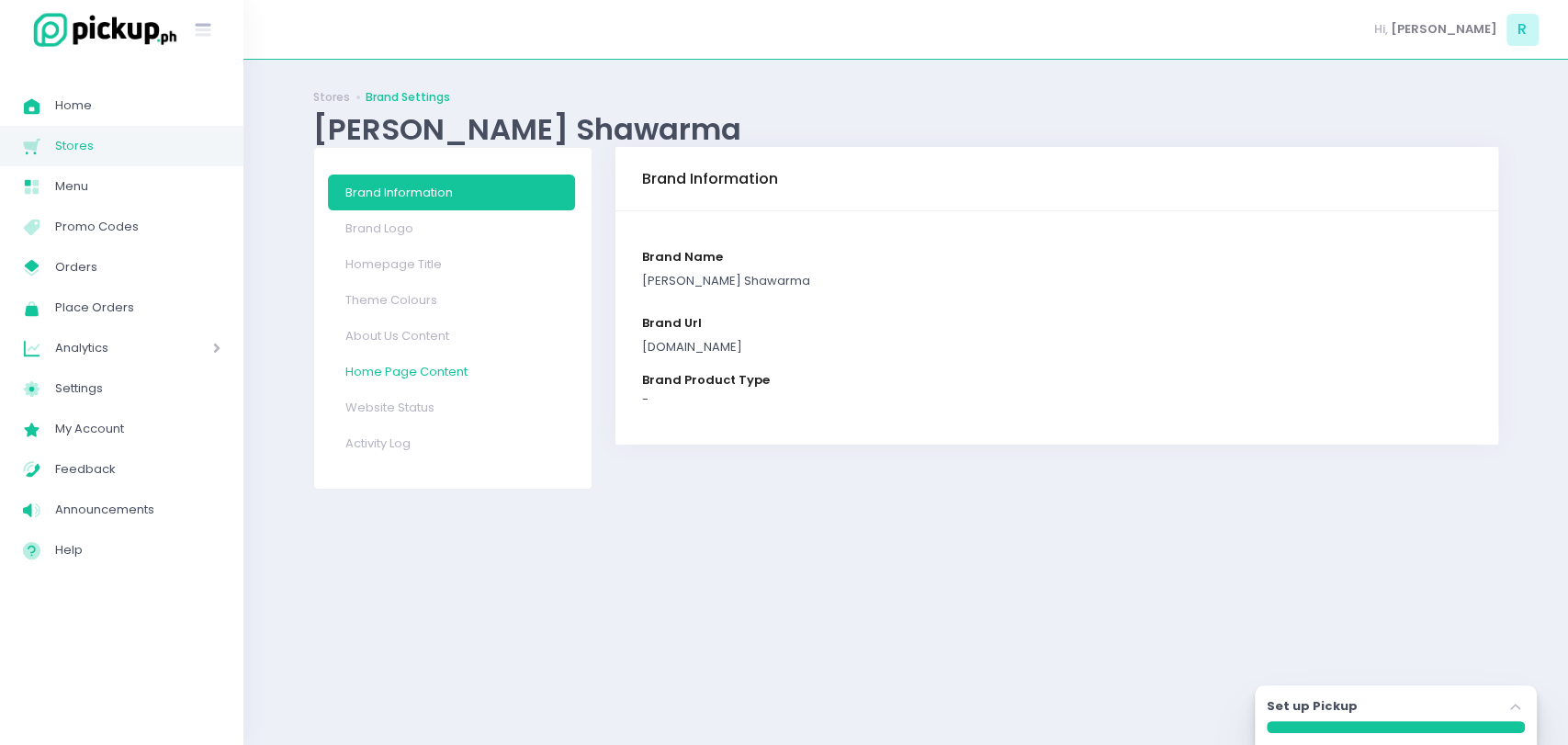
click at [430, 366] on link "Home Page Content" at bounding box center [451, 371] width 247 height 35
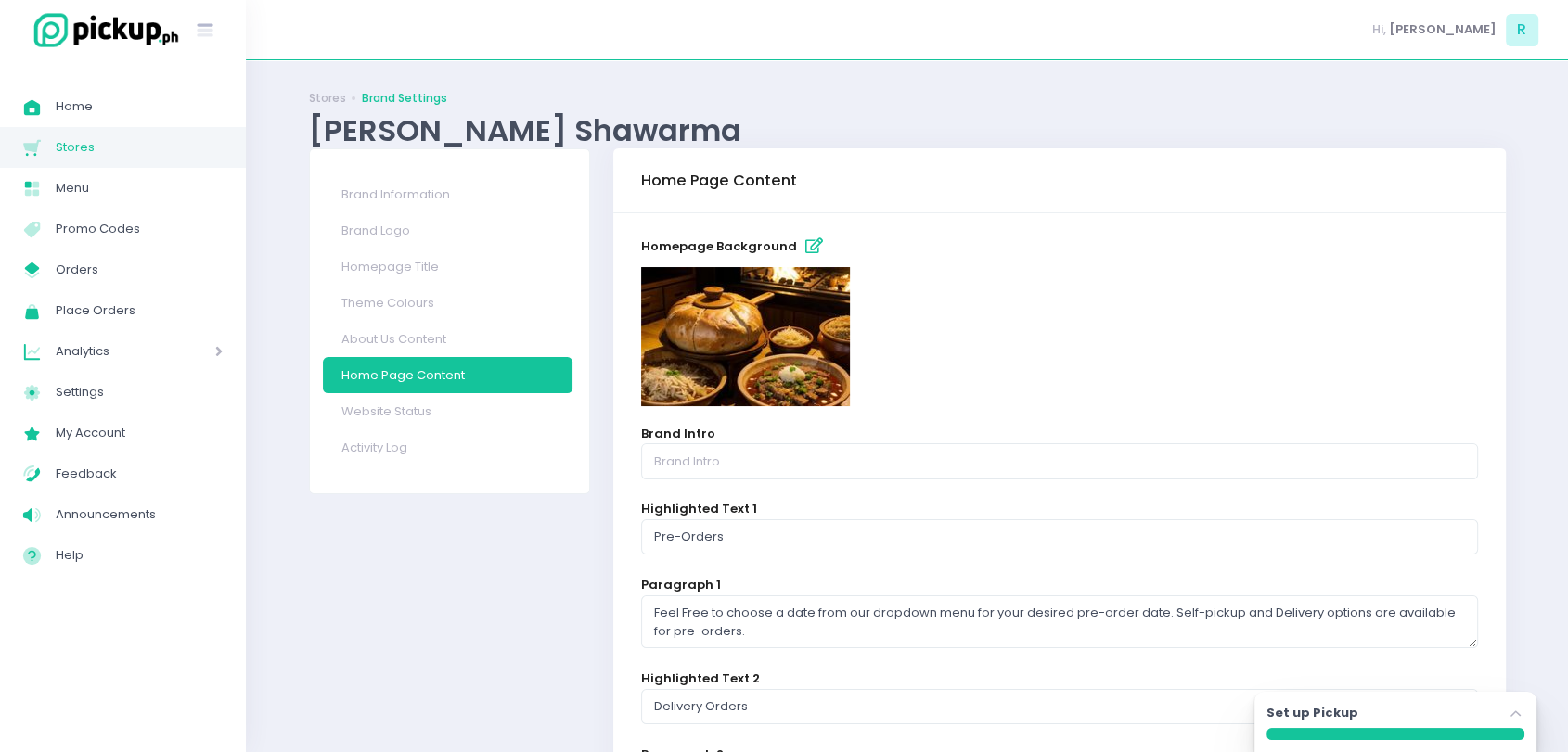
click at [808, 248] on icon "button" at bounding box center [814, 246] width 18 height 16
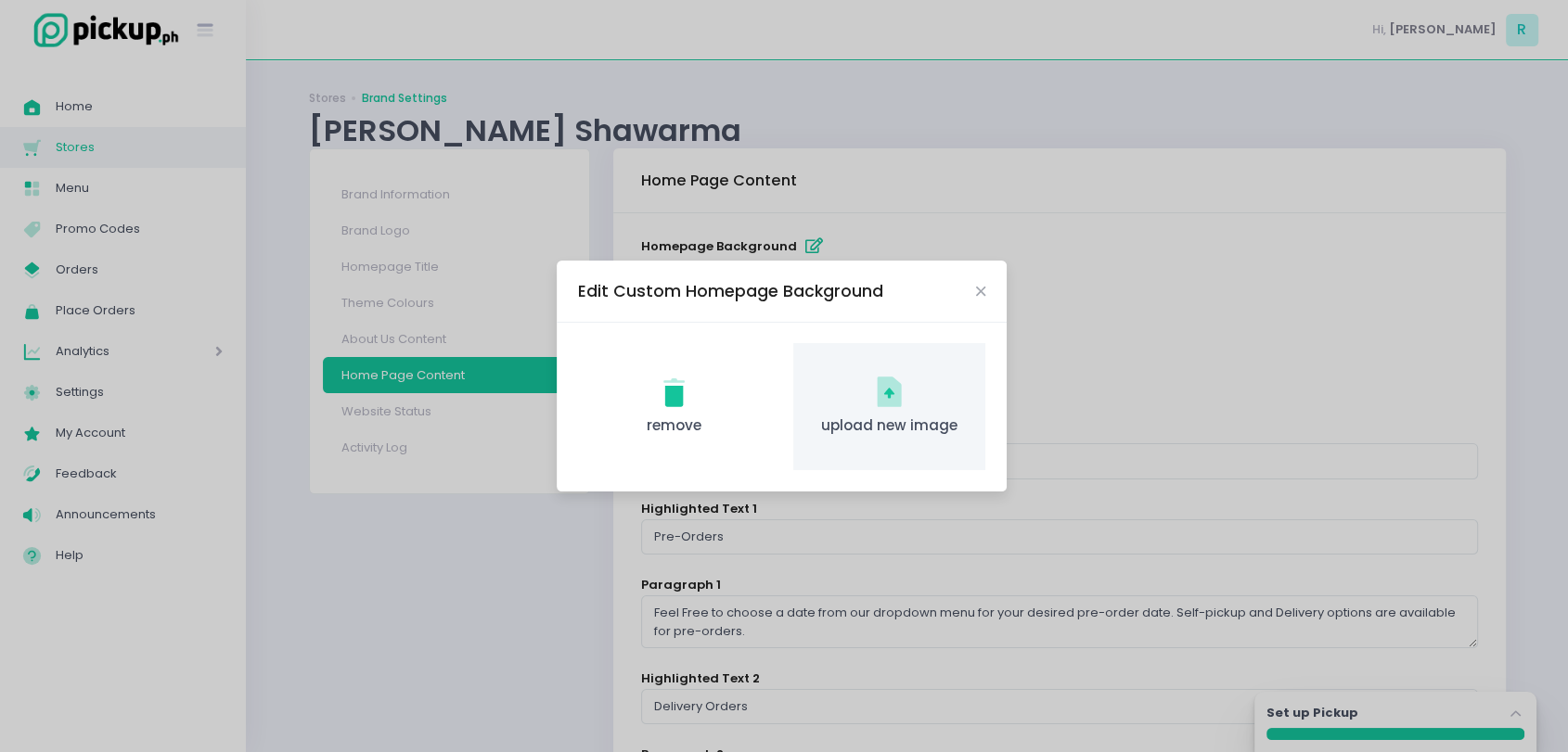
click at [869, 383] on div "upload new image Created with Sketch. upload new image" at bounding box center [890, 407] width 192 height 127
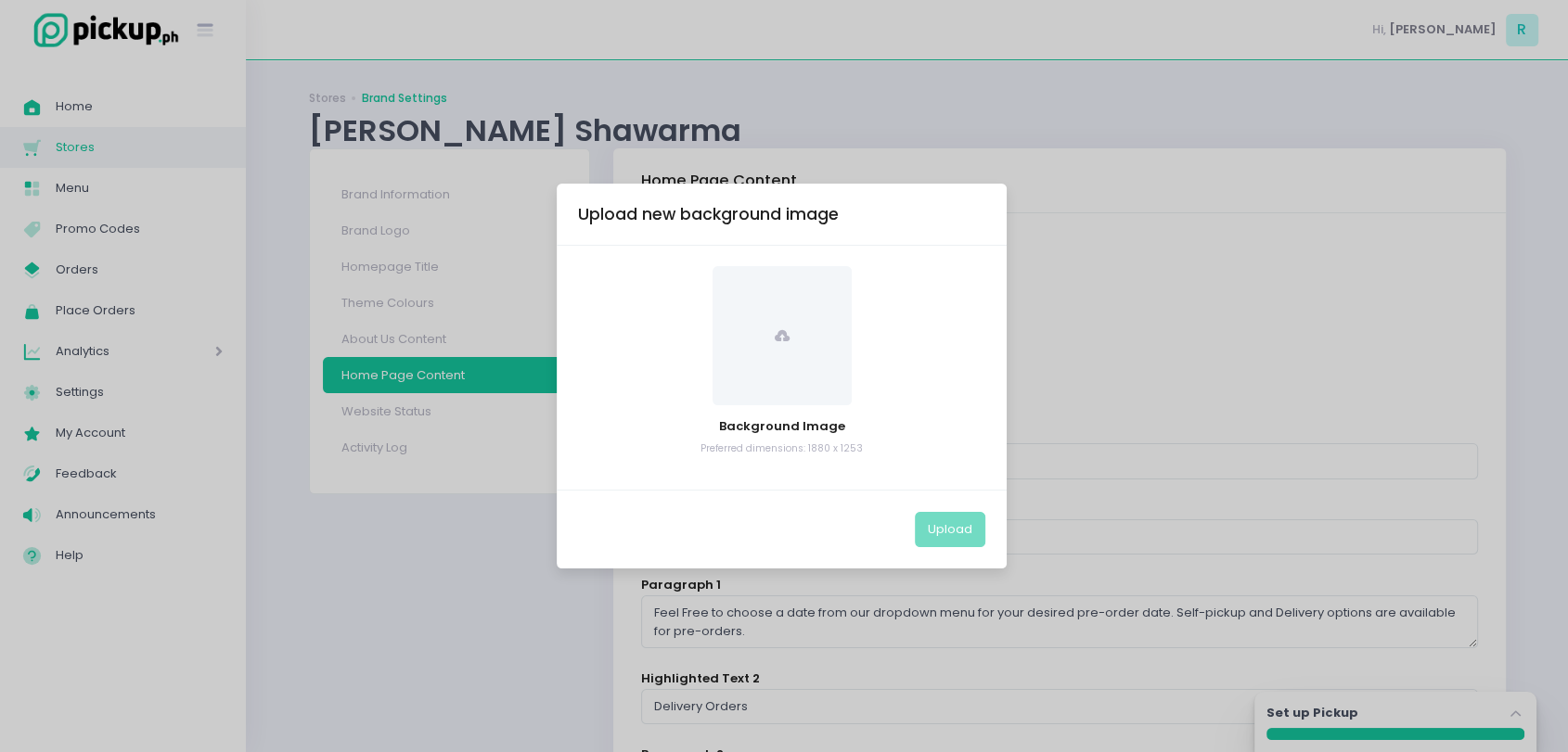
click at [739, 345] on span at bounding box center [783, 336] width 139 height 139
click at [607, 630] on div "Upload new background image Background Image Preferred dimensions: 1880 x 1253 …" at bounding box center [784, 376] width 1568 height 752
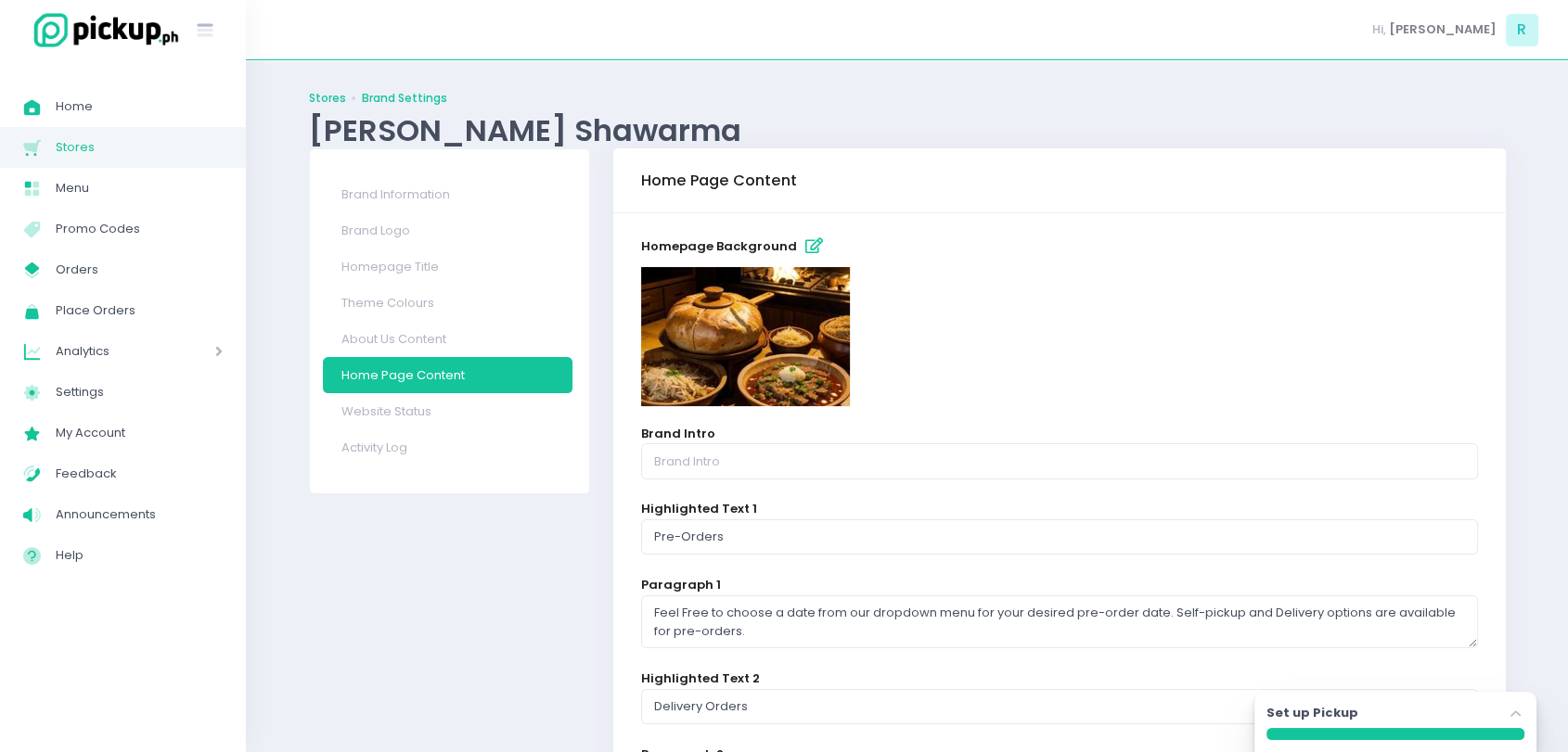
click at [335, 95] on link "Stores" at bounding box center [327, 99] width 37 height 17
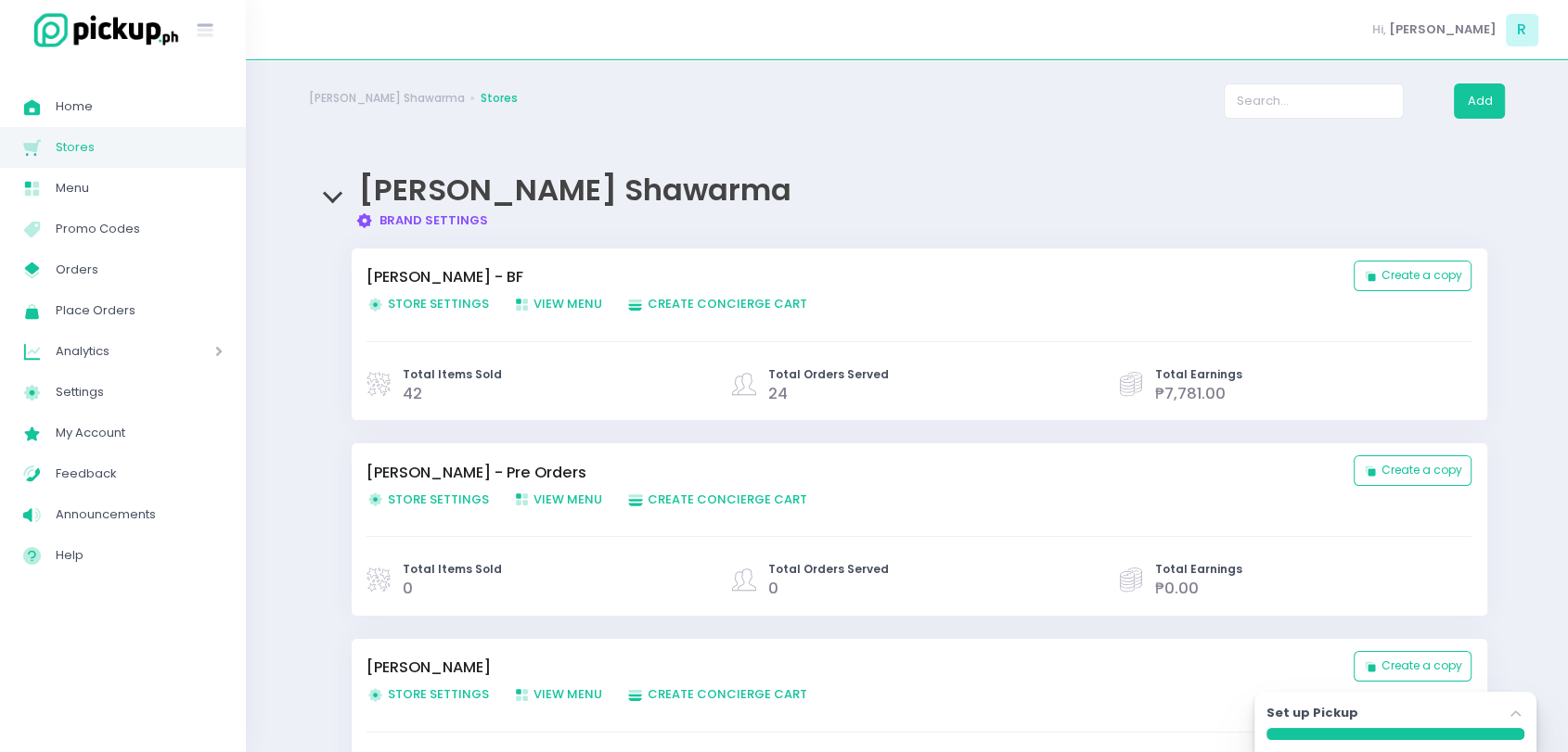
click at [449, 300] on span "Store Settings Created with Sketch. Store Settings" at bounding box center [428, 303] width 122 height 18
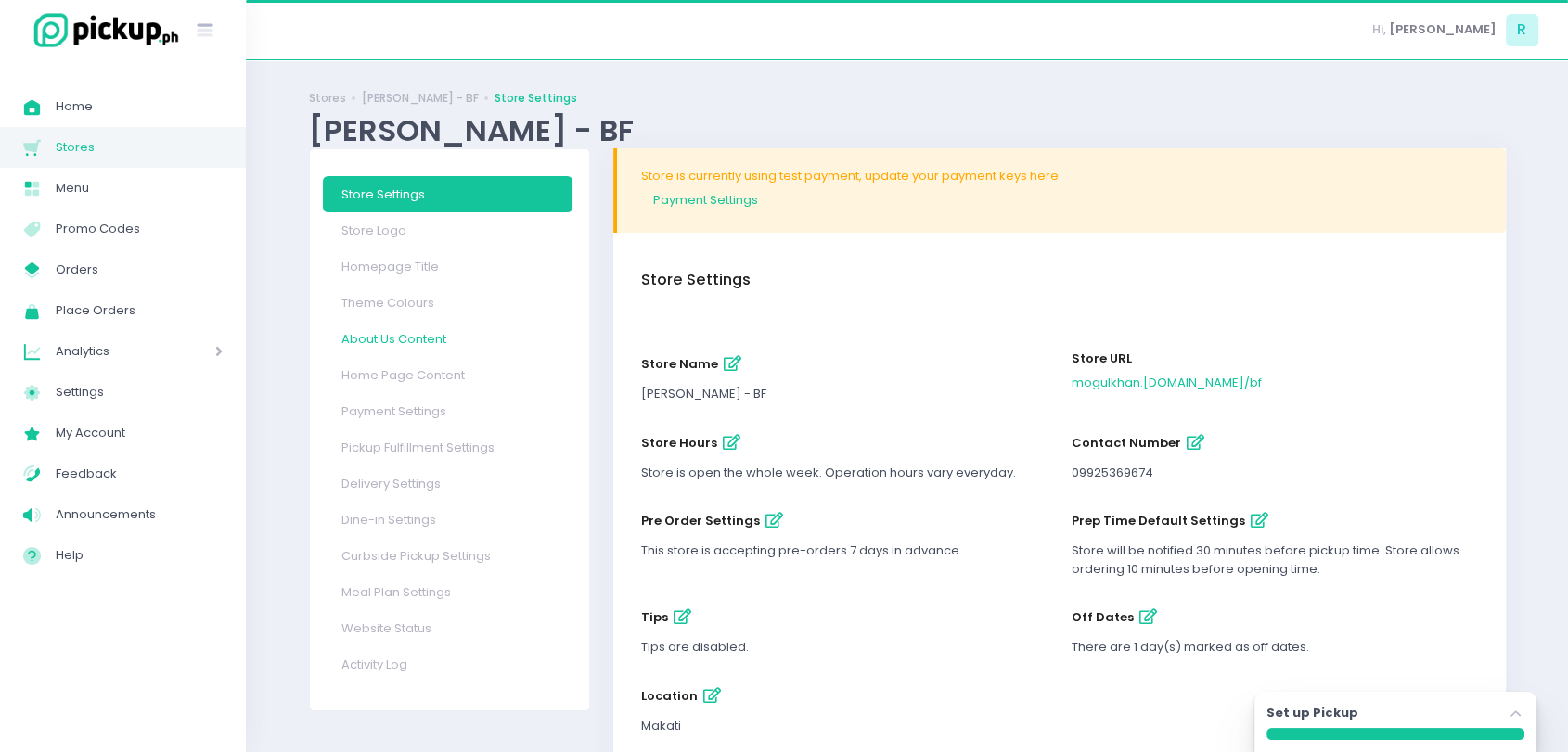
click at [414, 340] on link "About Us Content" at bounding box center [447, 339] width 250 height 36
click at [414, 340] on div "Stores Mogul Khan - BF Store Settings Mogul Khan - BF Store Settings Store Logo…" at bounding box center [908, 473] width 1243 height 779
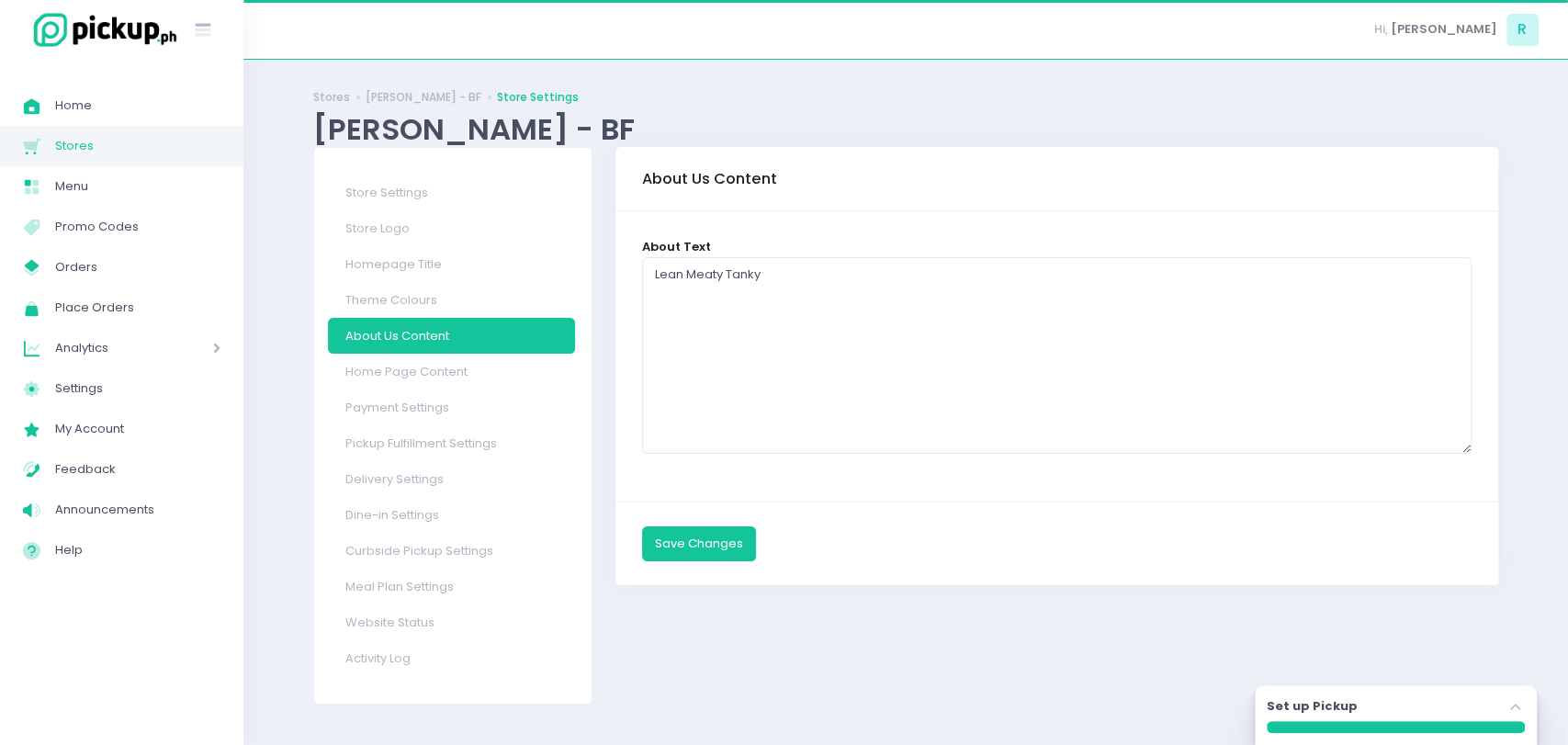
click at [418, 384] on link "Home Page Content" at bounding box center [451, 371] width 247 height 35
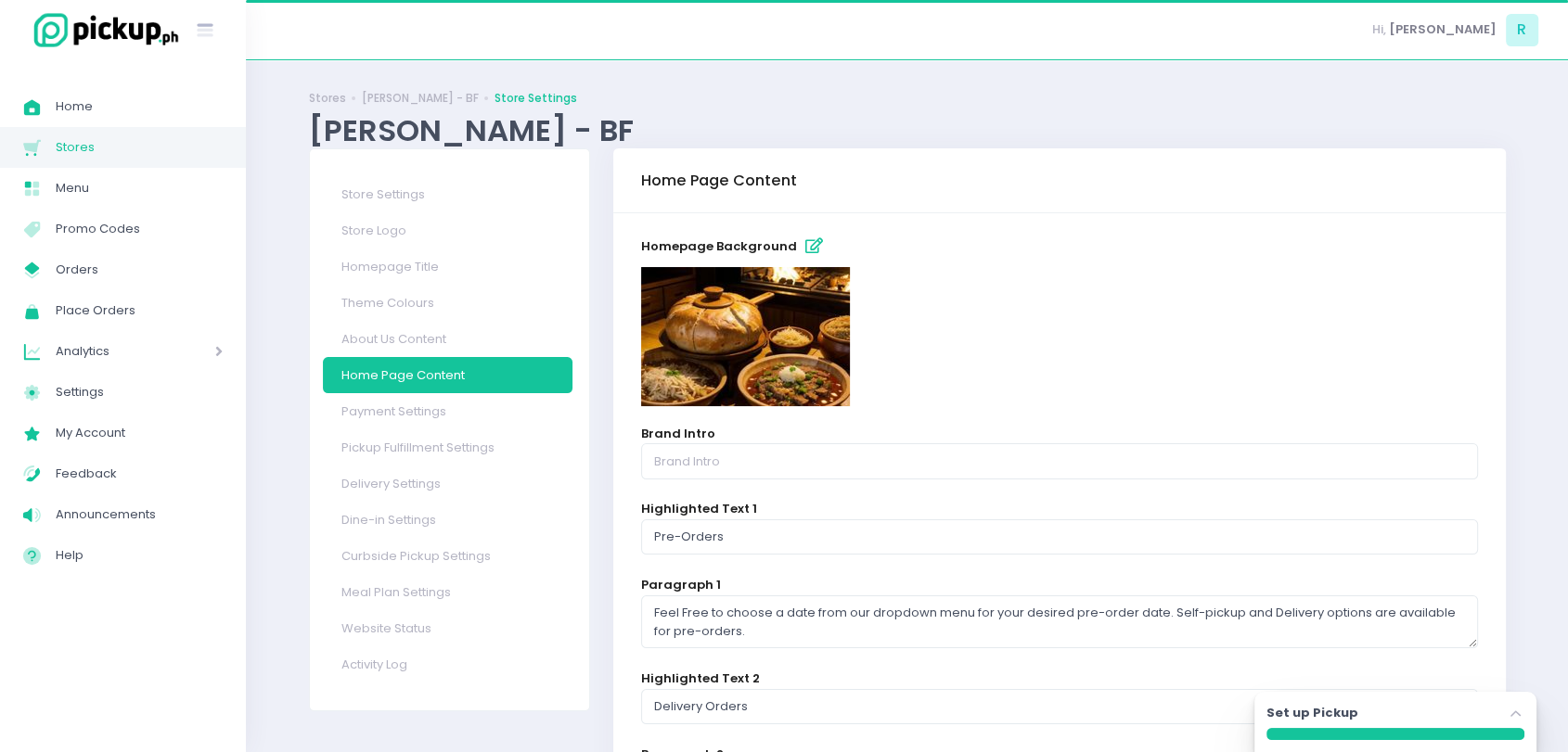
click at [797, 182] on div "Home Page Content" at bounding box center [1059, 181] width 892 height 65
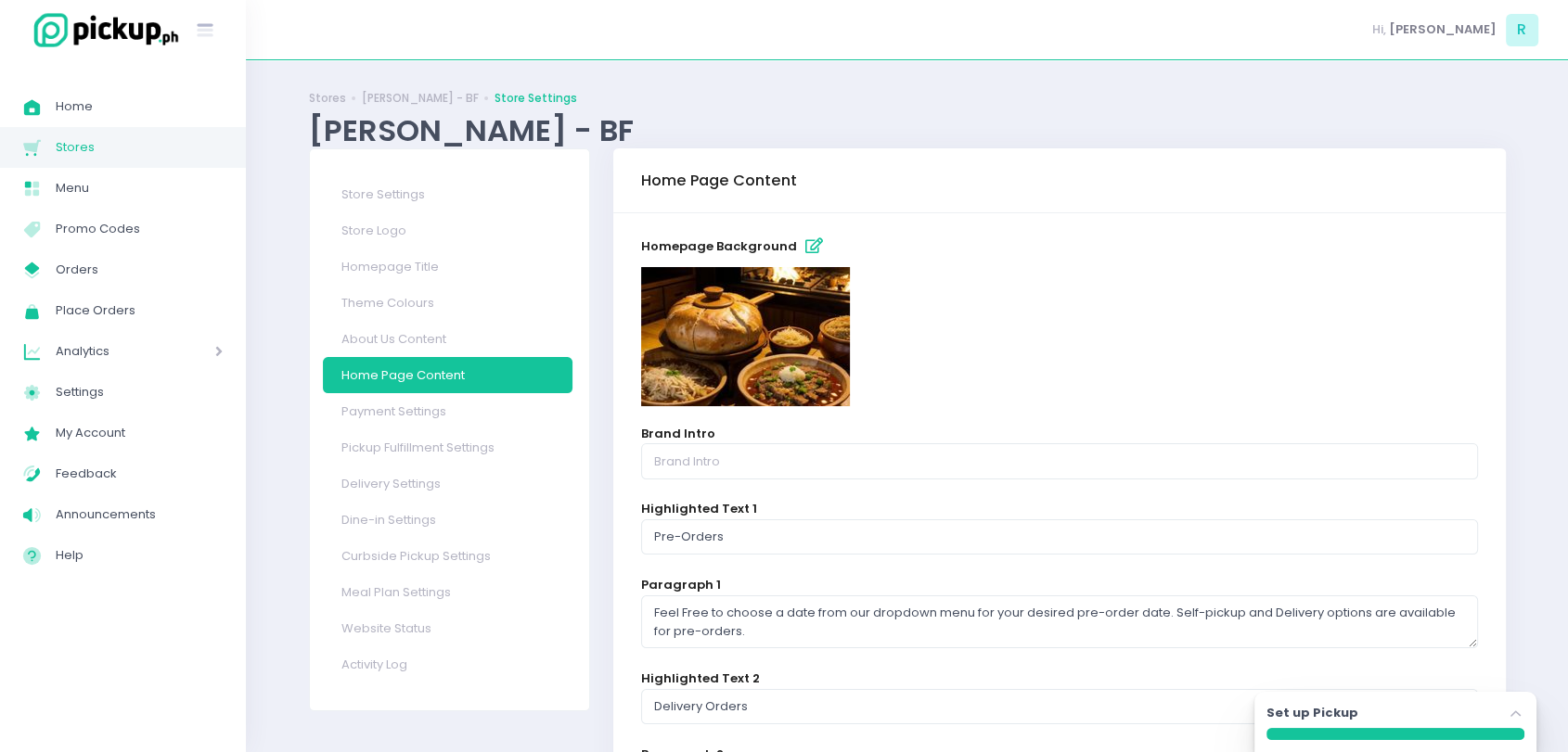
click at [805, 246] on icon "button" at bounding box center [814, 246] width 18 height 16
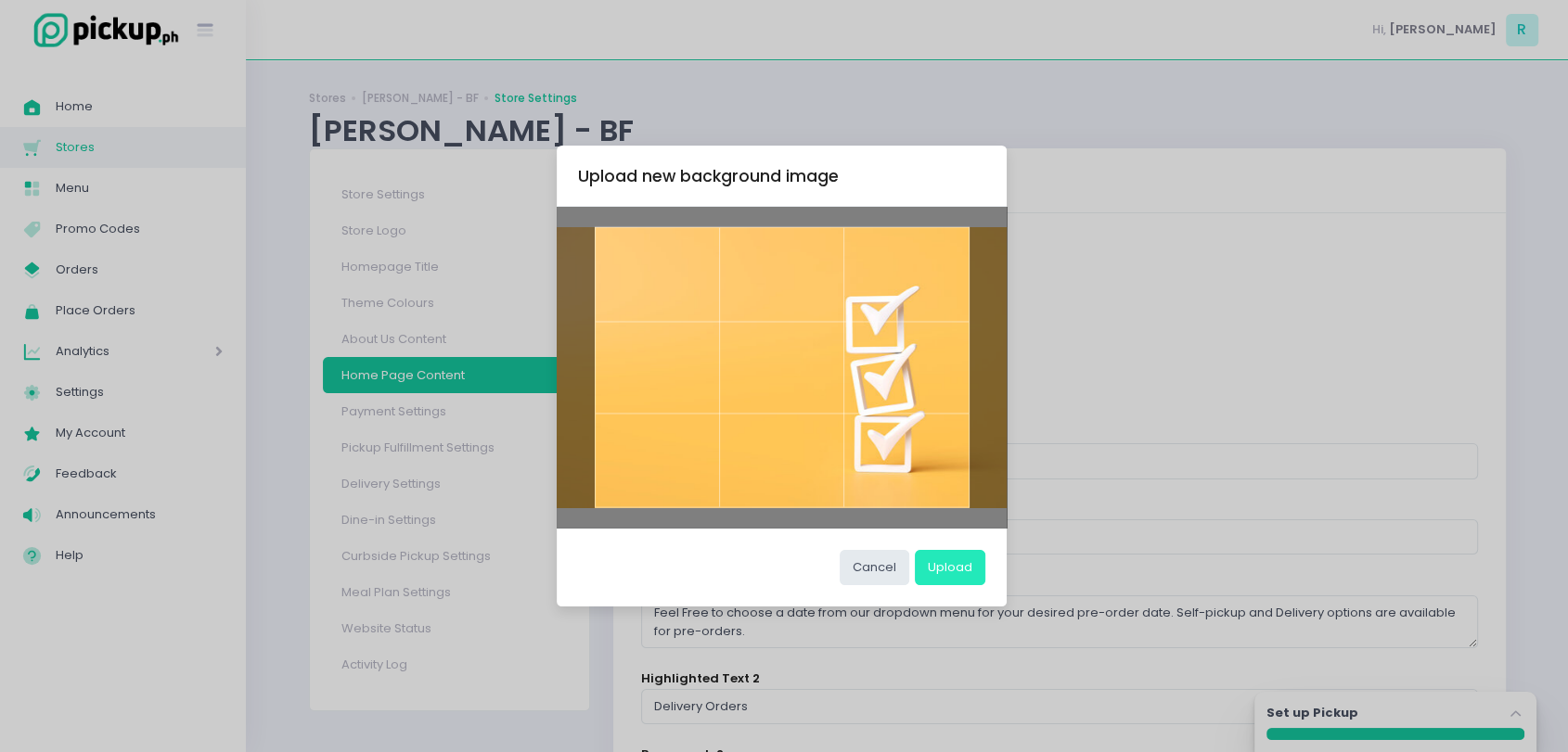
click at [946, 561] on button "Upload" at bounding box center [950, 567] width 71 height 35
click at [946, 557] on button "Upload" at bounding box center [950, 567] width 71 height 35
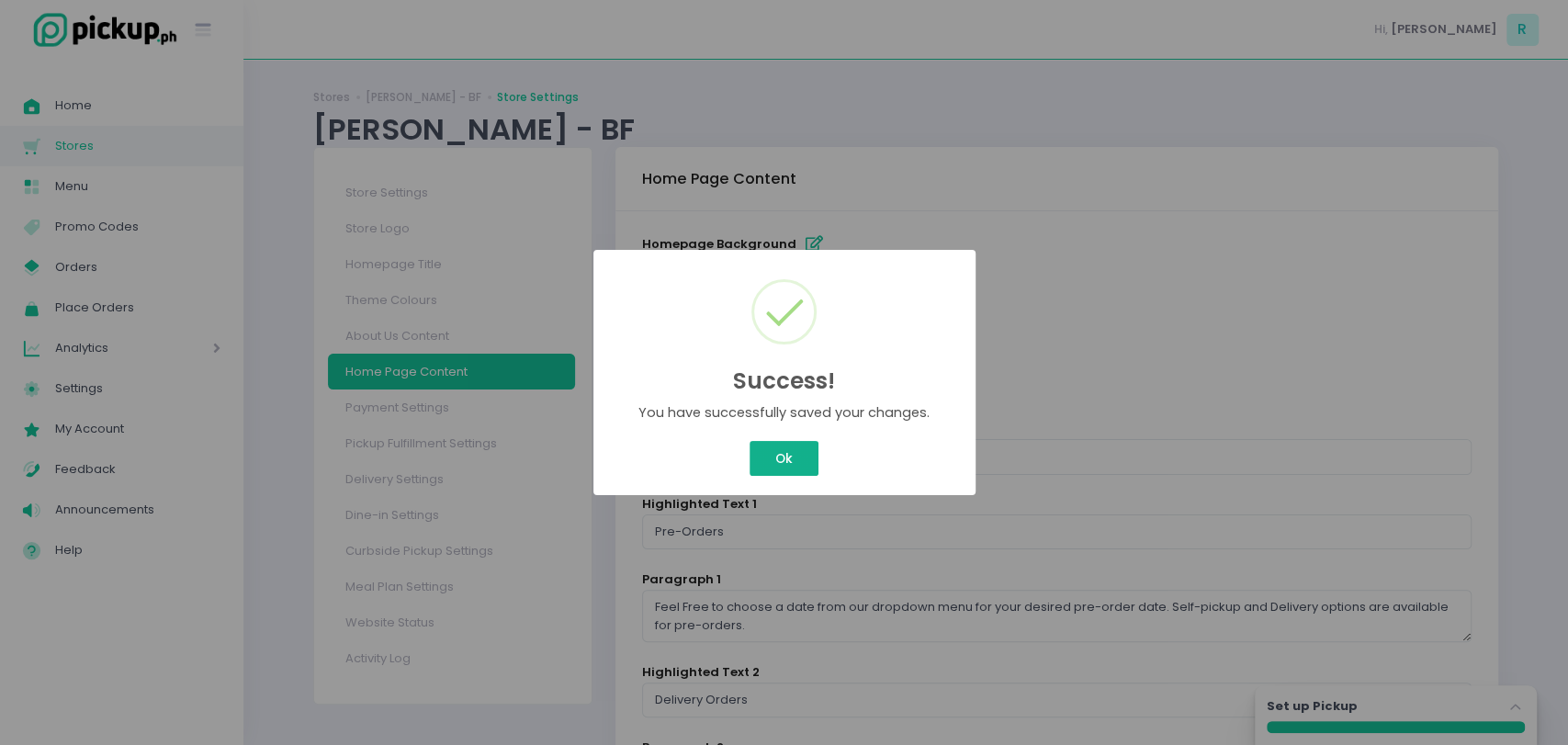
click at [807, 470] on button "Ok" at bounding box center [783, 458] width 68 height 34
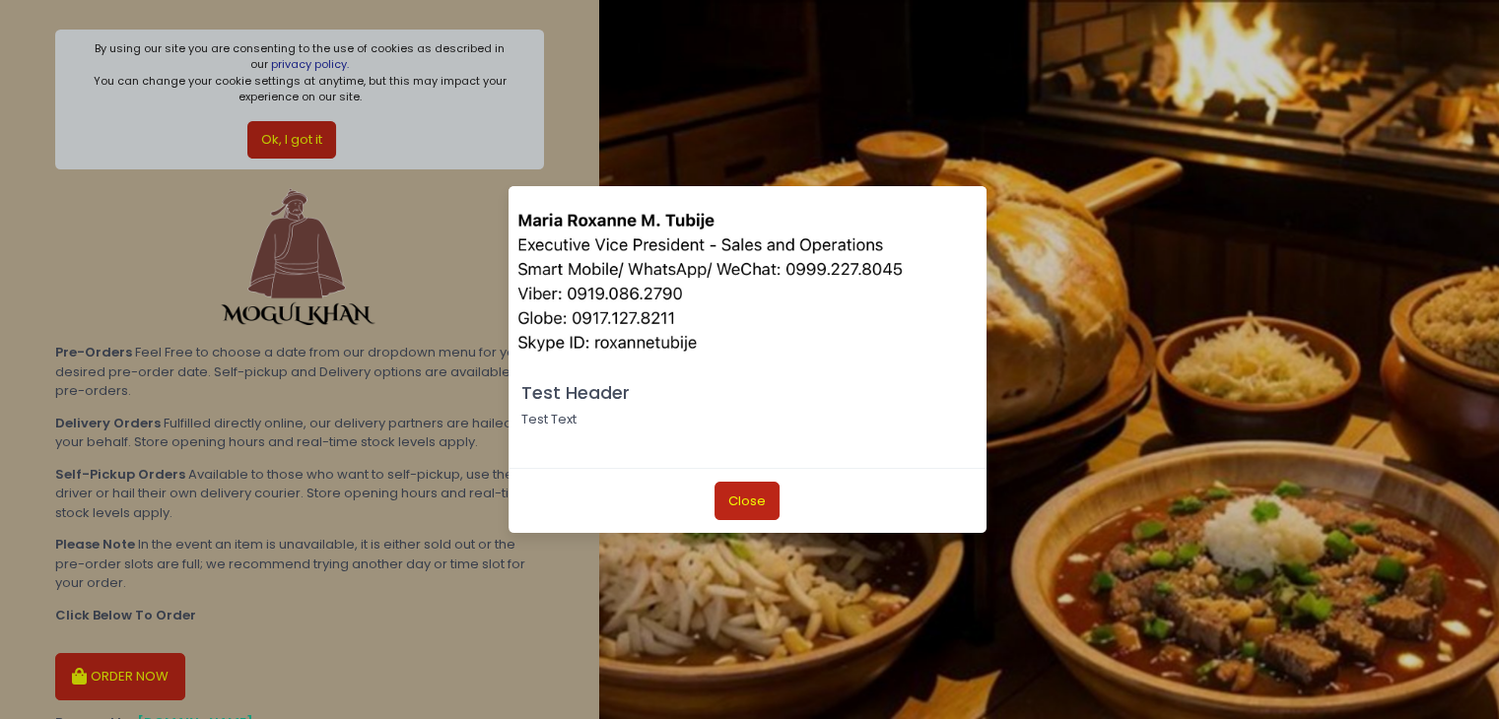
click at [743, 502] on button "Close" at bounding box center [746, 500] width 65 height 37
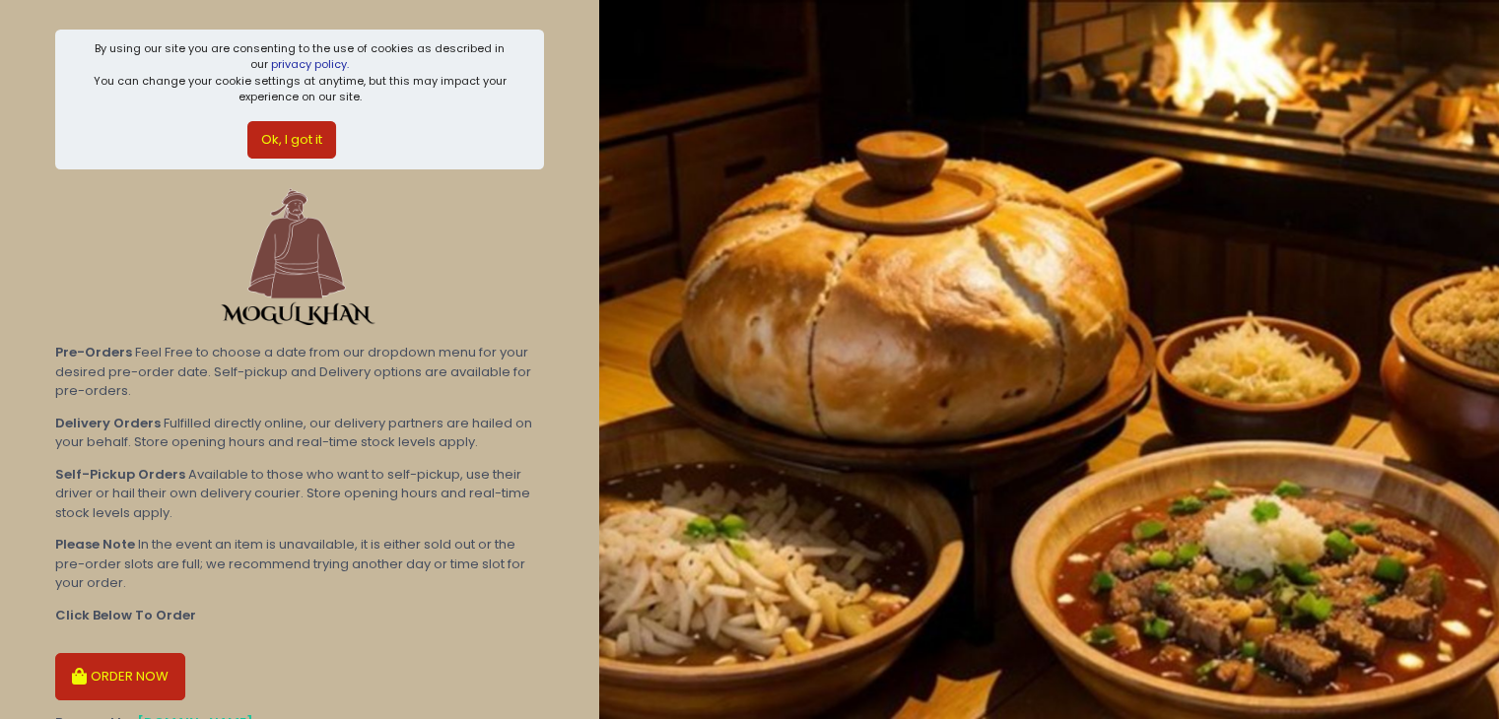
click at [116, 657] on button "ORDER NOW" at bounding box center [120, 676] width 130 height 47
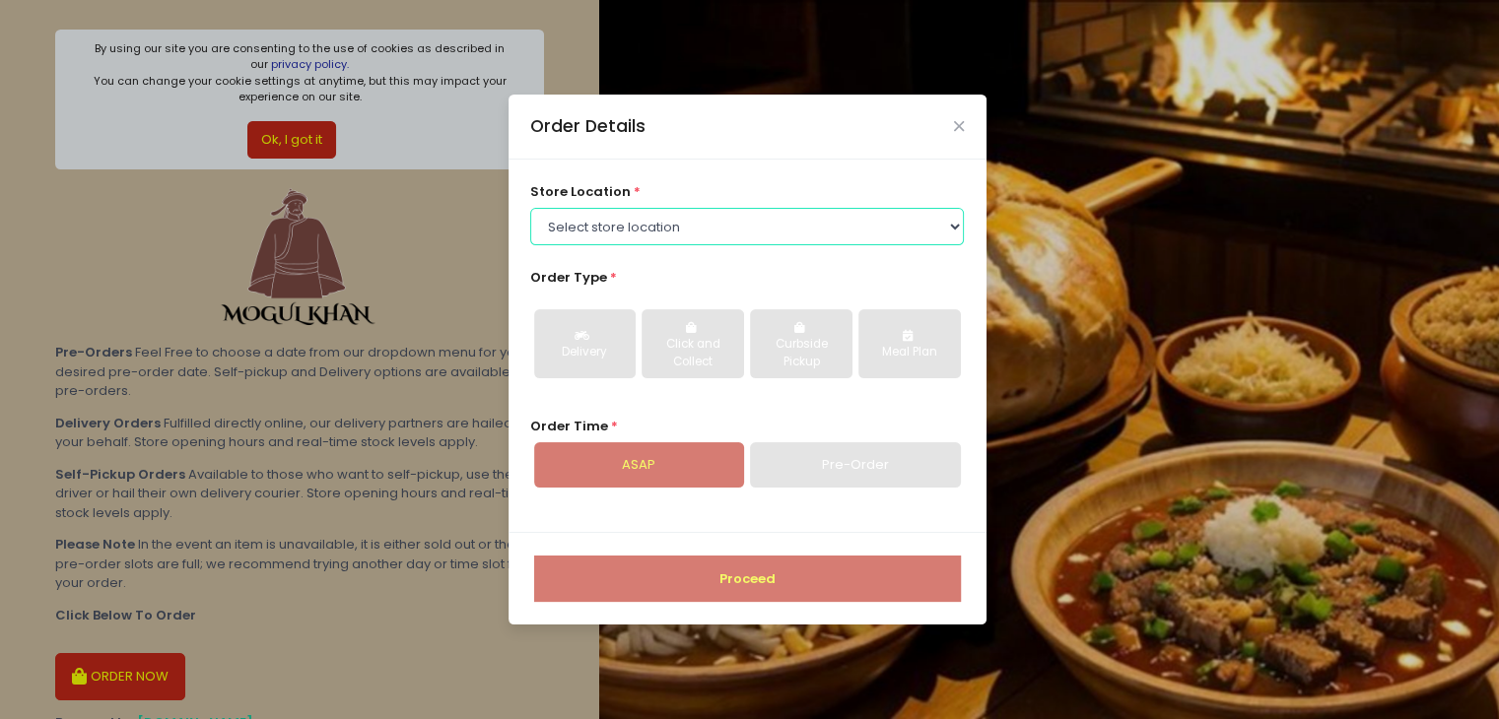
click at [692, 236] on select "Select store location Mogul Khan - Pre Orders Mogul Khan - BF Mogul Khan - Rock…" at bounding box center [747, 226] width 434 height 37
select select "67e0e36b32e81e1256332843"
click at [530, 208] on select "Select store location Mogul Khan - Pre Orders Mogul Khan - BF Mogul Khan - Rock…" at bounding box center [747, 226] width 434 height 37
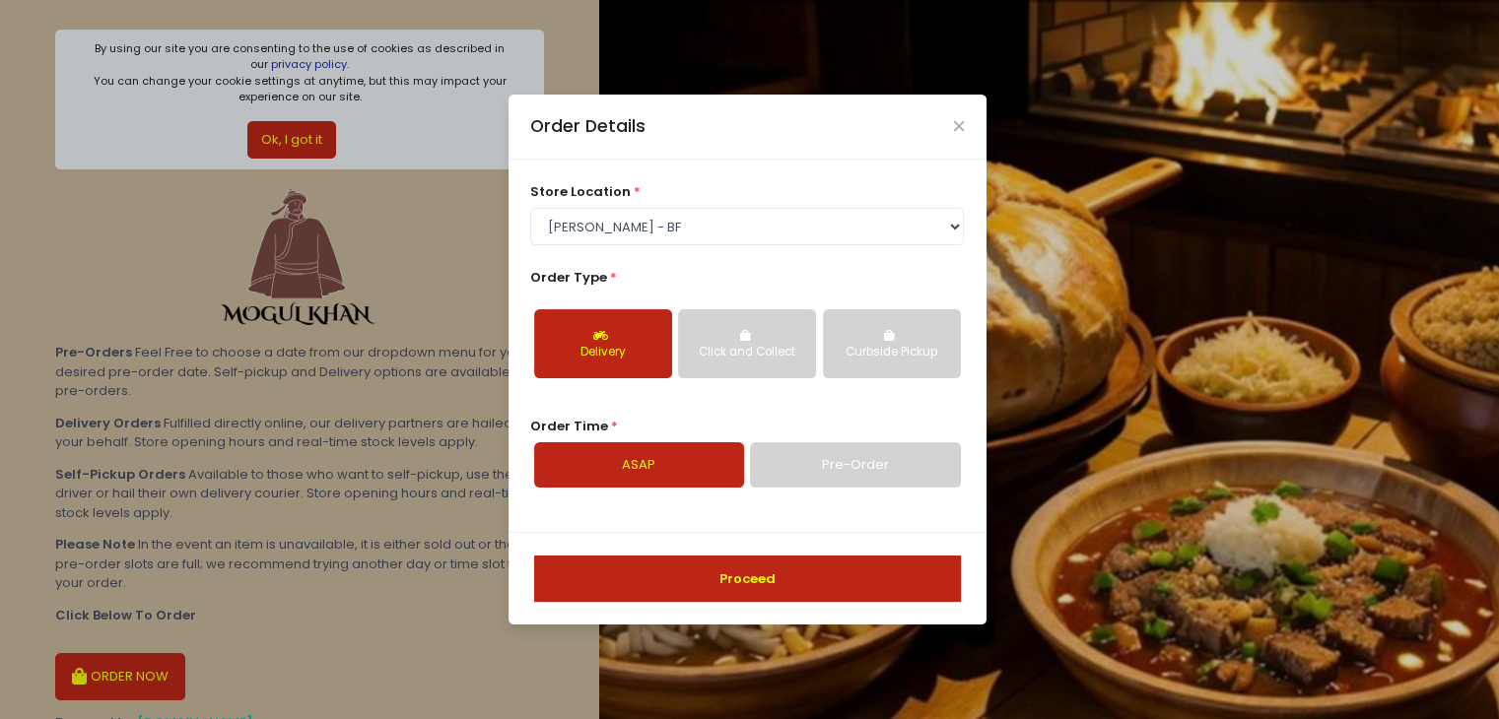
click at [688, 580] on button "Proceed" at bounding box center [747, 579] width 427 height 47
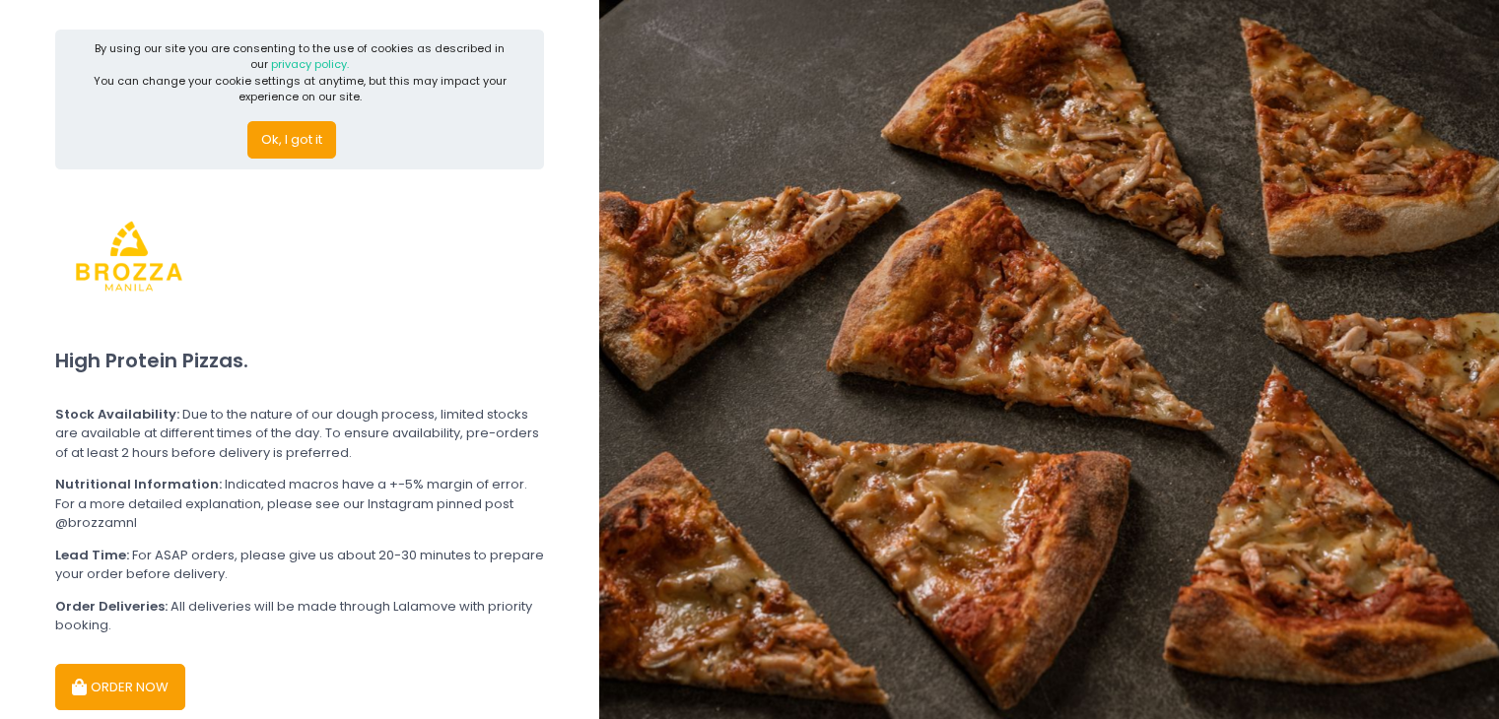
click at [152, 700] on button "ORDER NOW" at bounding box center [120, 687] width 130 height 47
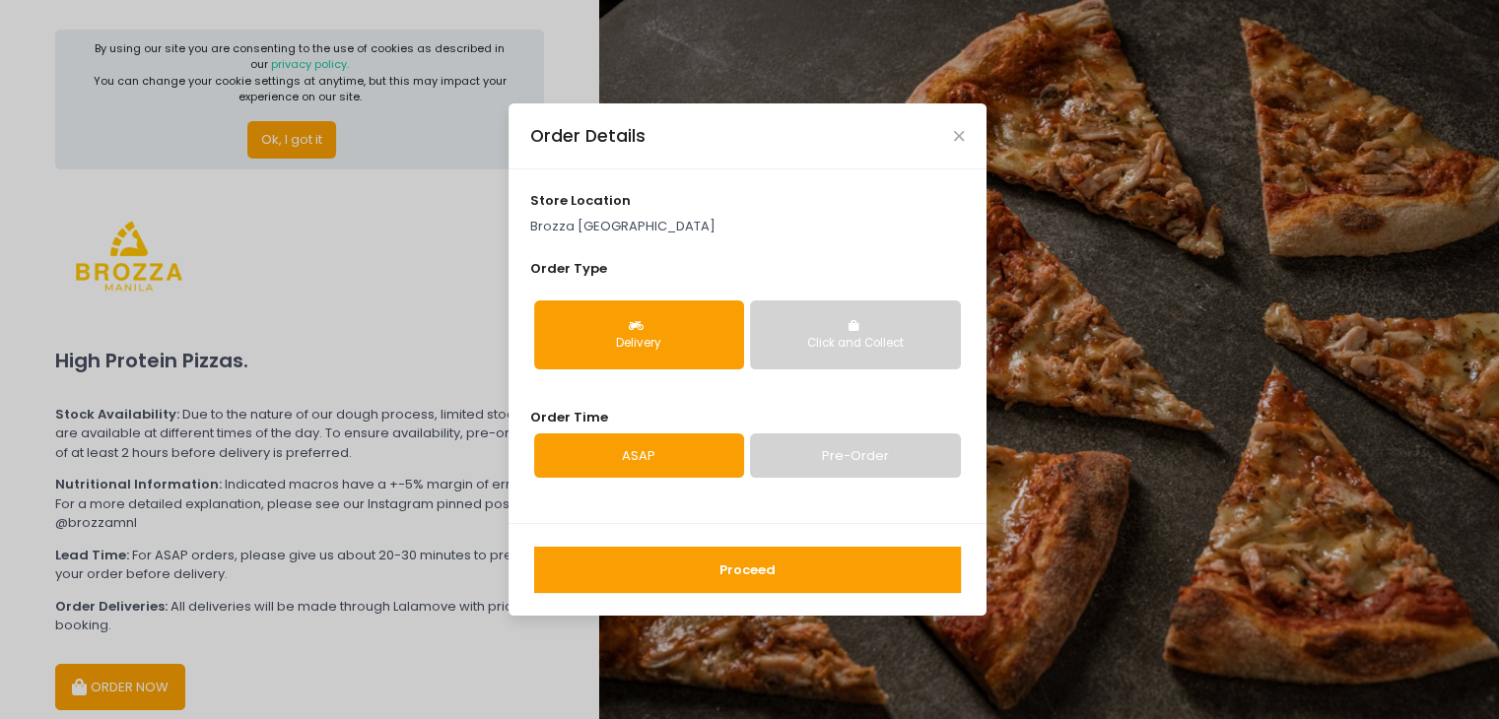
click at [698, 569] on button "Proceed" at bounding box center [747, 570] width 427 height 47
